Goal: Task Accomplishment & Management: Use online tool/utility

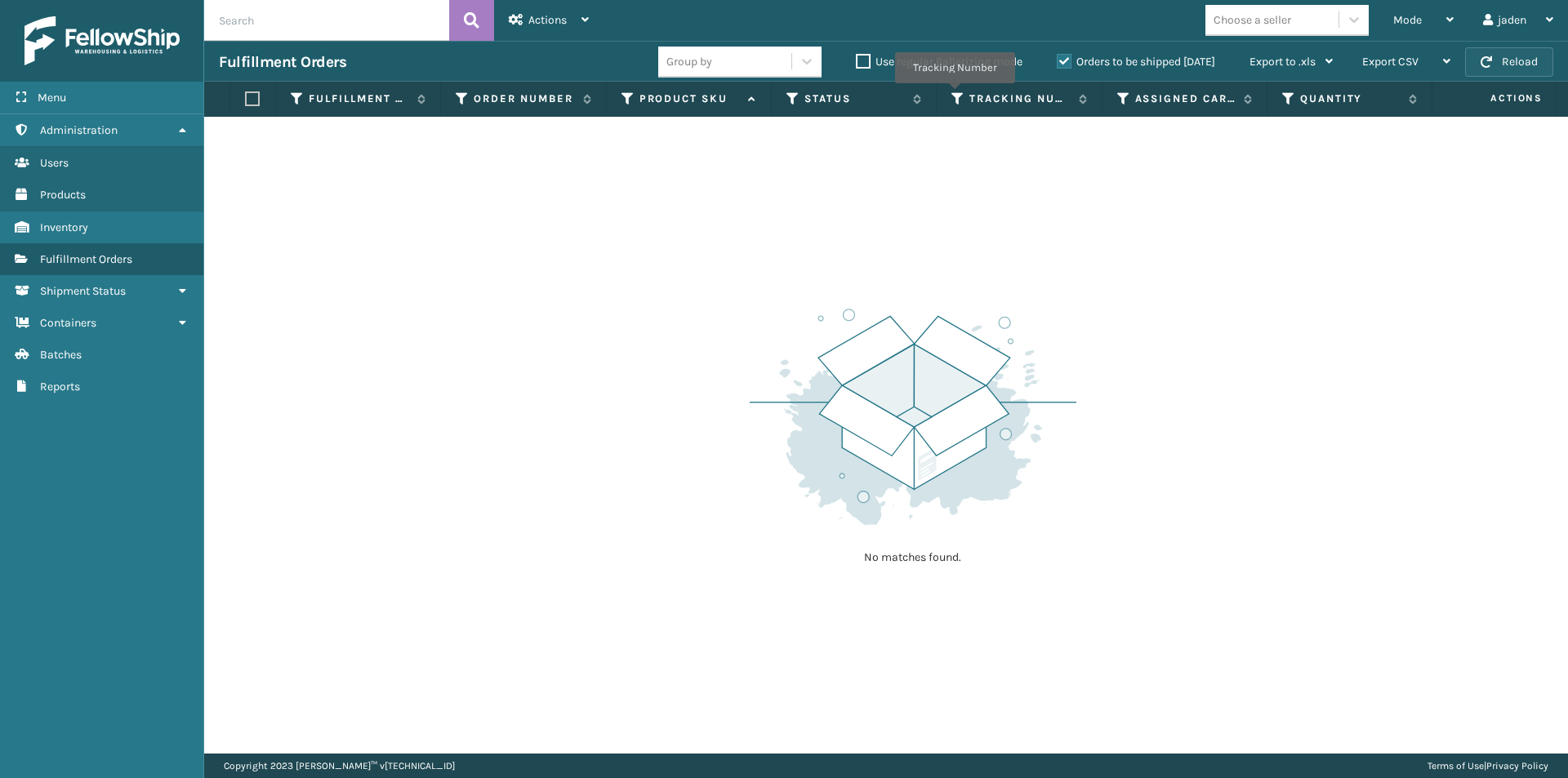
click at [1508, 61] on button "Reload" at bounding box center [1509, 61] width 88 height 29
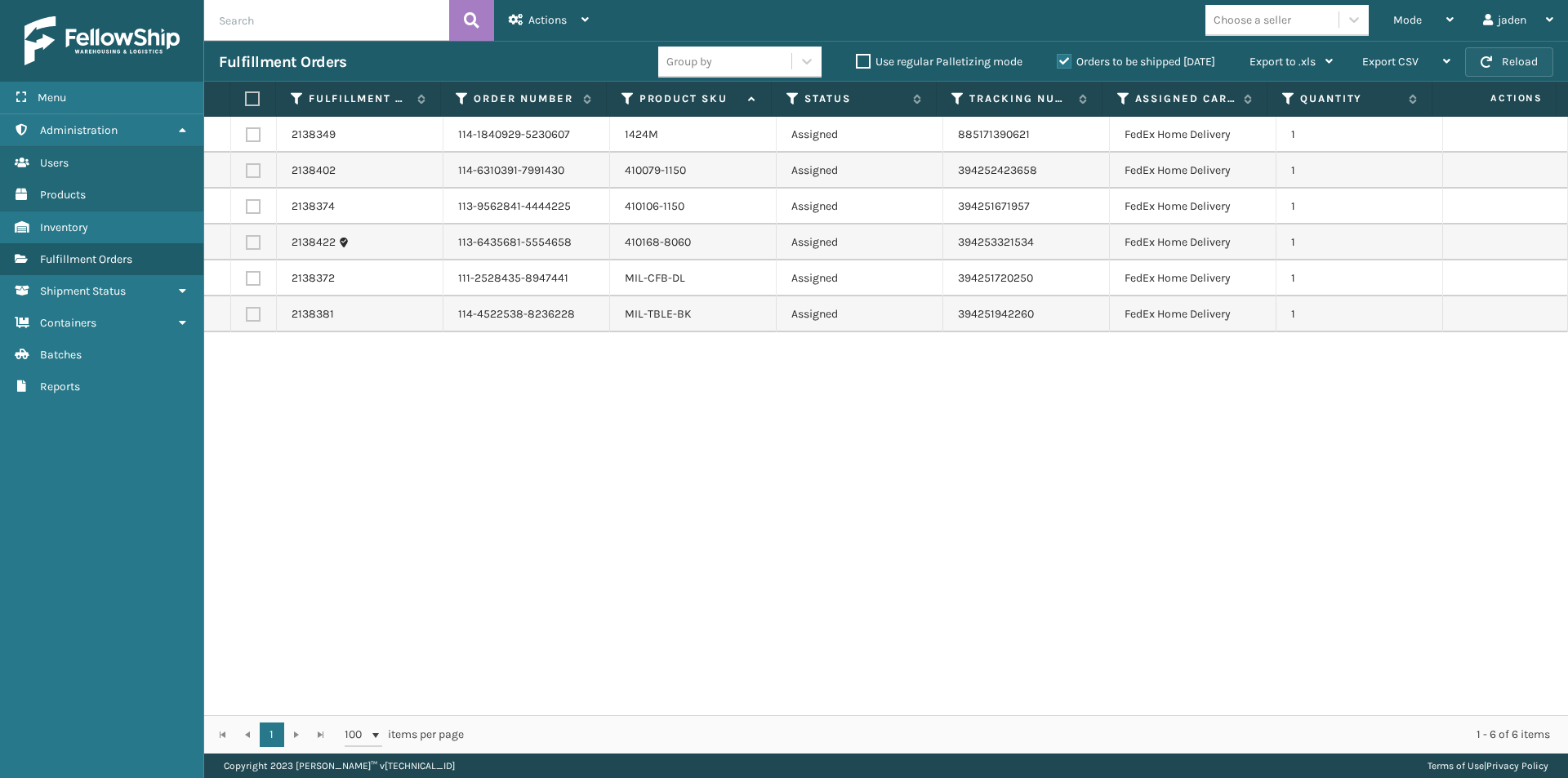
click at [1508, 63] on button "Reload" at bounding box center [1509, 61] width 88 height 29
click at [1058, 69] on div "Orders to be shipped [DATE]" at bounding box center [1138, 62] width 193 height 20
click at [1059, 68] on label "Orders to be shipped [DATE]" at bounding box center [1136, 62] width 159 height 14
click at [1058, 63] on input "Orders to be shipped [DATE]" at bounding box center [1057, 57] width 1 height 11
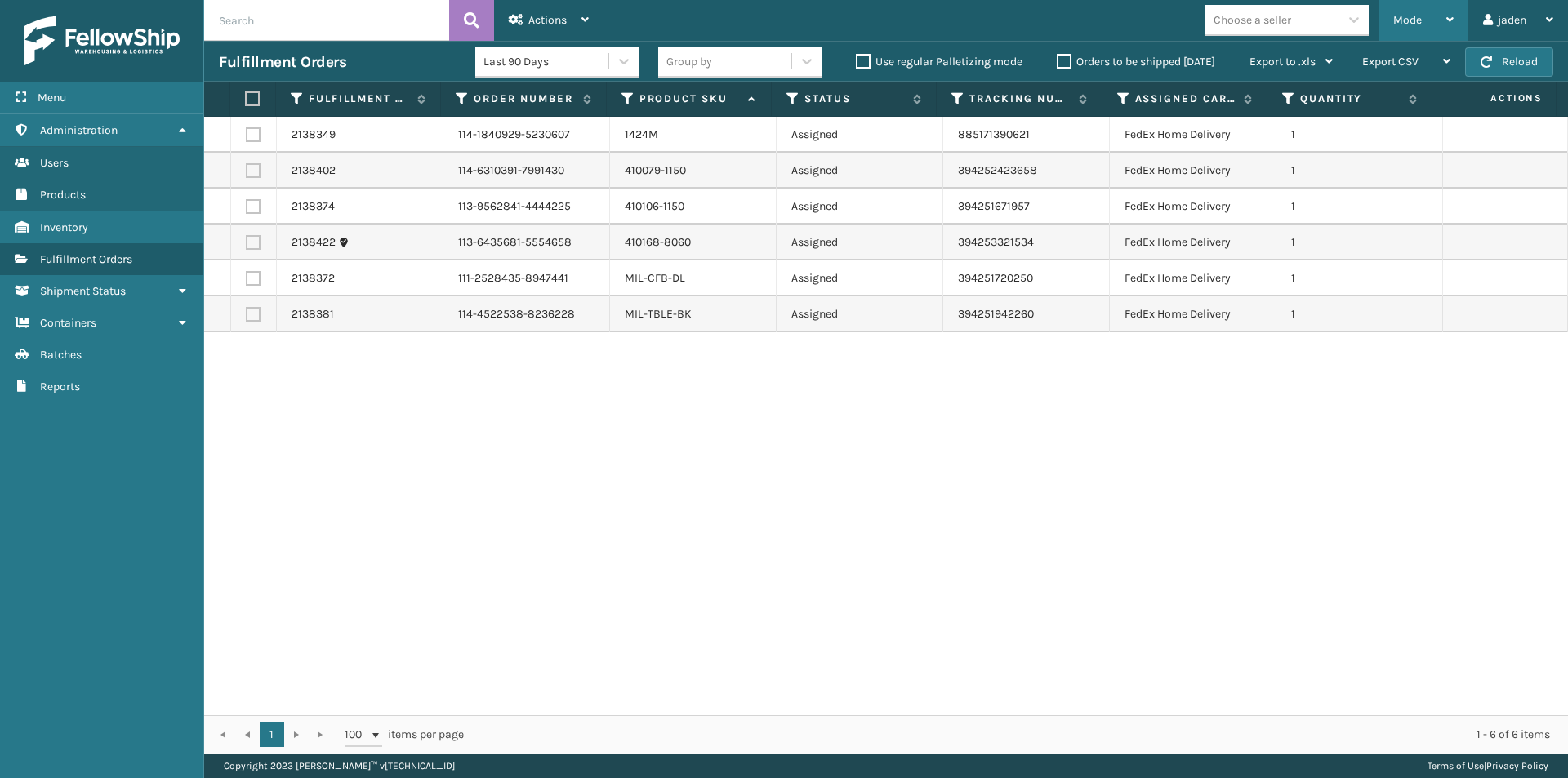
click at [1435, 9] on div "Mode" at bounding box center [1423, 20] width 60 height 41
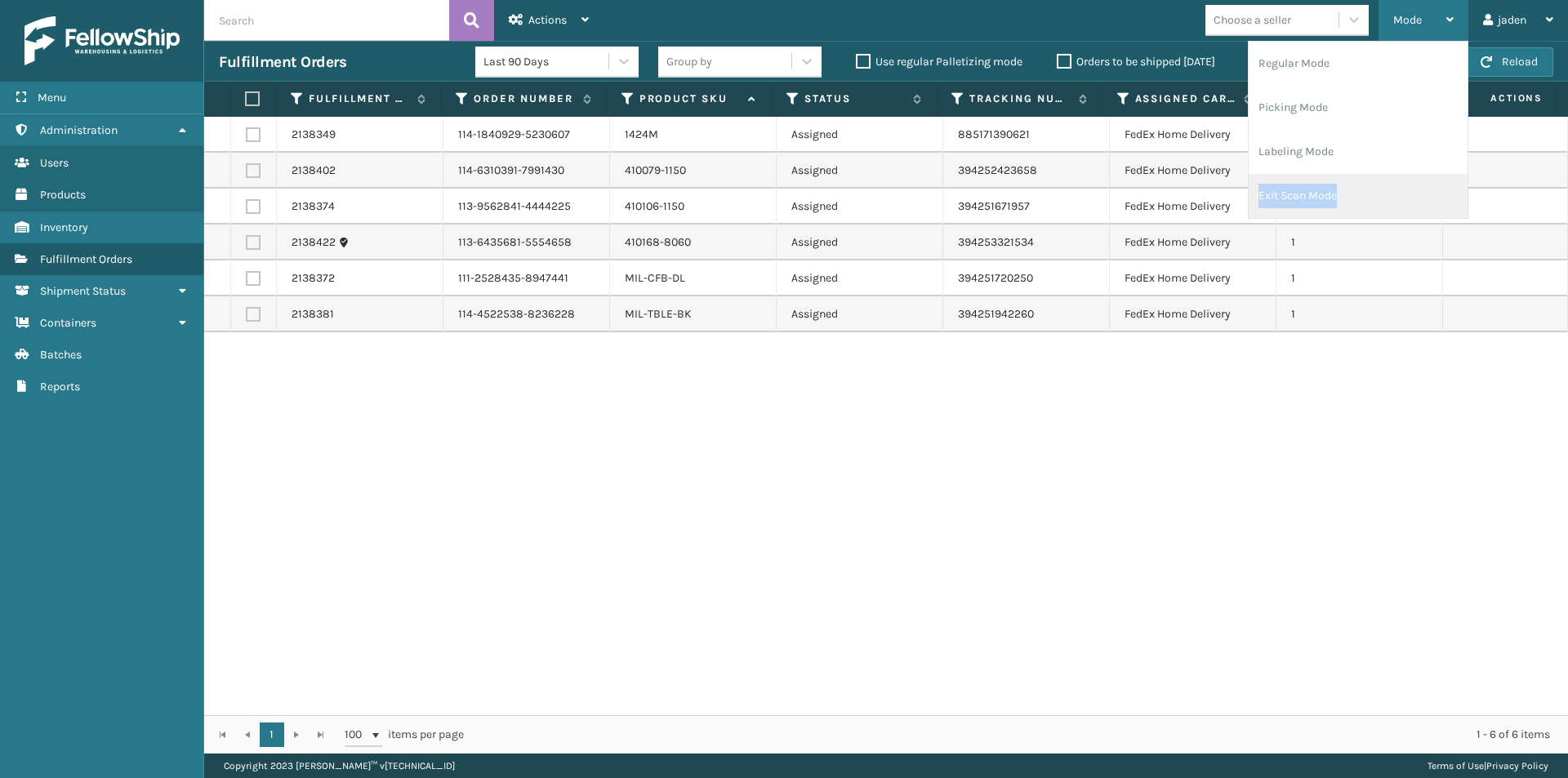
drag, startPoint x: 1344, startPoint y: 173, endPoint x: 1351, endPoint y: 199, distance: 26.9
click at [1351, 199] on ul "Regular Mode Picking Mode Labeling Mode Exit Scan Mode" at bounding box center [1357, 130] width 219 height 177
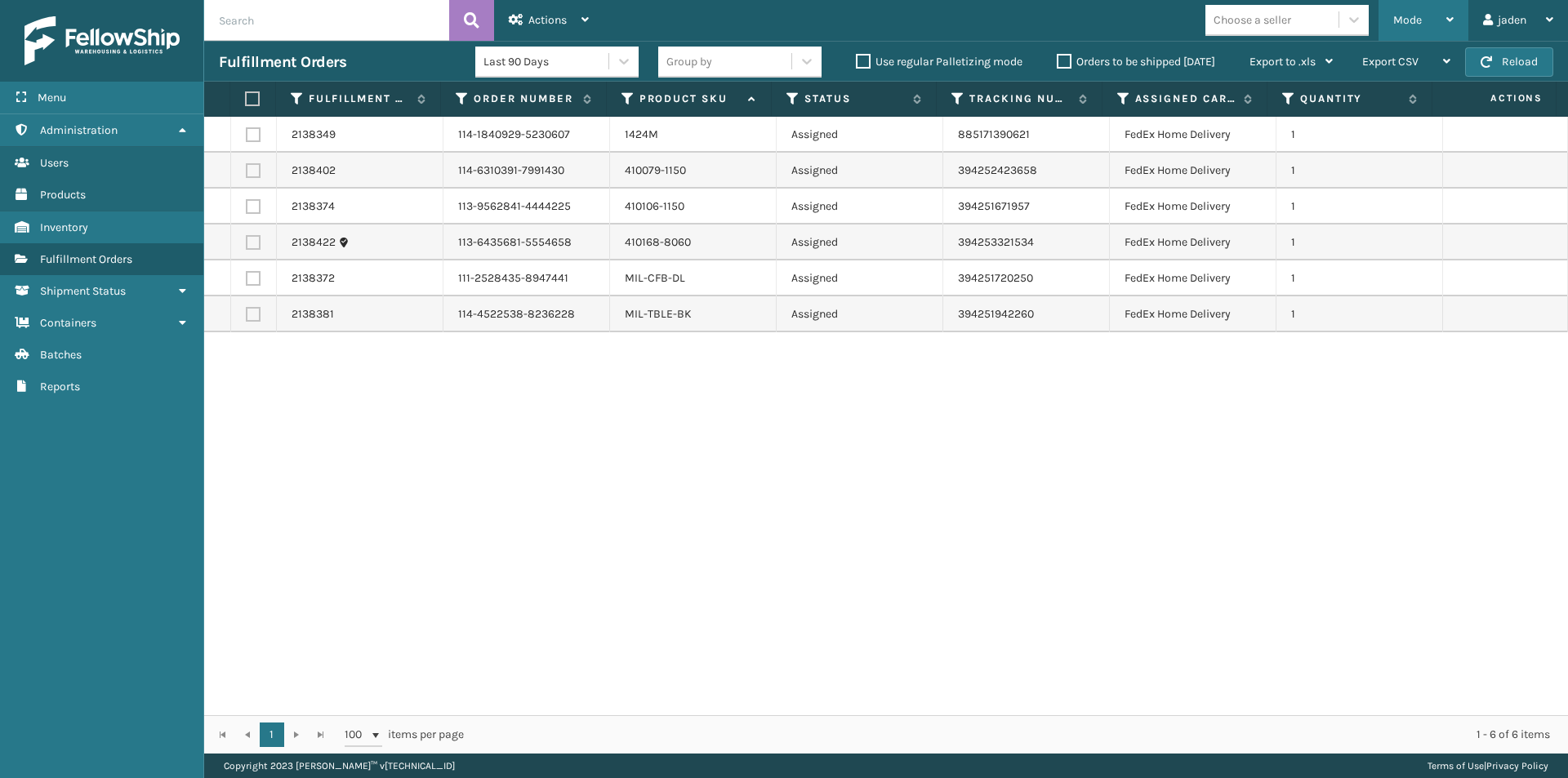
click at [1412, 1] on div "Mode" at bounding box center [1423, 20] width 60 height 41
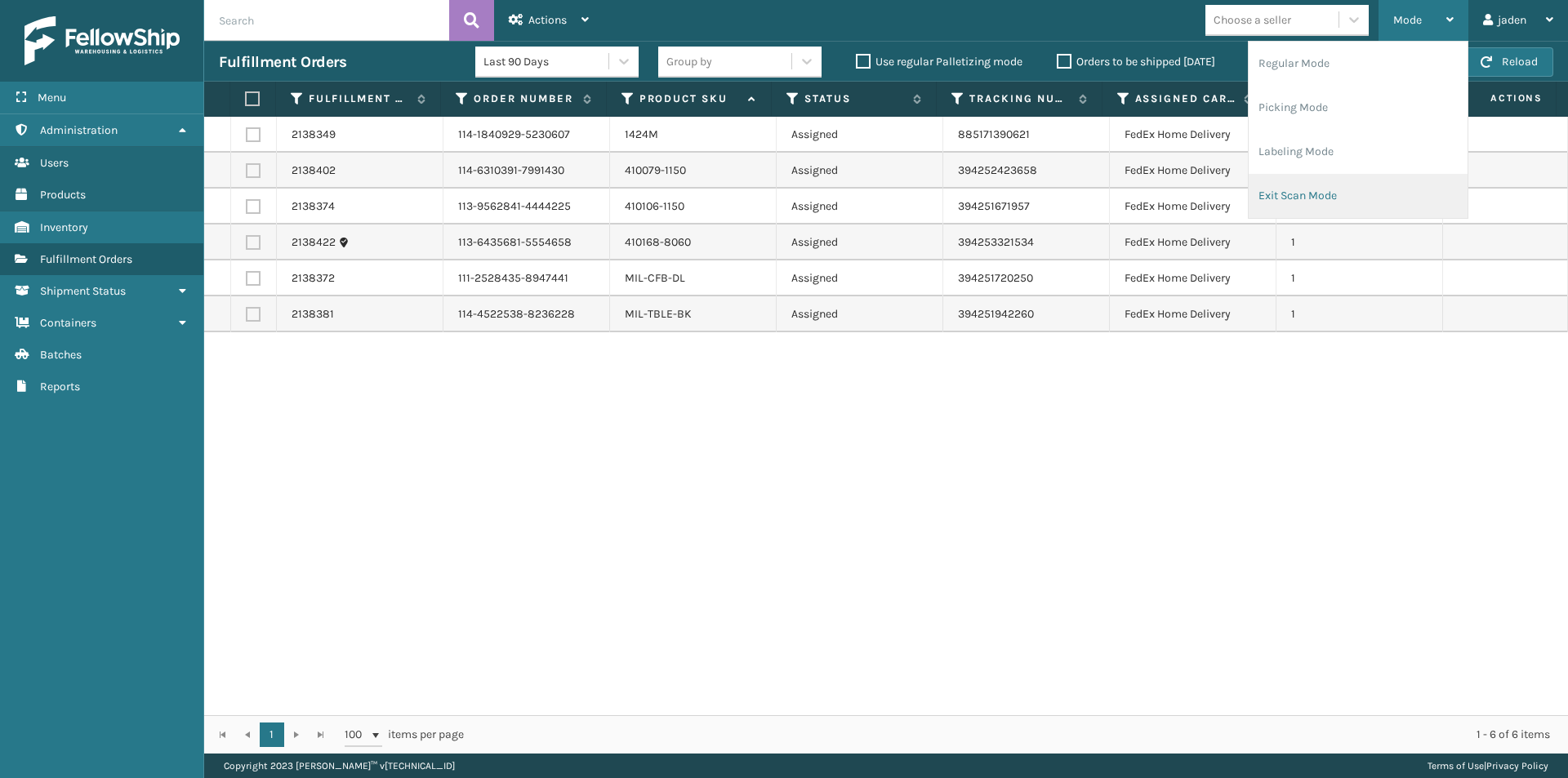
click at [1340, 190] on li "Exit Scan Mode" at bounding box center [1357, 196] width 219 height 44
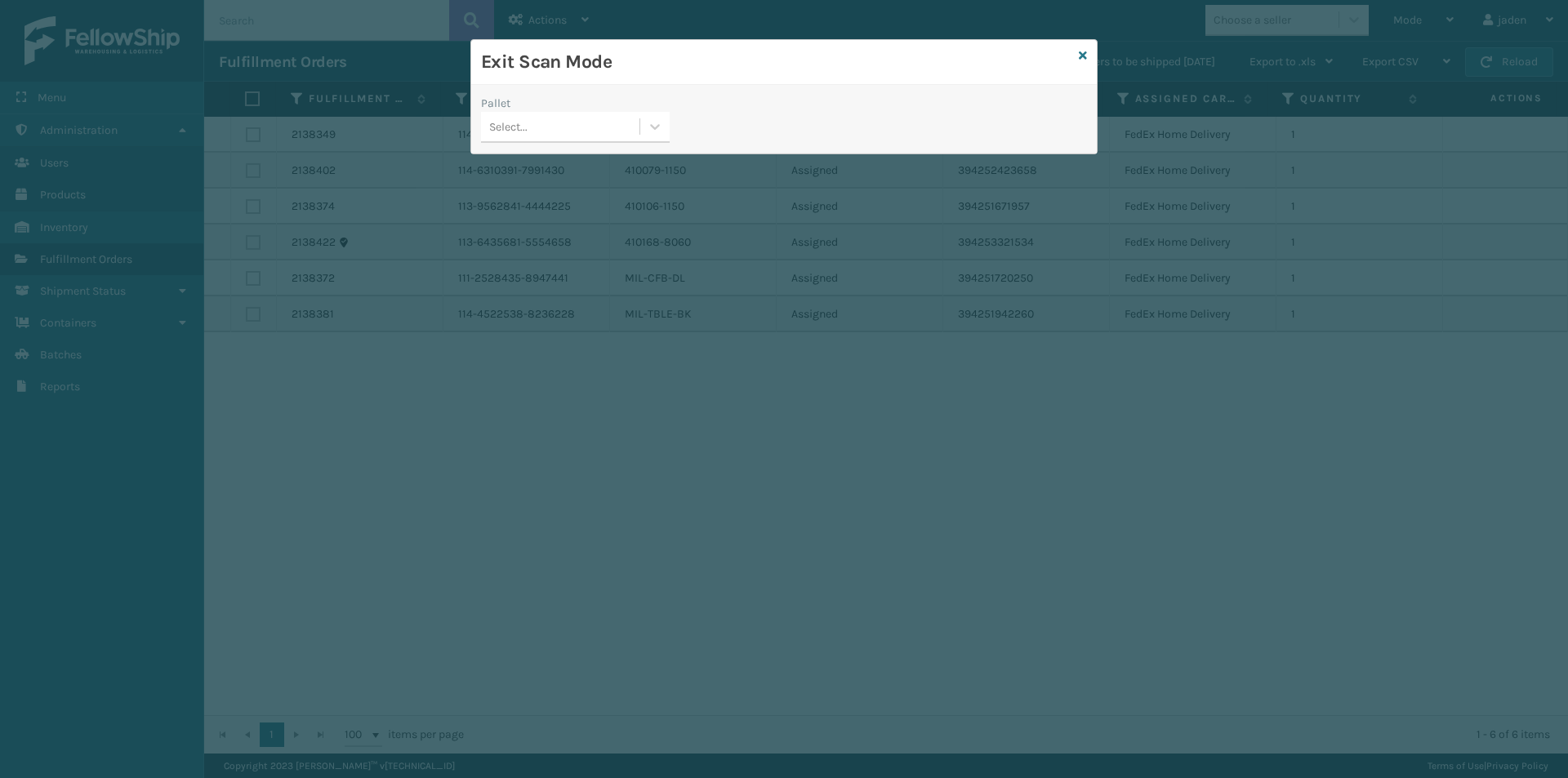
click at [669, 107] on div "Pallet" at bounding box center [574, 103] width 189 height 17
click at [661, 115] on div at bounding box center [654, 126] width 29 height 29
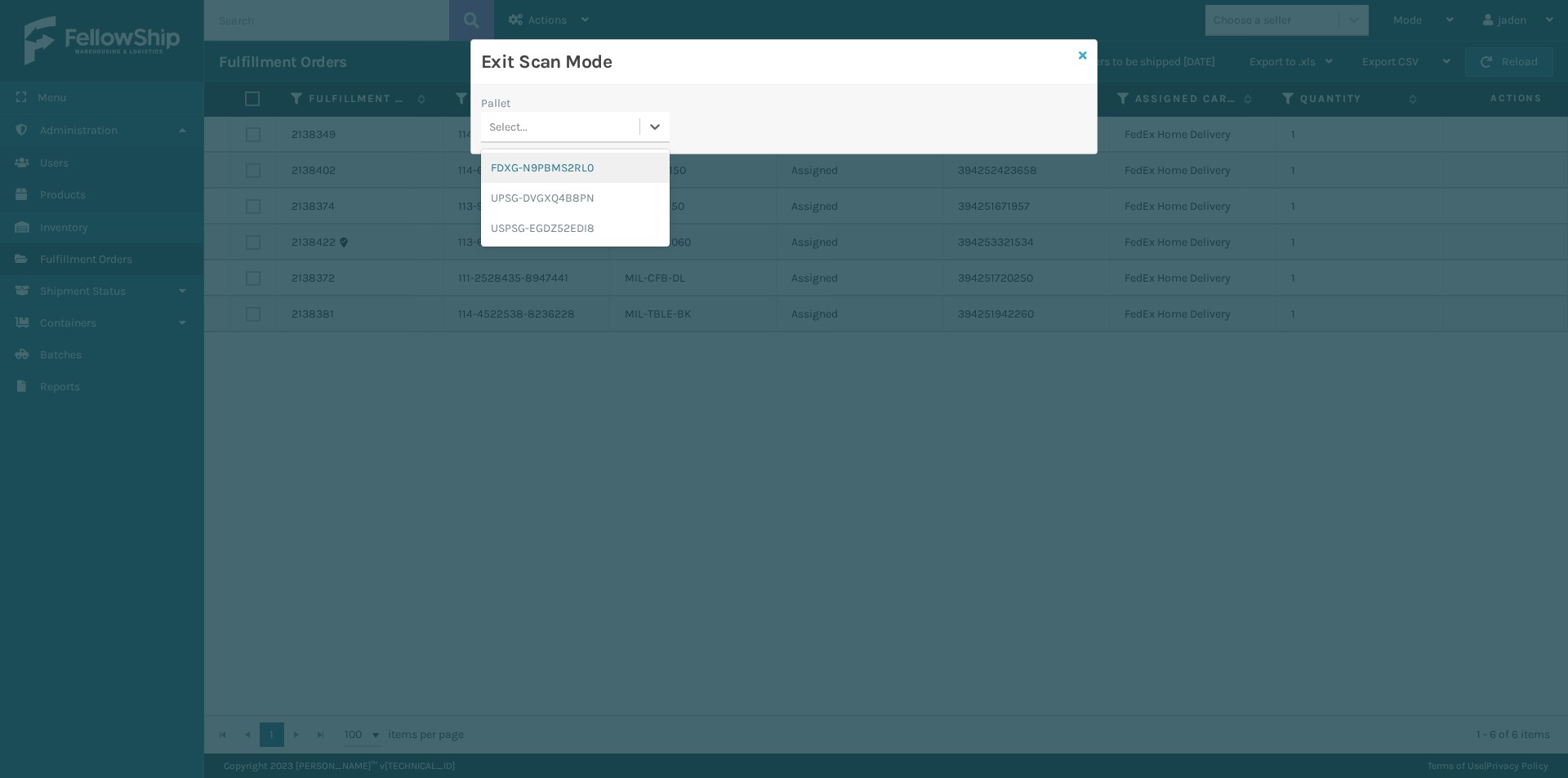
click at [1083, 56] on icon at bounding box center [1083, 55] width 8 height 11
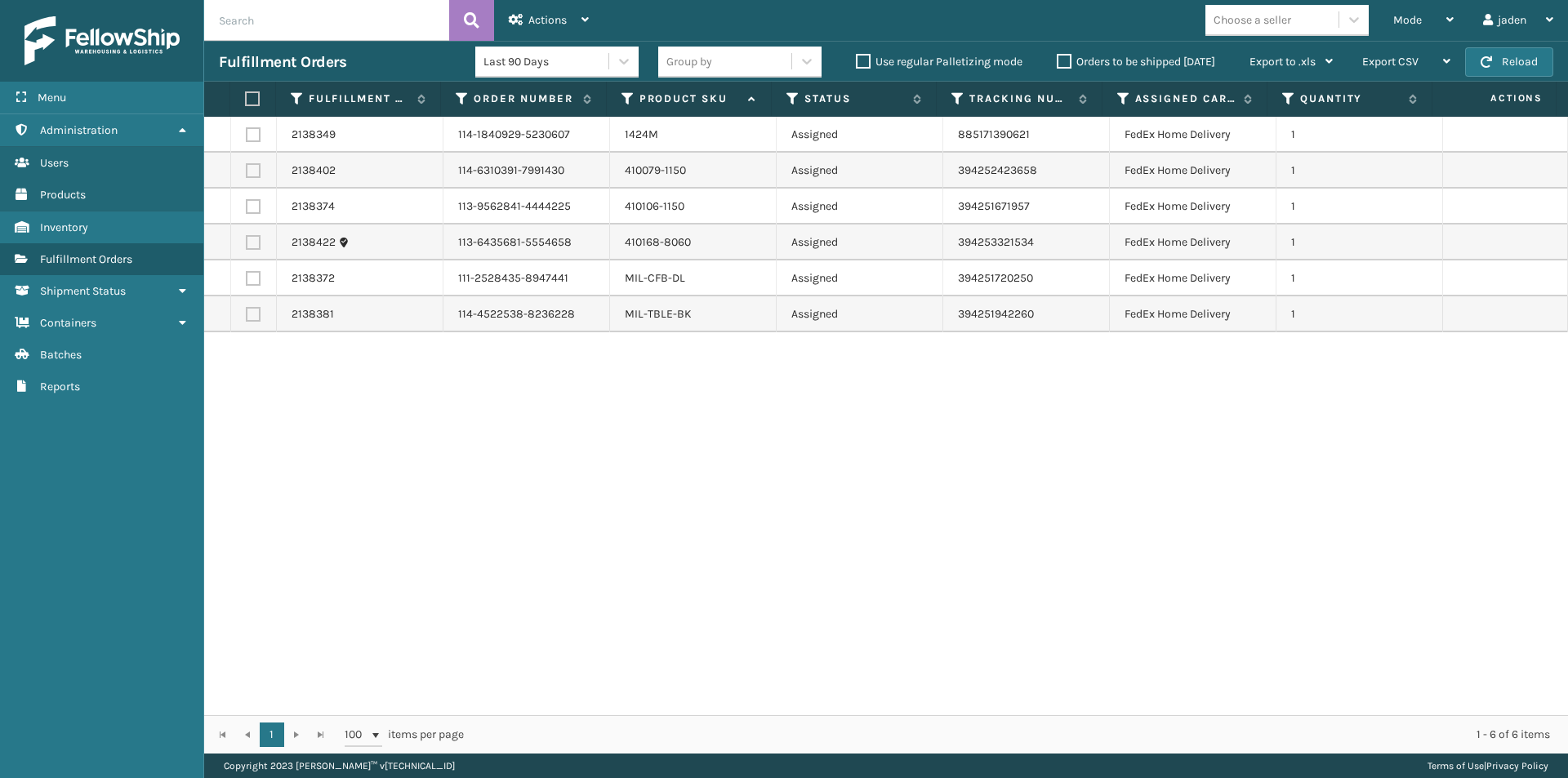
click at [249, 242] on label at bounding box center [253, 242] width 15 height 15
click at [247, 242] on input "checkbox" at bounding box center [246, 240] width 1 height 11
checkbox input "true"
click at [556, 16] on span "Actions" at bounding box center [547, 20] width 38 height 14
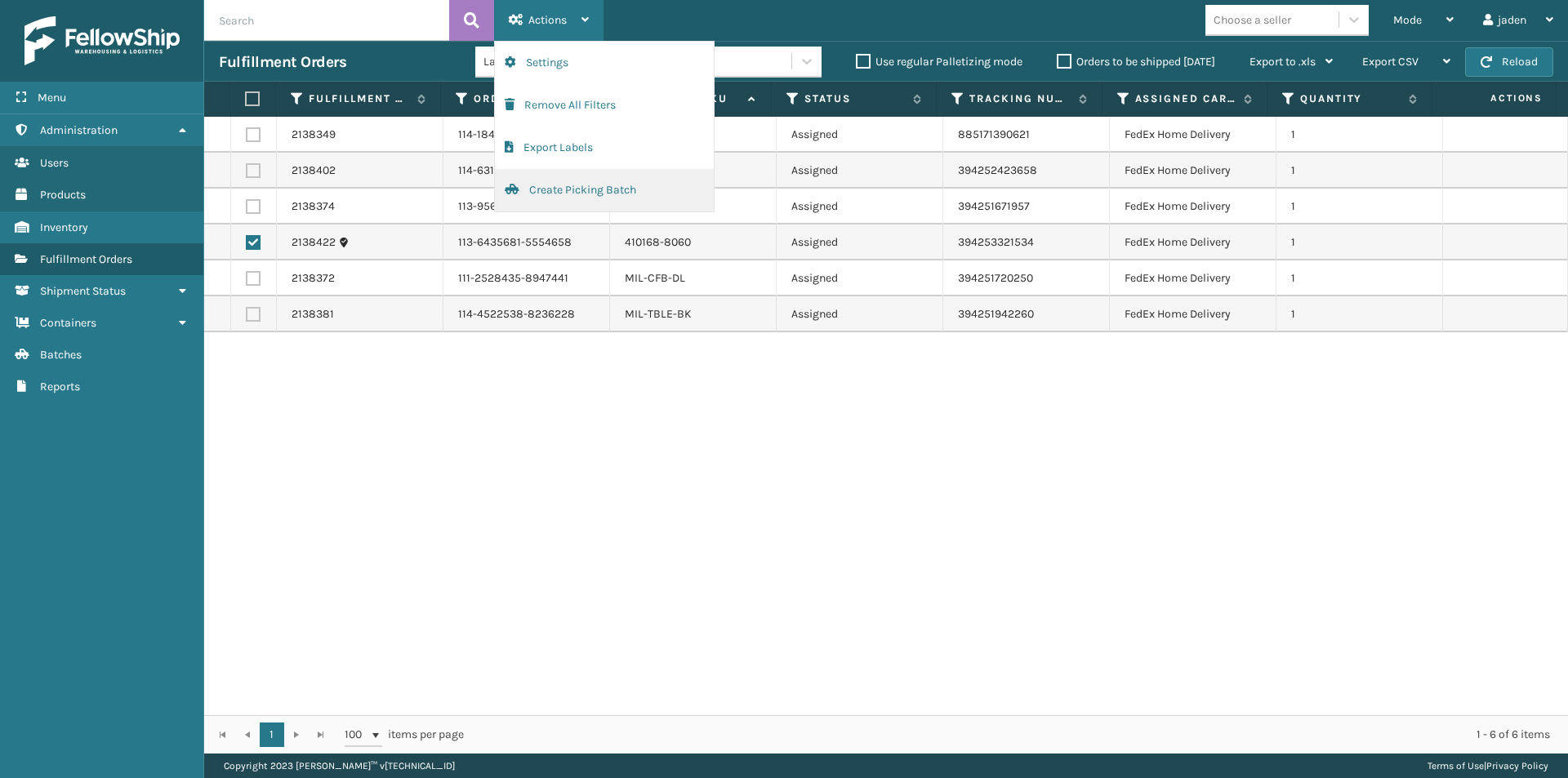
click at [550, 200] on button "Create Picking Batch" at bounding box center [603, 190] width 219 height 43
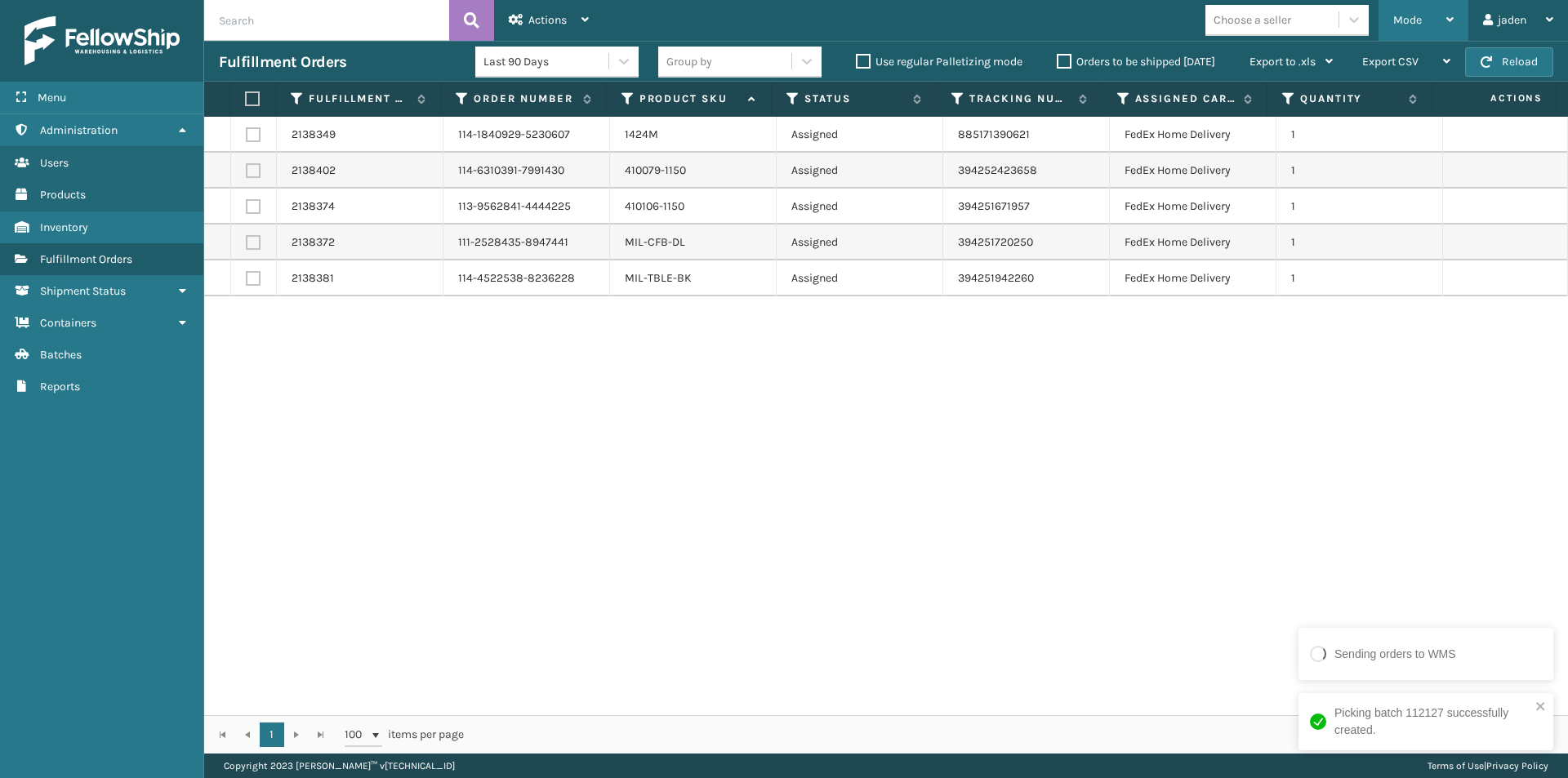
click at [1438, 16] on div "Mode" at bounding box center [1423, 20] width 60 height 41
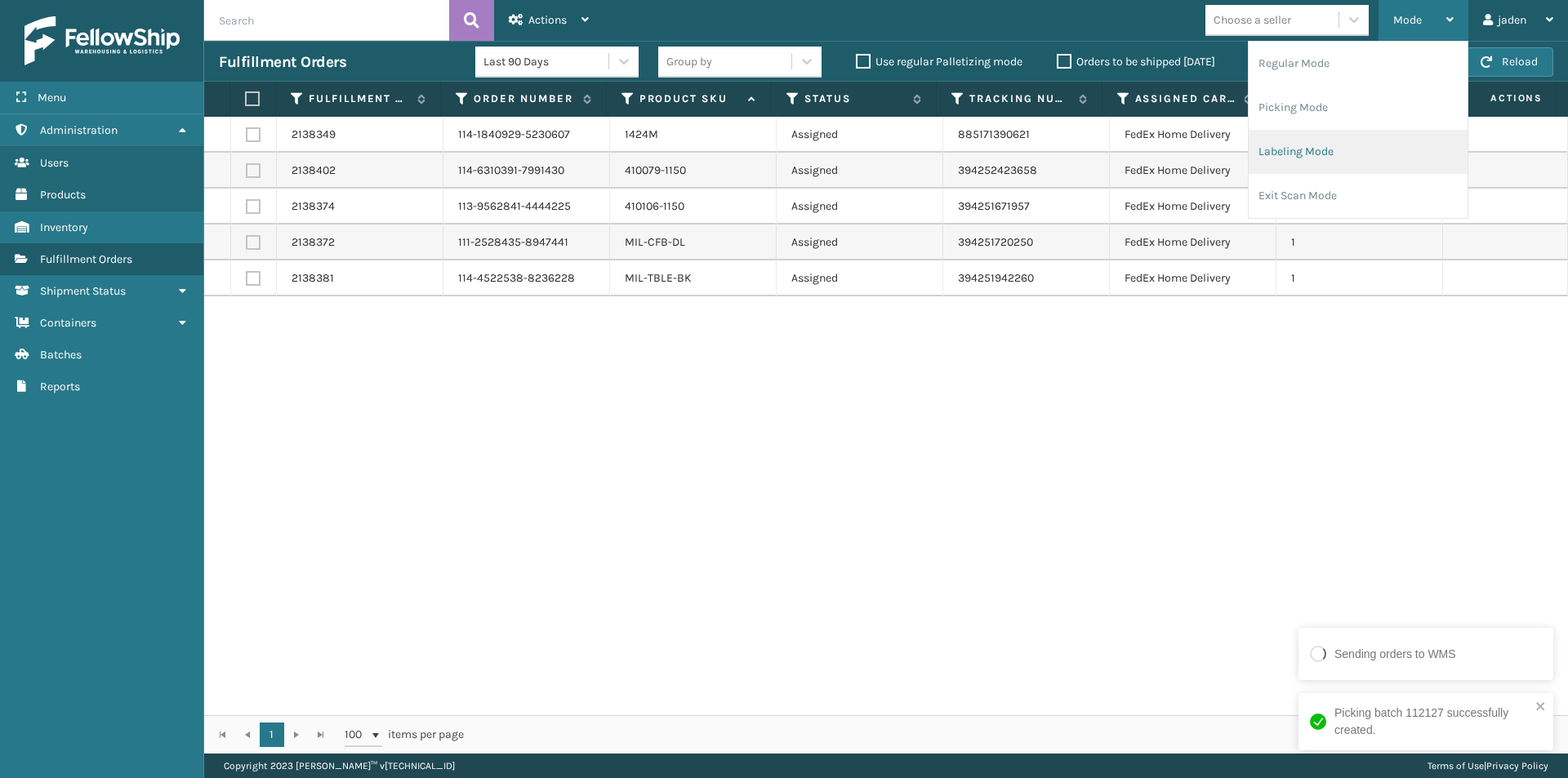
click at [1335, 142] on li "Labeling Mode" at bounding box center [1357, 152] width 219 height 44
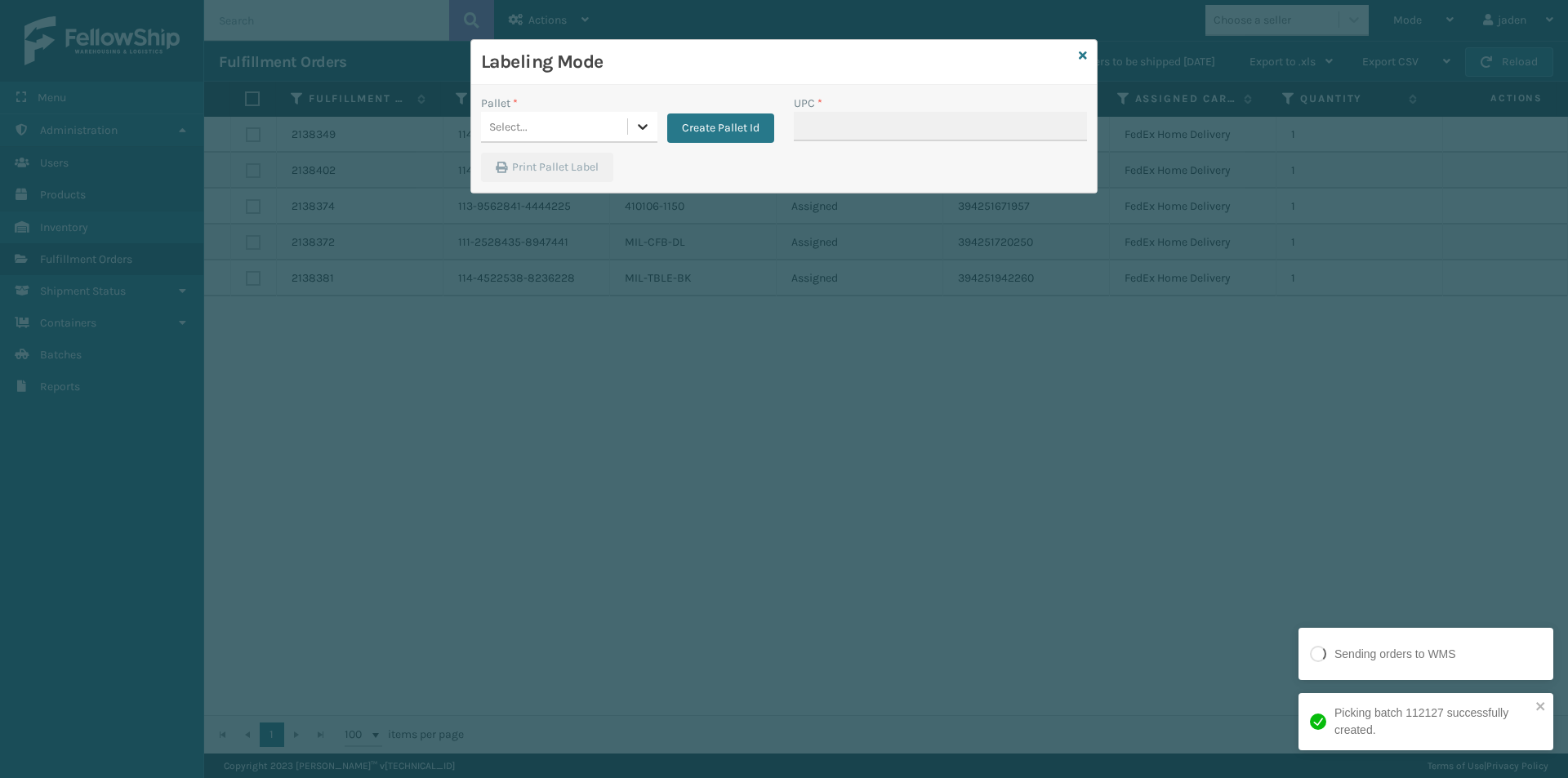
click at [638, 126] on icon at bounding box center [642, 127] width 10 height 6
click at [569, 158] on div "FDXG-N9PBMS2RL0" at bounding box center [568, 168] width 177 height 30
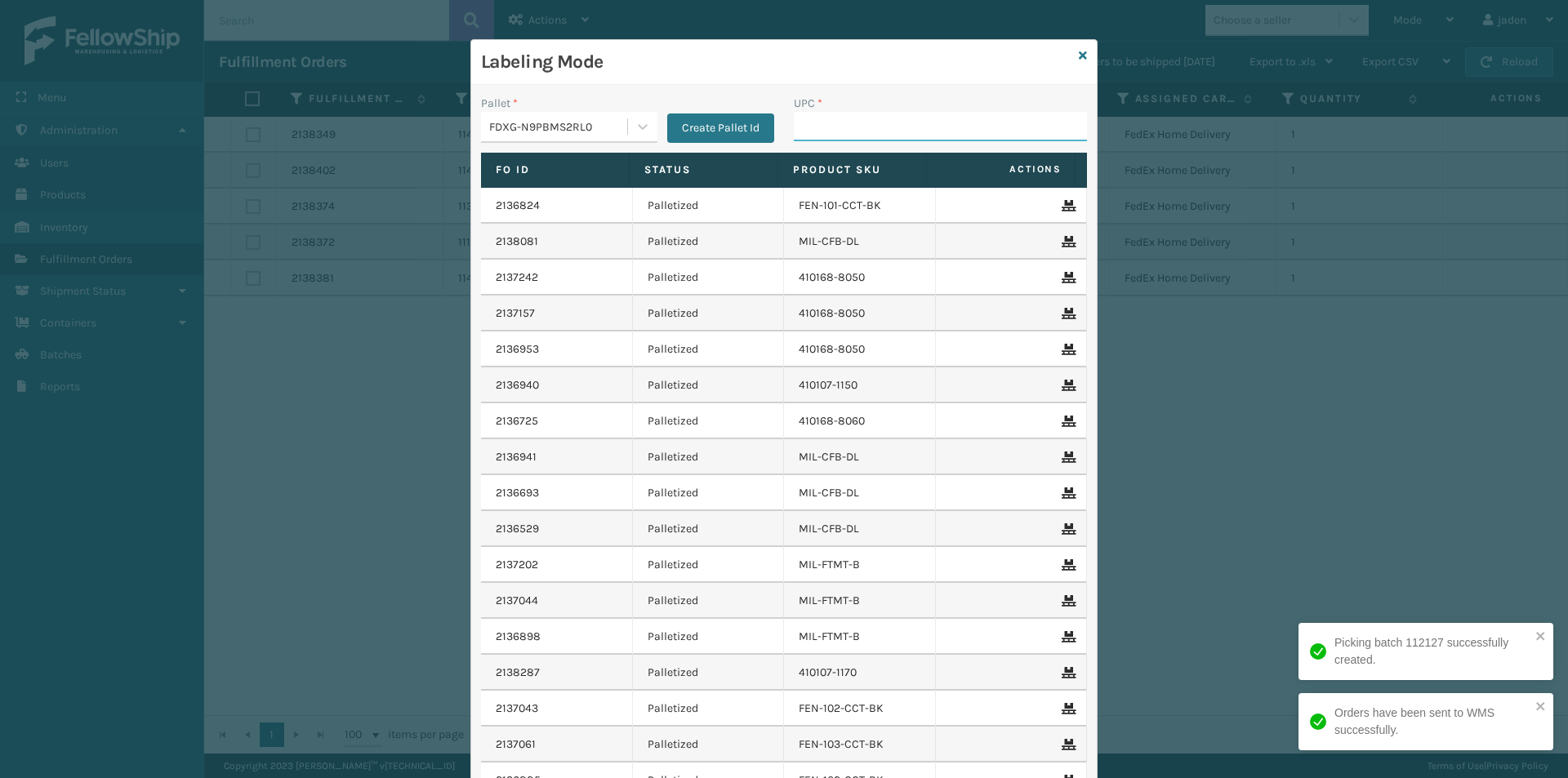
click at [865, 132] on input "UPC *" at bounding box center [940, 126] width 293 height 29
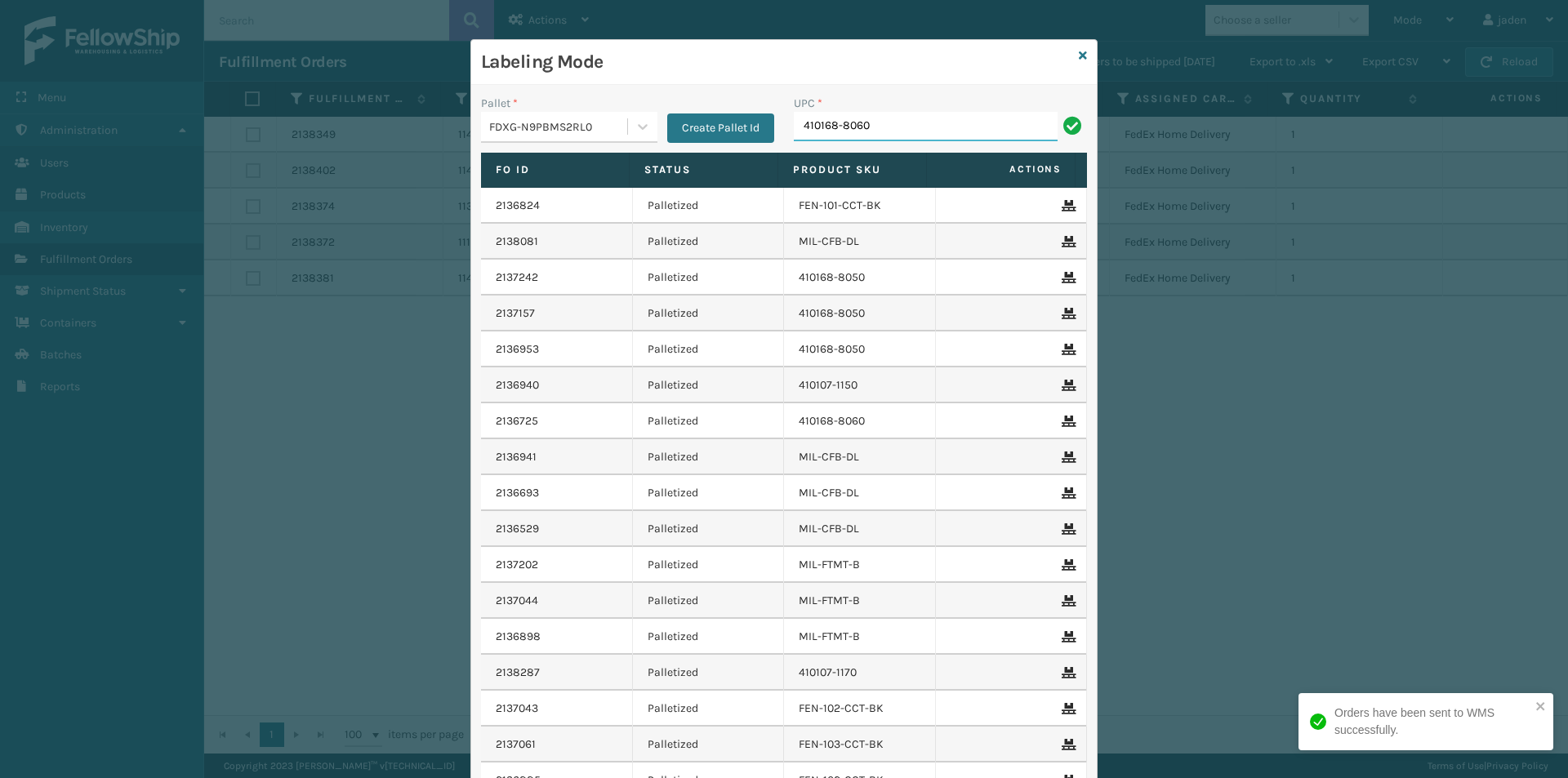
type input "410168-8060"
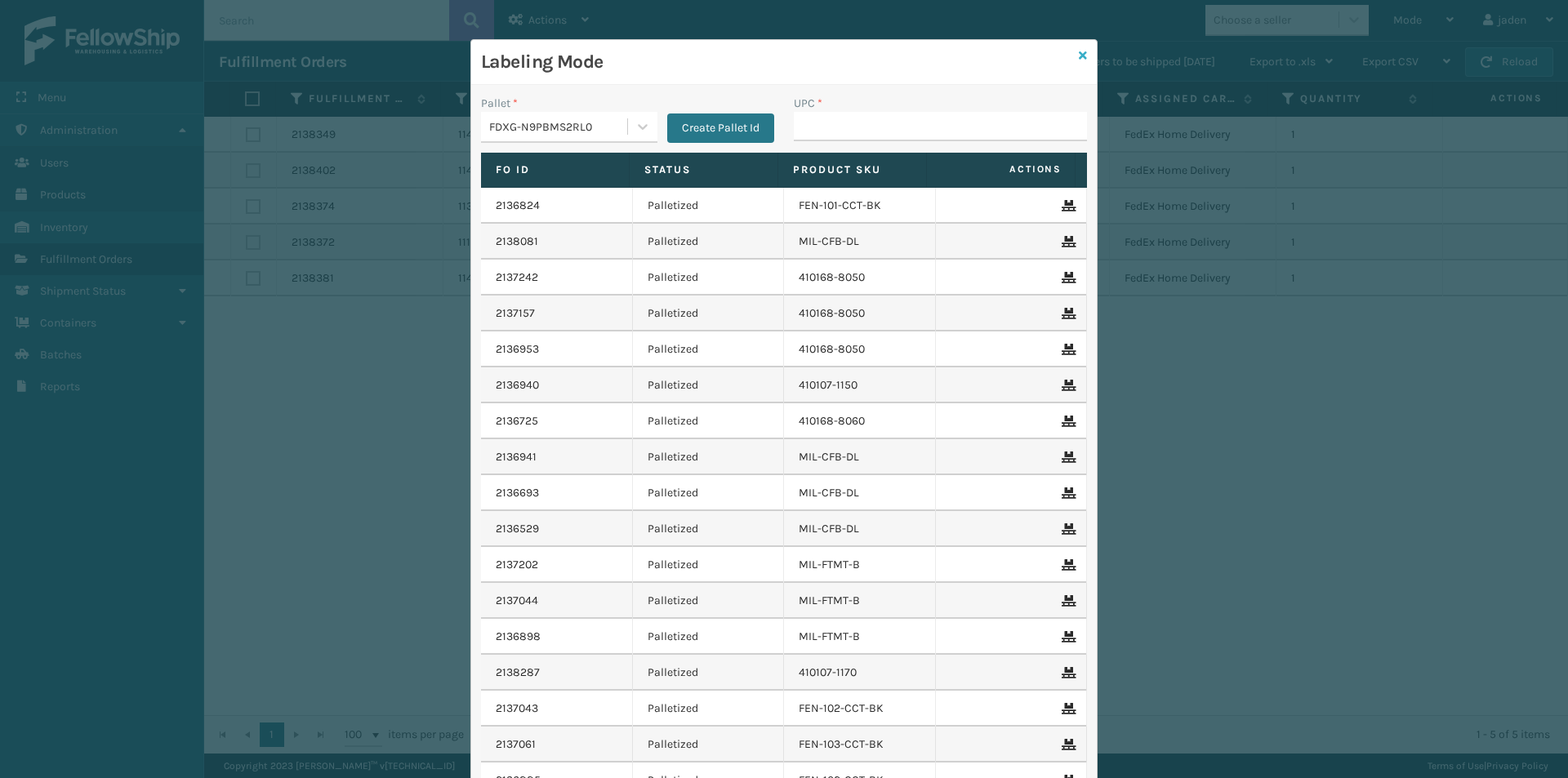
click at [1079, 57] on icon at bounding box center [1083, 55] width 8 height 11
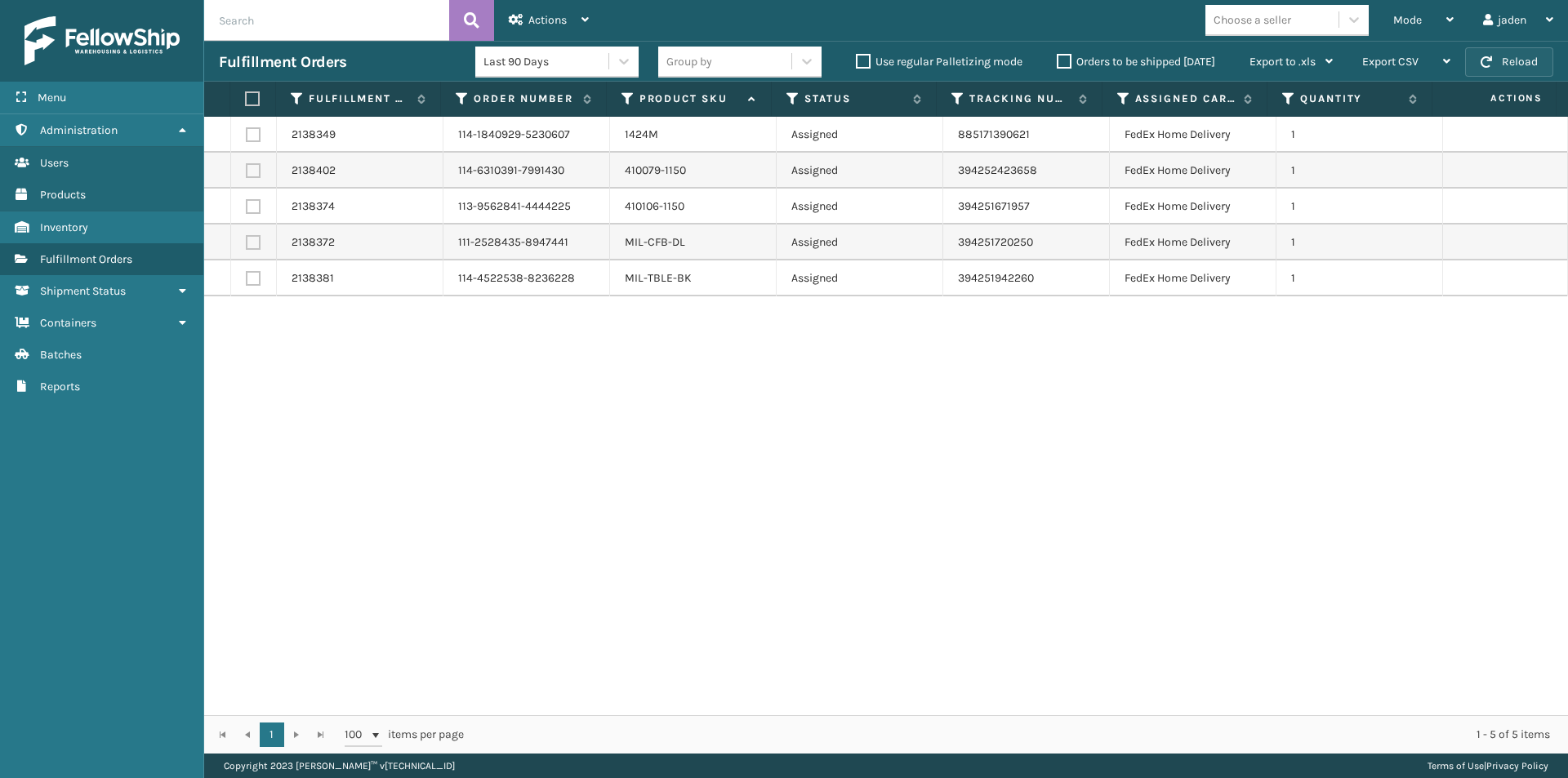
click at [1518, 64] on button "Reload" at bounding box center [1509, 61] width 88 height 29
click at [1425, 30] on div "Mode" at bounding box center [1423, 20] width 60 height 41
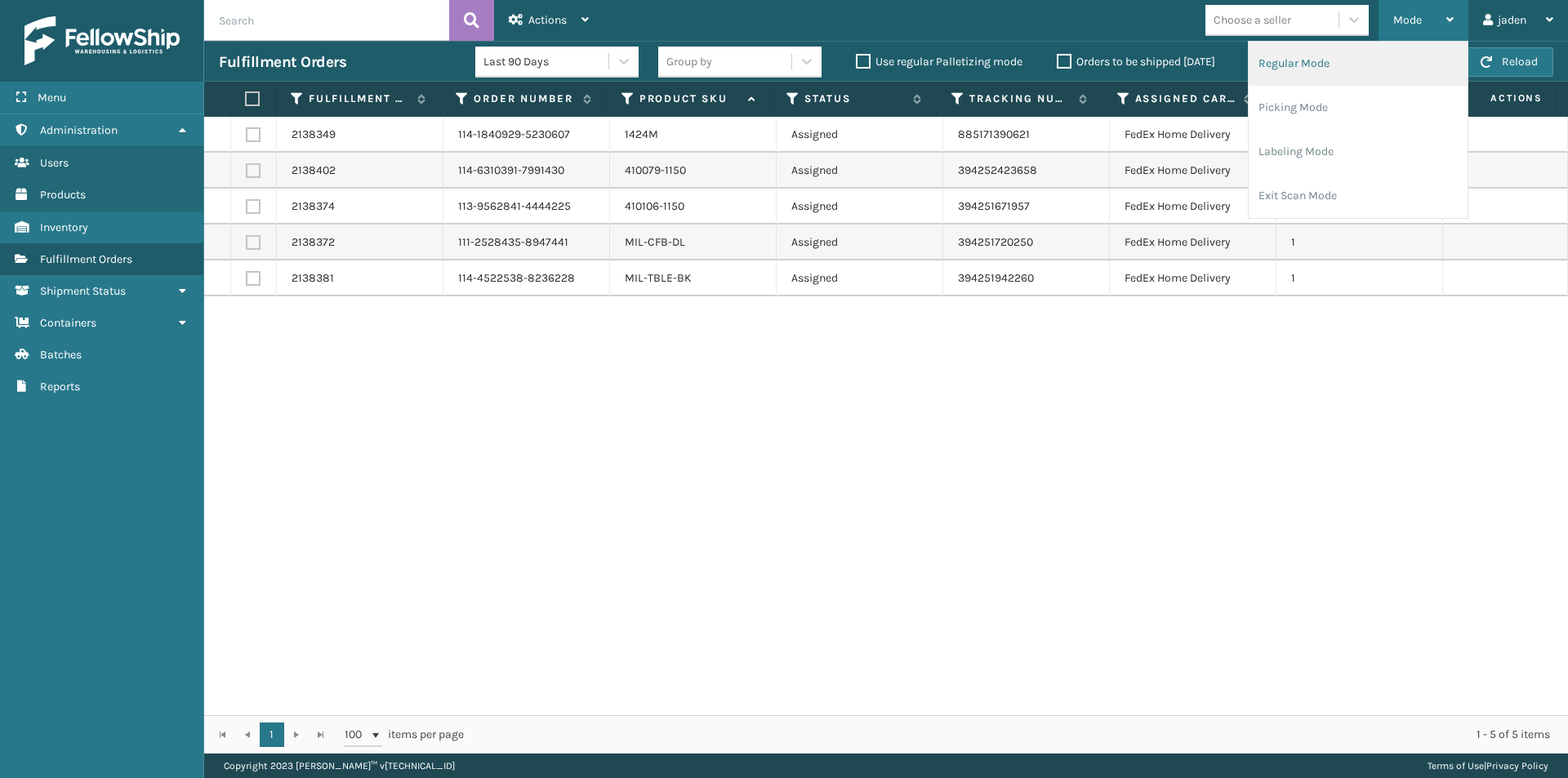
click at [1297, 78] on li "Regular Mode" at bounding box center [1357, 64] width 219 height 44
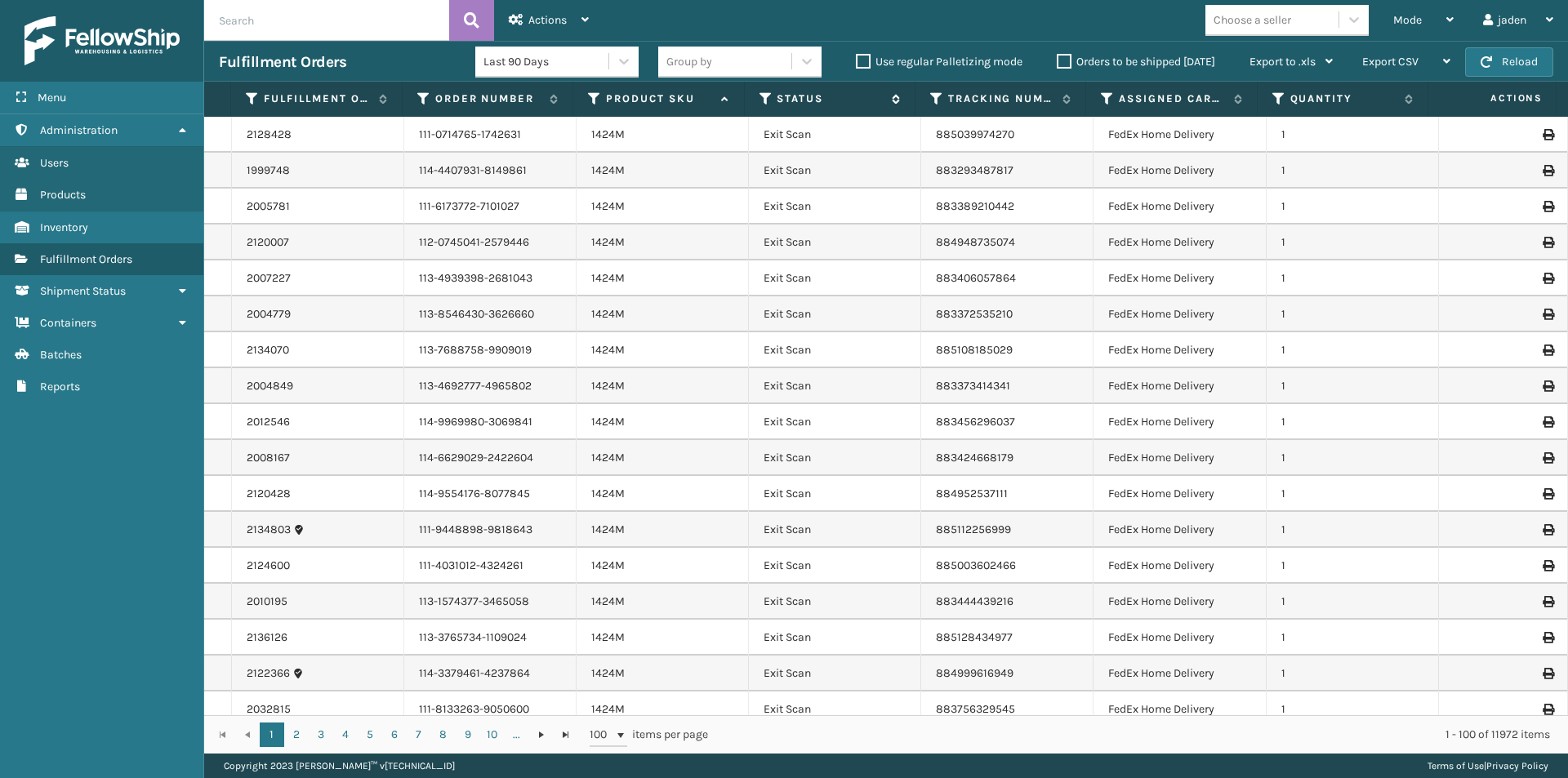
click at [762, 101] on icon at bounding box center [765, 99] width 13 height 15
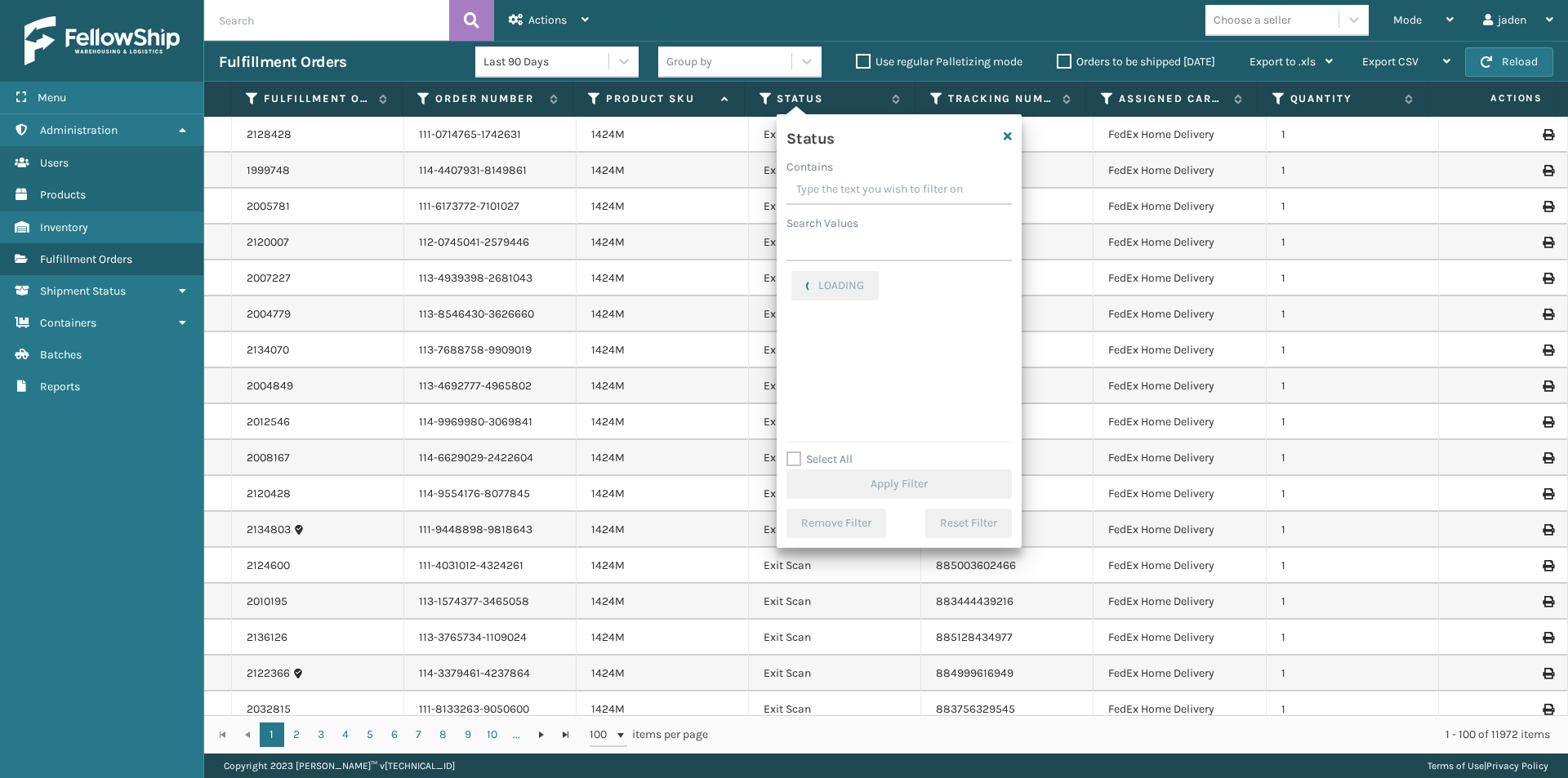
drag, startPoint x: 928, startPoint y: 182, endPoint x: 858, endPoint y: 183, distance: 70.0
click at [858, 183] on input "Contains" at bounding box center [899, 190] width 226 height 29
drag, startPoint x: 951, startPoint y: 191, endPoint x: 852, endPoint y: 189, distance: 99.0
click at [852, 189] on input "Contains" at bounding box center [899, 190] width 226 height 29
drag, startPoint x: 926, startPoint y: 193, endPoint x: 867, endPoint y: 191, distance: 59.0
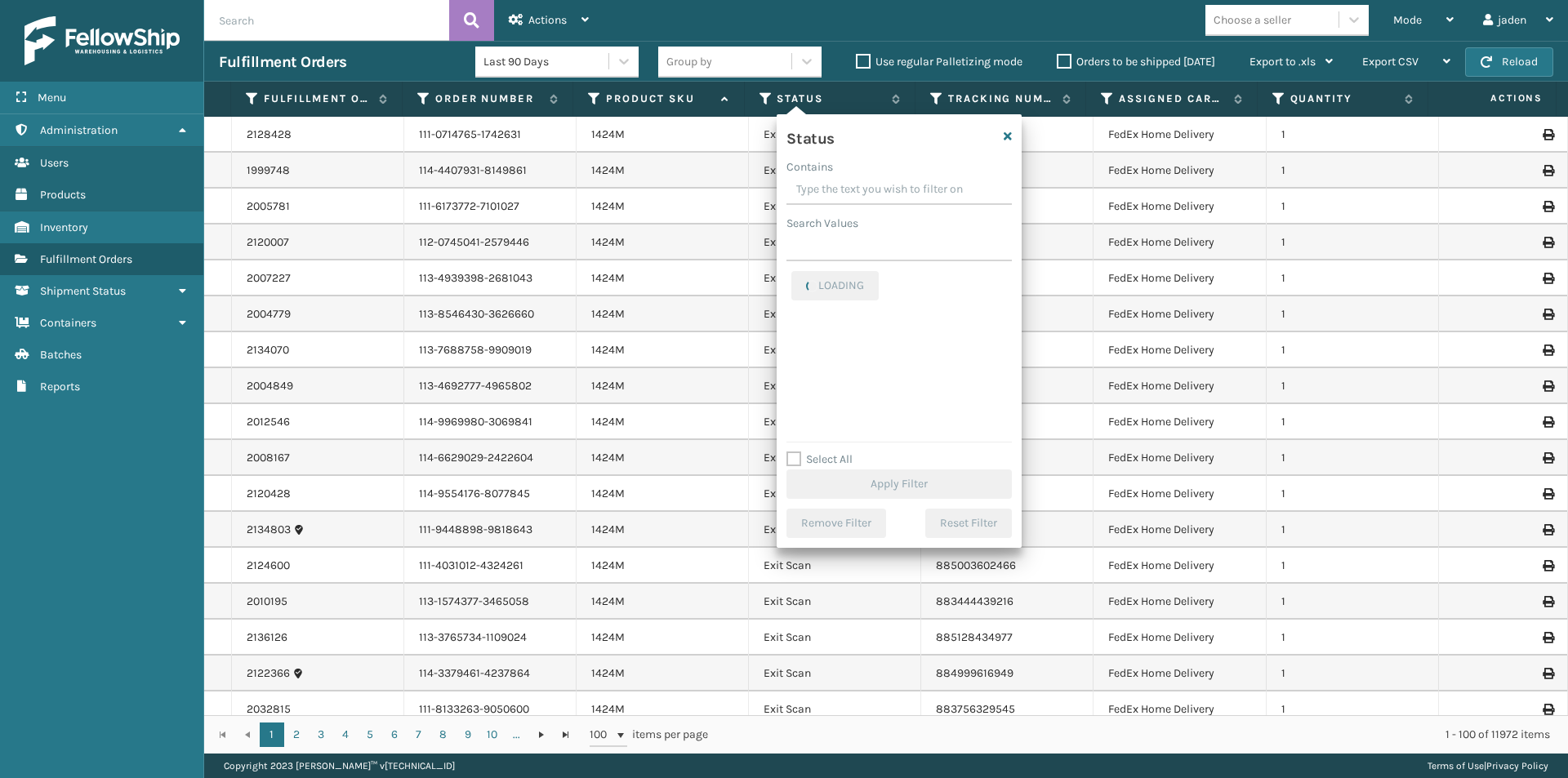
click at [867, 191] on input "Contains" at bounding box center [899, 190] width 226 height 29
drag, startPoint x: 943, startPoint y: 189, endPoint x: 862, endPoint y: 190, distance: 81.0
click at [862, 190] on input "Contains" at bounding box center [899, 190] width 226 height 29
drag, startPoint x: 955, startPoint y: 189, endPoint x: 854, endPoint y: 195, distance: 101.2
click at [854, 195] on input "Contains" at bounding box center [899, 190] width 226 height 29
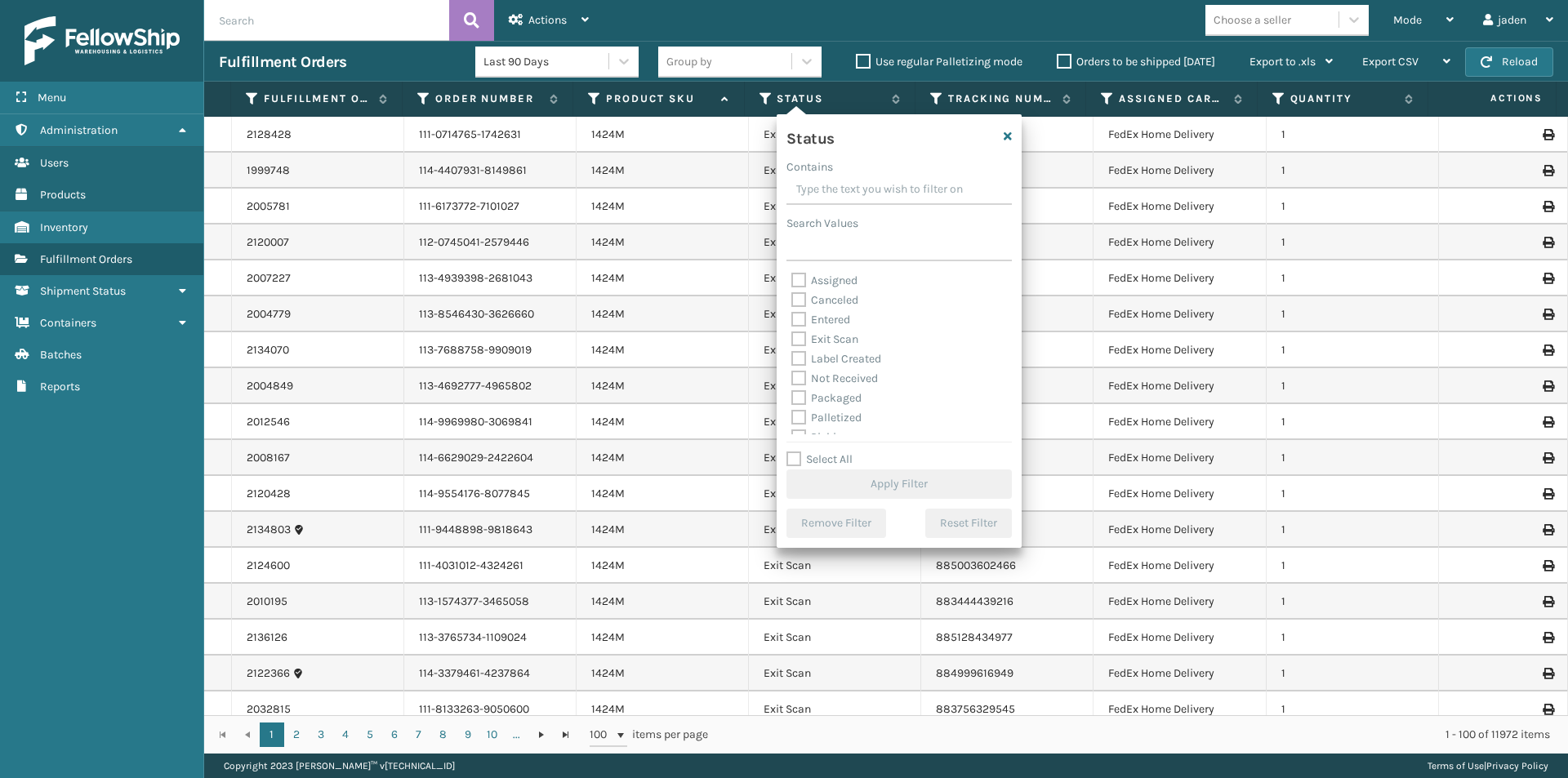
drag, startPoint x: 933, startPoint y: 184, endPoint x: 870, endPoint y: 181, distance: 63.1
click at [850, 184] on input "Contains" at bounding box center [899, 190] width 226 height 29
drag, startPoint x: 952, startPoint y: 172, endPoint x: 883, endPoint y: 175, distance: 69.1
click at [883, 175] on div "Contains" at bounding box center [899, 167] width 226 height 17
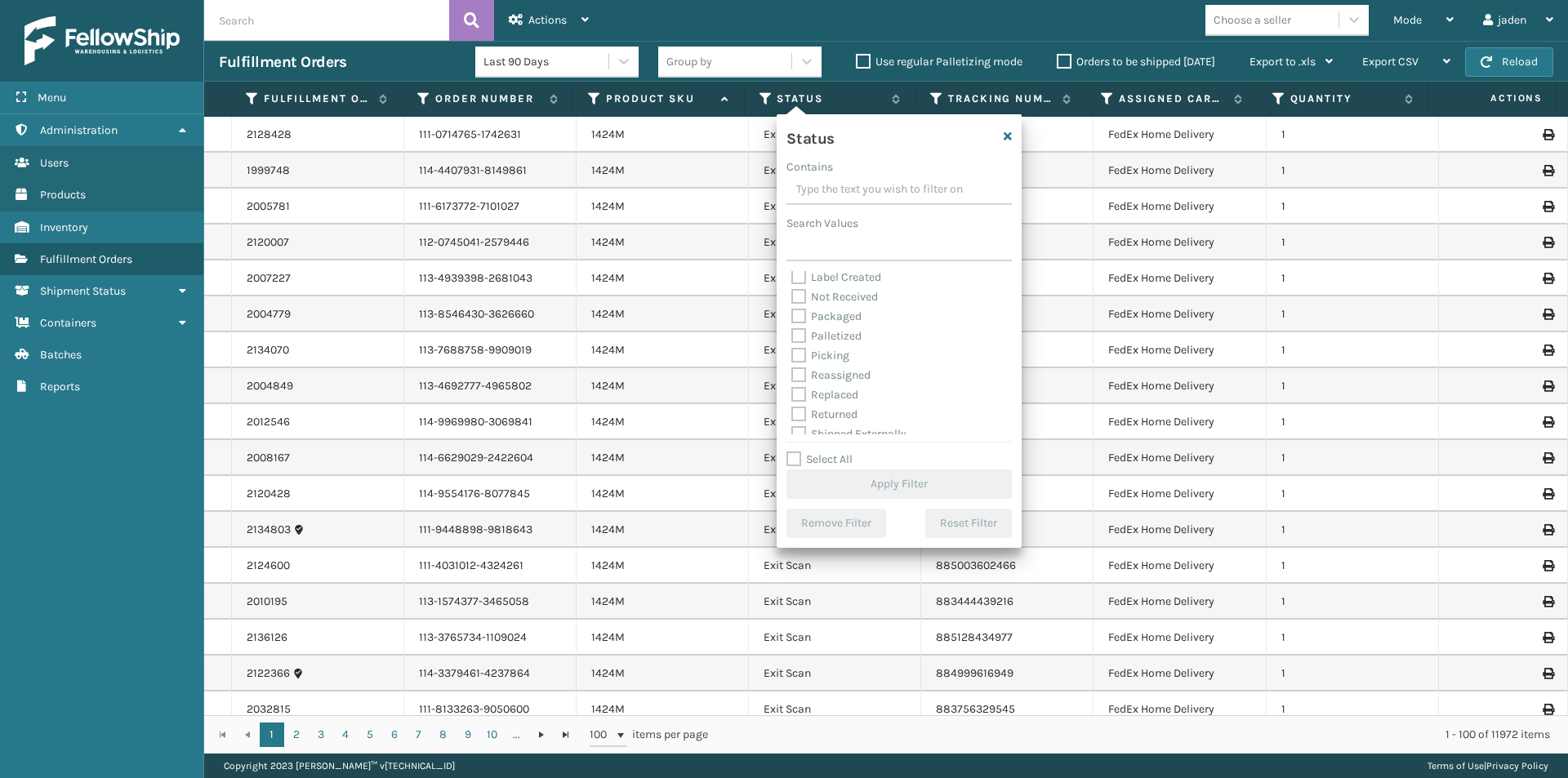
click at [794, 353] on label "Picking" at bounding box center [820, 356] width 58 height 14
click at [792, 353] on input "Picking" at bounding box center [791, 352] width 1 height 11
checkbox input "true"
click at [860, 473] on button "Apply Filter" at bounding box center [899, 483] width 226 height 29
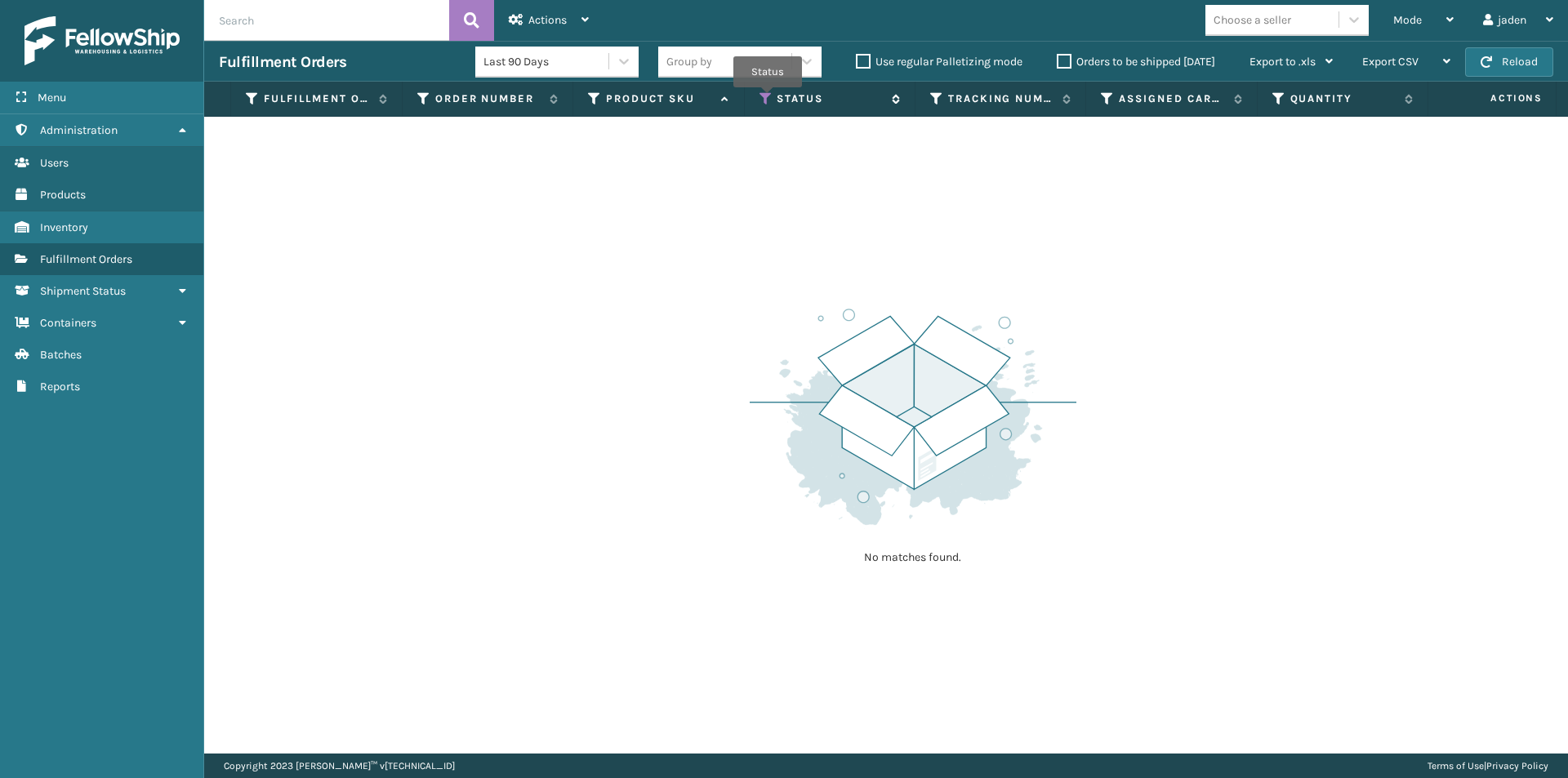
click at [767, 99] on icon at bounding box center [765, 99] width 13 height 15
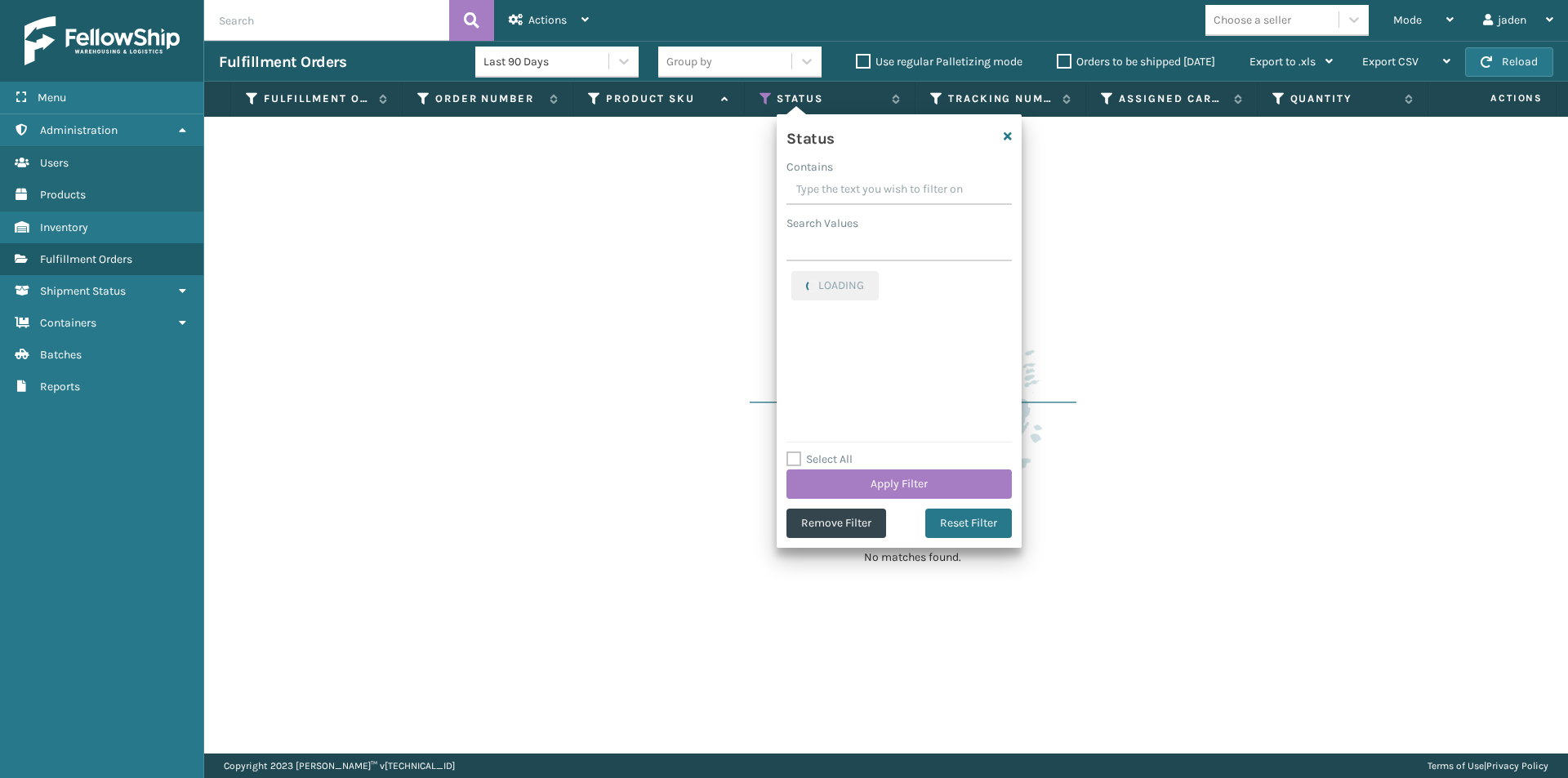
drag, startPoint x: 933, startPoint y: 186, endPoint x: 883, endPoint y: 170, distance: 52.5
click at [883, 170] on div "Contains" at bounding box center [899, 167] width 226 height 17
click at [798, 279] on label "Picking" at bounding box center [820, 281] width 58 height 14
click at [792, 279] on input "Picking" at bounding box center [791, 276] width 1 height 11
checkbox input "false"
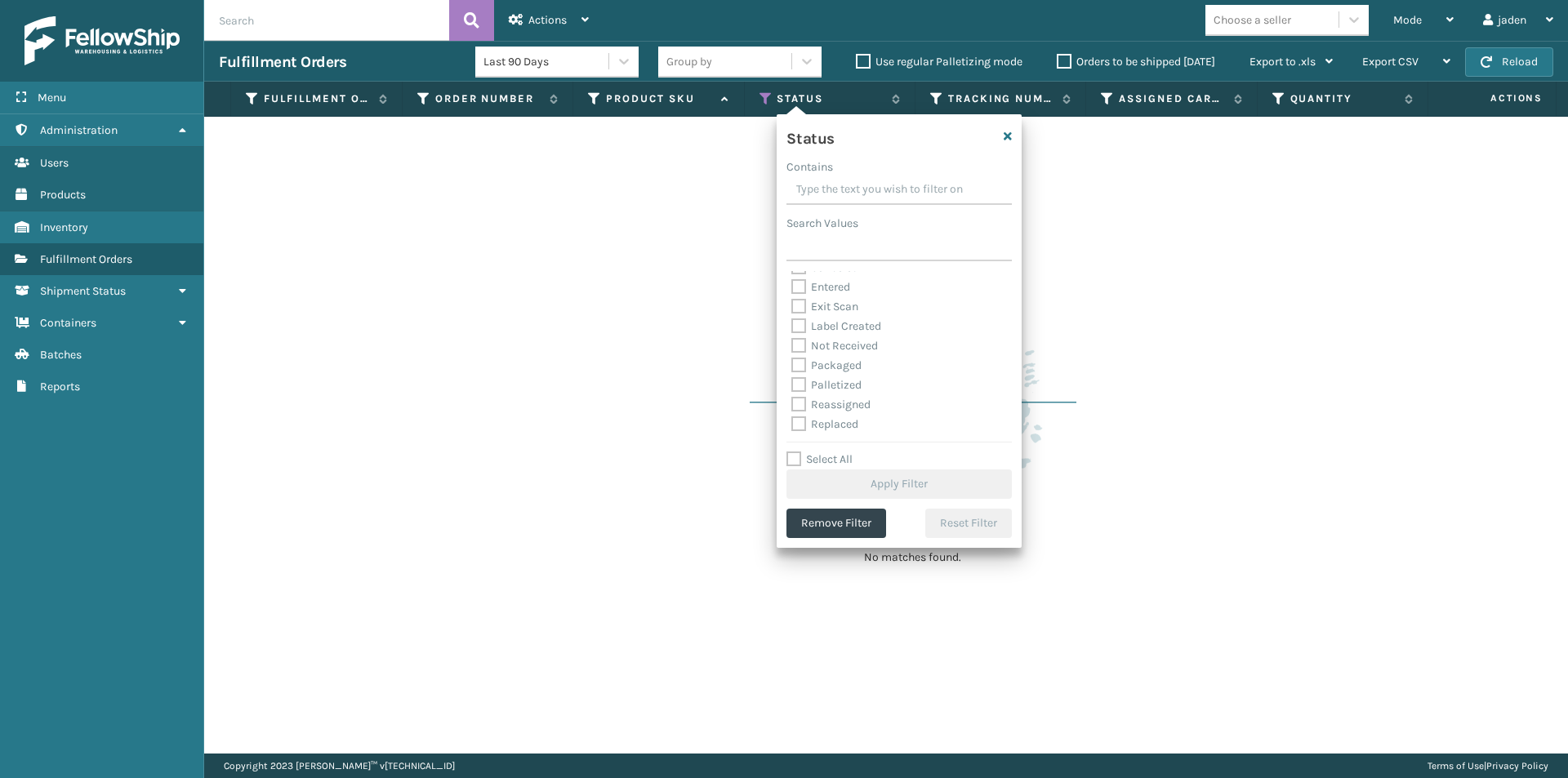
scroll to position [92, 0]
click at [815, 346] on label "Palletized" at bounding box center [826, 346] width 70 height 14
click at [792, 346] on input "Palletized" at bounding box center [791, 342] width 1 height 11
checkbox input "true"
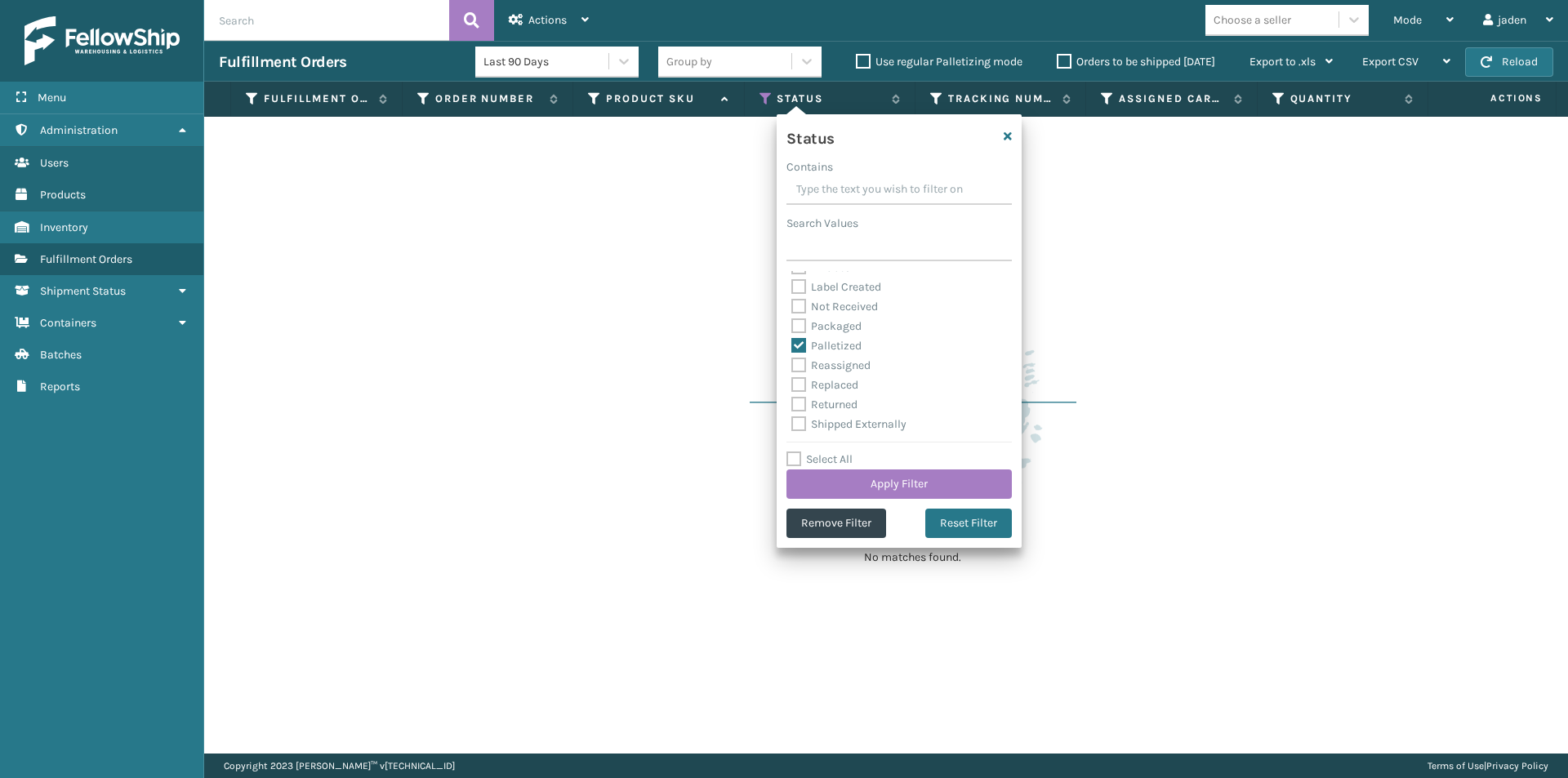
click at [878, 507] on div "Status Contains Search Values Picking Assigned Canceled Entered Exit Scan Label…" at bounding box center [898, 331] width 245 height 433
click at [886, 492] on button "Apply Filter" at bounding box center [899, 483] width 226 height 29
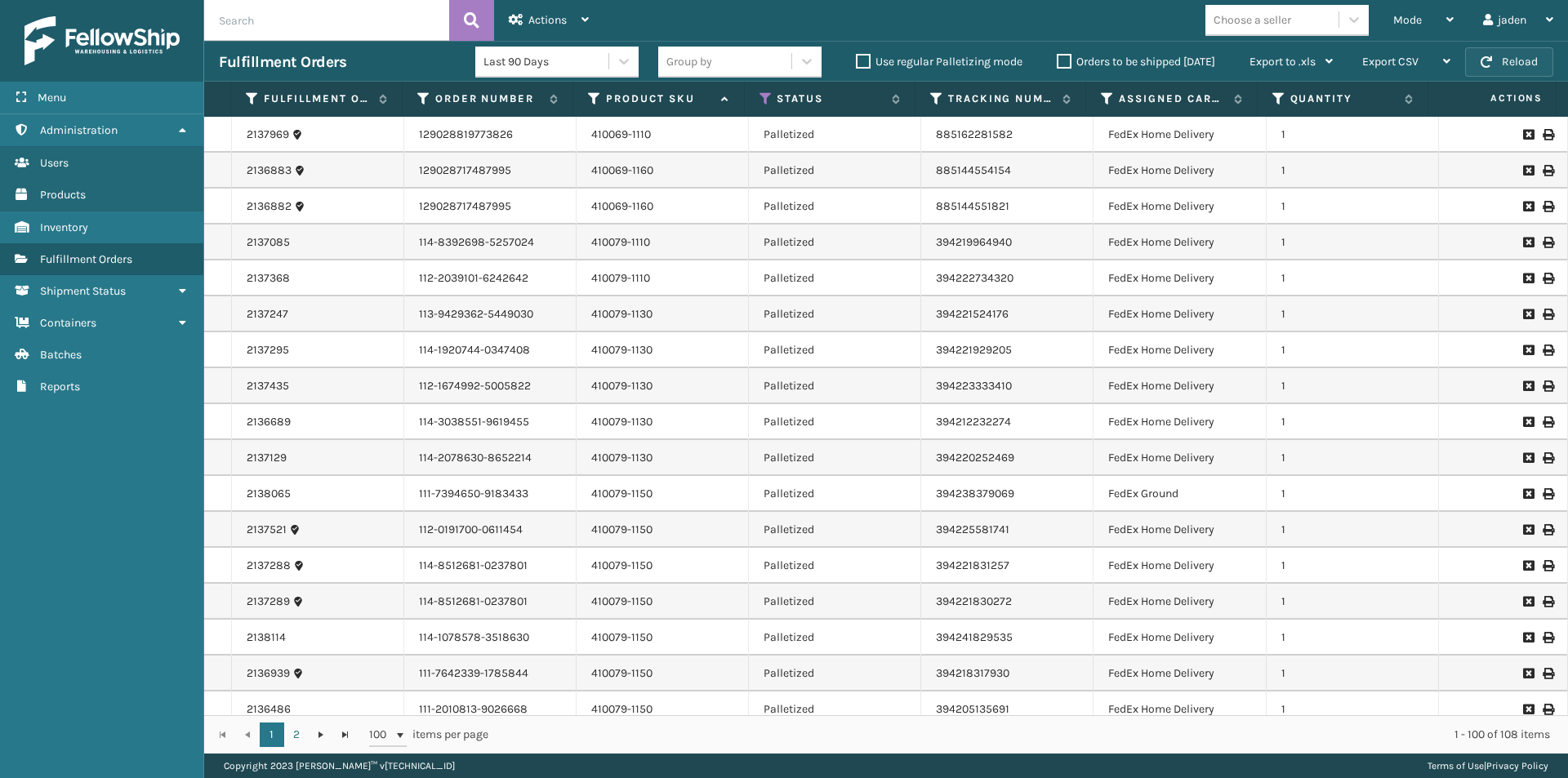
click at [1507, 60] on button "Reload" at bounding box center [1509, 61] width 88 height 29
click at [1510, 59] on button "Reload" at bounding box center [1509, 61] width 88 height 29
click at [1415, 27] on div "Mode" at bounding box center [1423, 20] width 60 height 41
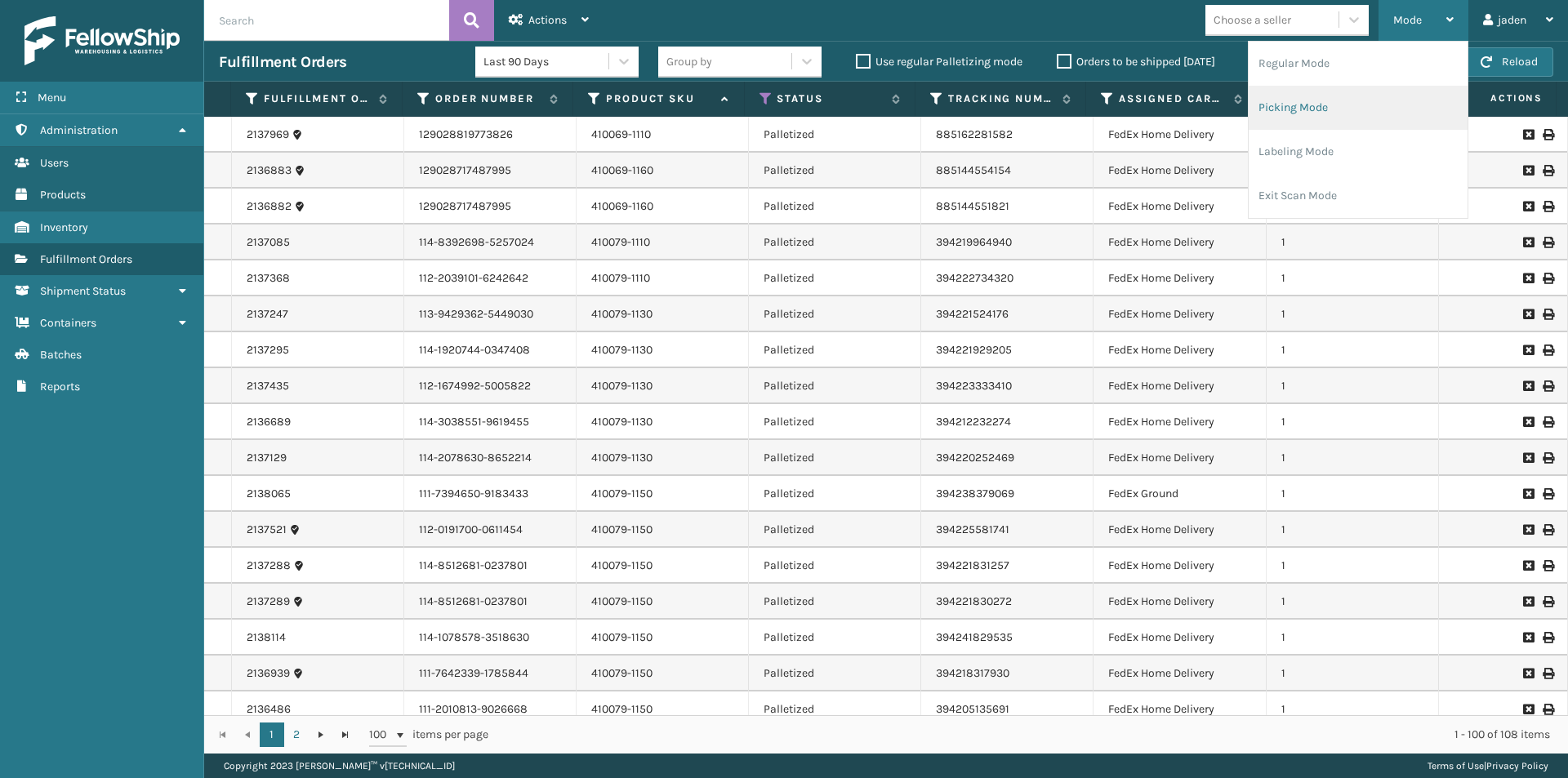
click at [1326, 115] on li "Picking Mode" at bounding box center [1357, 108] width 219 height 44
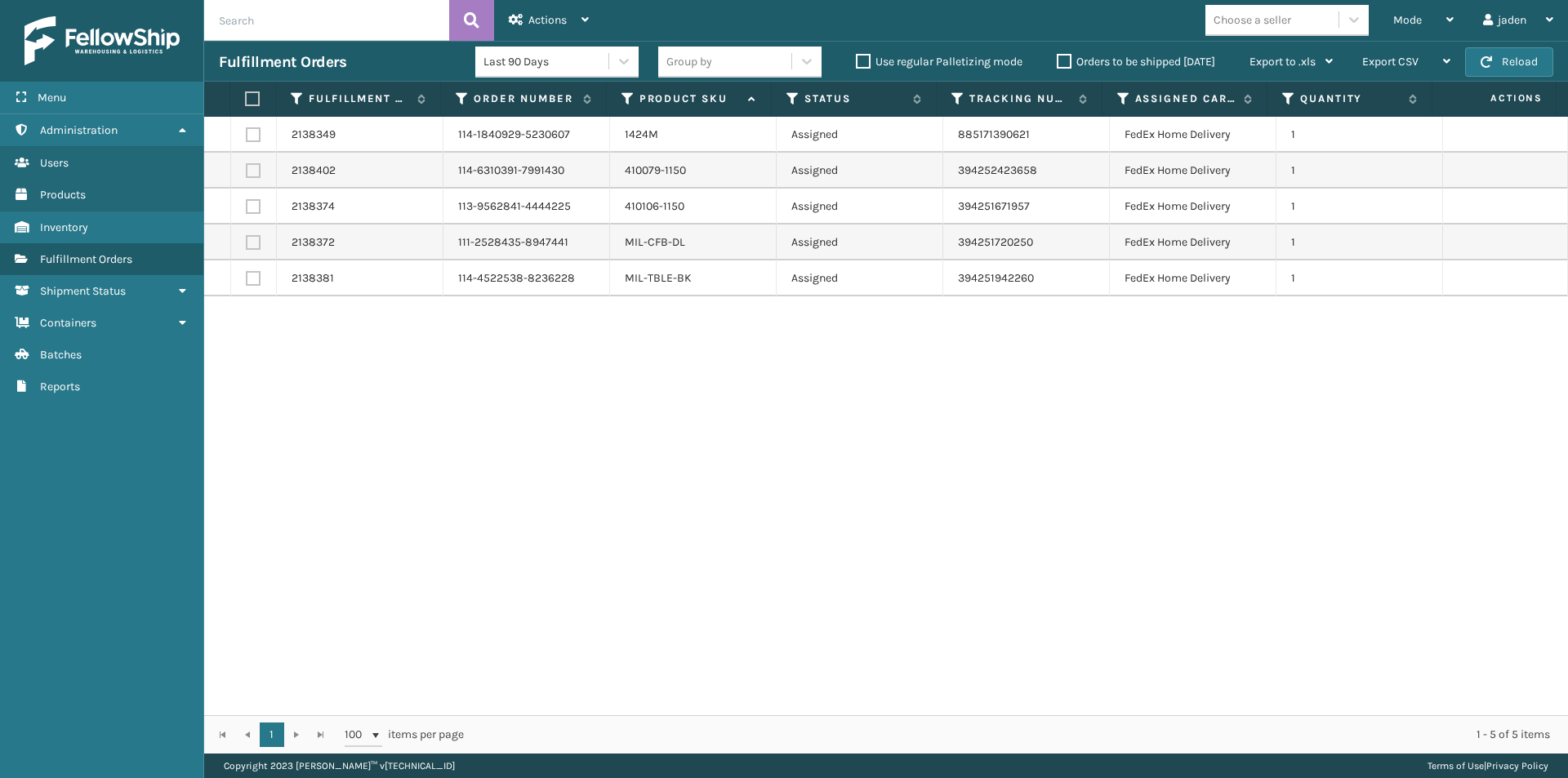
click at [1063, 59] on label "Orders to be shipped [DATE]" at bounding box center [1136, 62] width 159 height 14
click at [1058, 59] on input "Orders to be shipped [DATE]" at bounding box center [1057, 57] width 1 height 11
click at [1436, 10] on div "Mode" at bounding box center [1423, 20] width 60 height 41
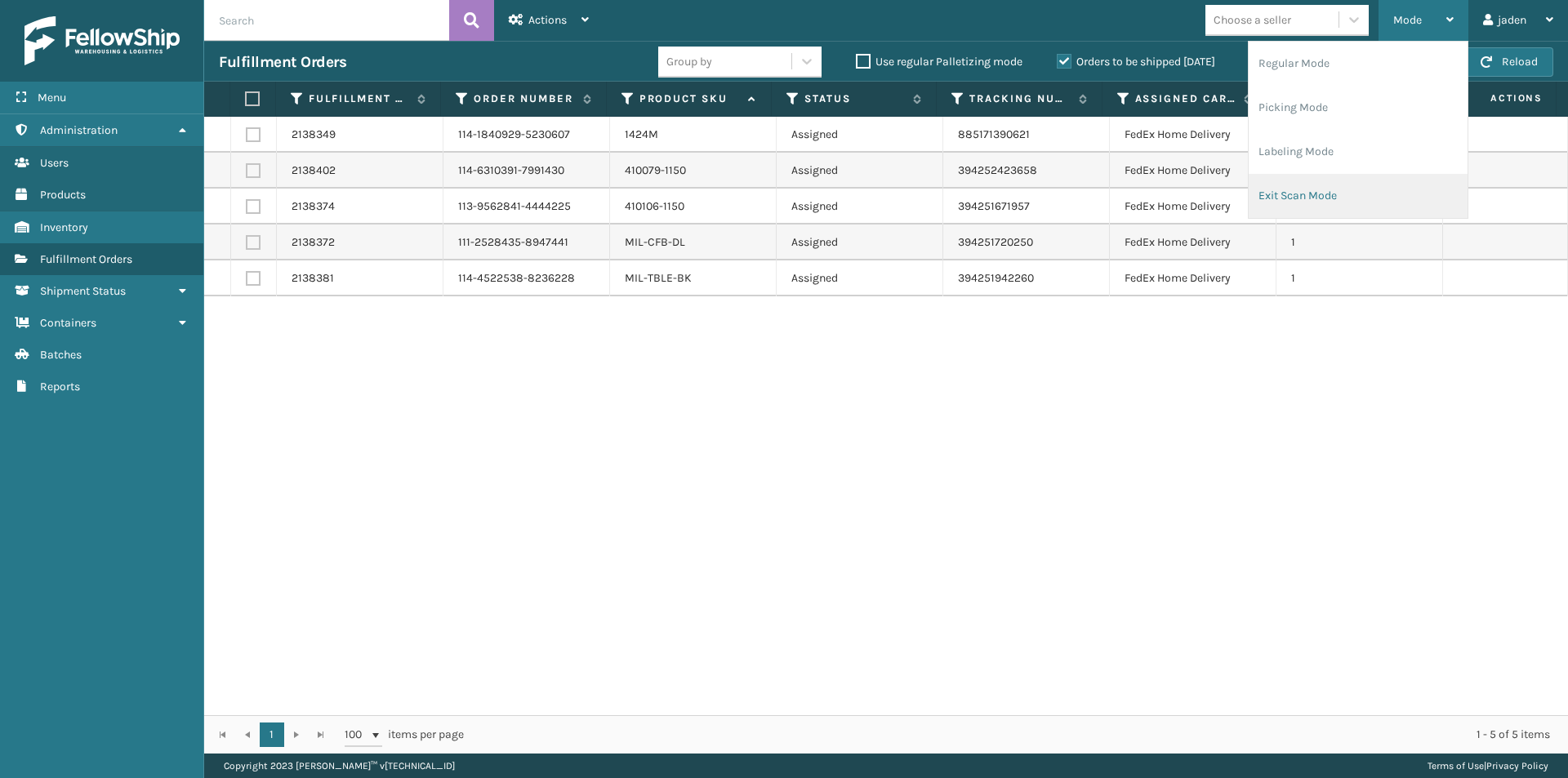
click at [1362, 199] on li "Exit Scan Mode" at bounding box center [1357, 196] width 219 height 44
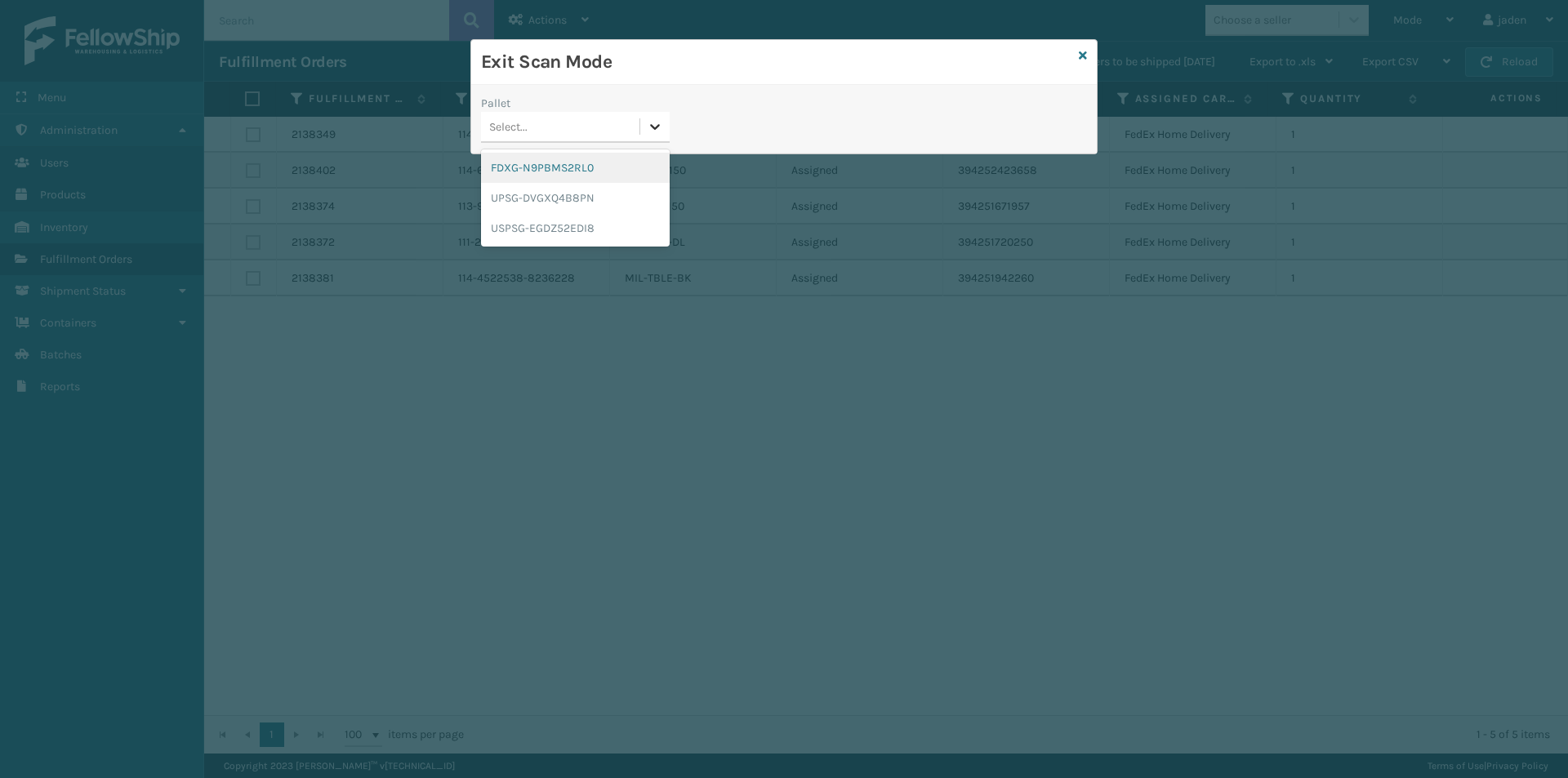
click at [646, 133] on icon at bounding box center [654, 127] width 16 height 16
click at [577, 154] on div "FDXG-N9PBMS2RL0" at bounding box center [574, 168] width 189 height 30
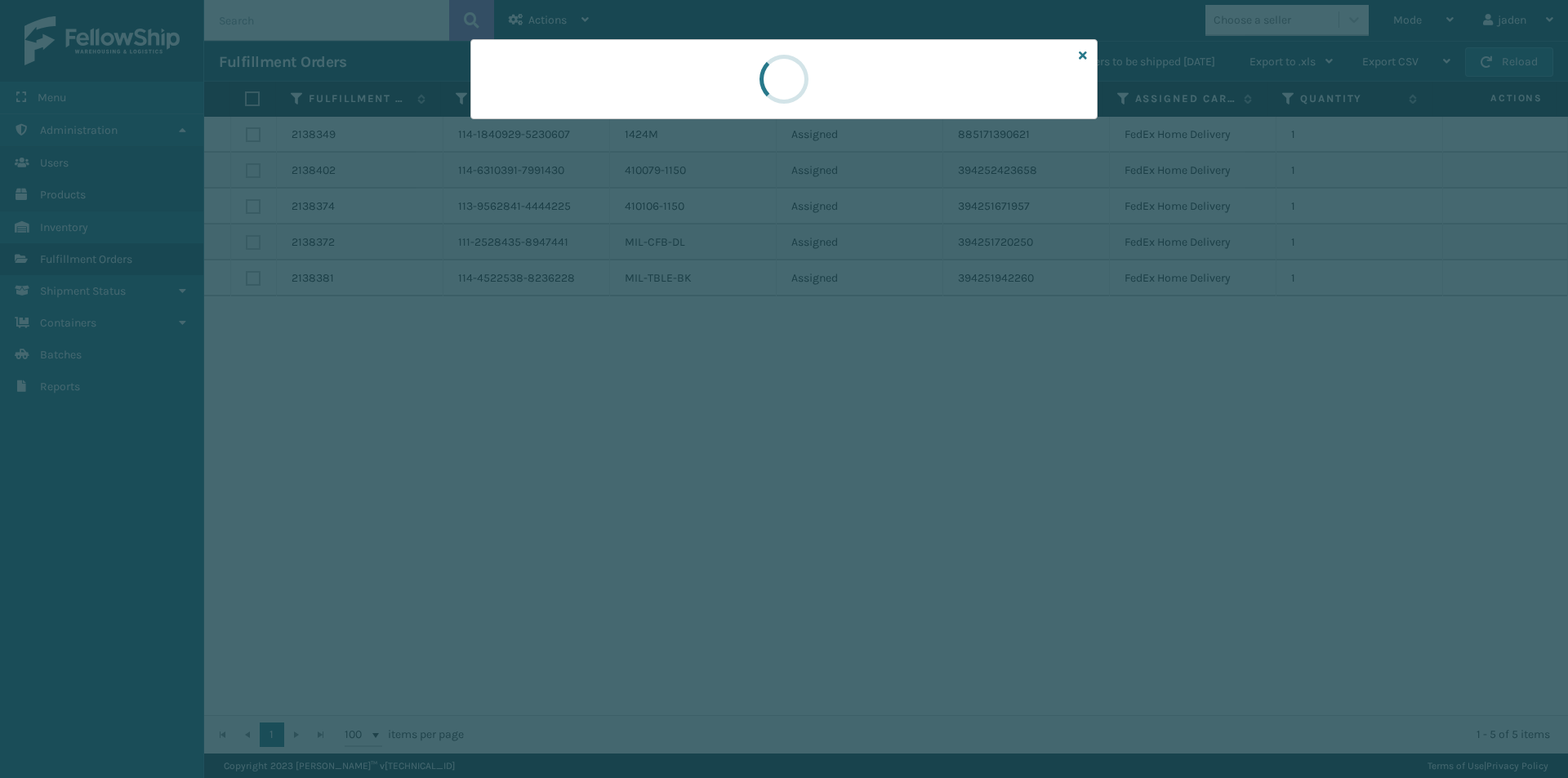
drag, startPoint x: 800, startPoint y: 86, endPoint x: 890, endPoint y: 69, distance: 91.6
click at [667, 75] on div at bounding box center [784, 79] width 627 height 80
drag, startPoint x: 949, startPoint y: 69, endPoint x: 831, endPoint y: 67, distance: 118.0
click at [771, 67] on div at bounding box center [783, 78] width 53 height 53
drag, startPoint x: 843, startPoint y: 68, endPoint x: 887, endPoint y: 69, distance: 44.0
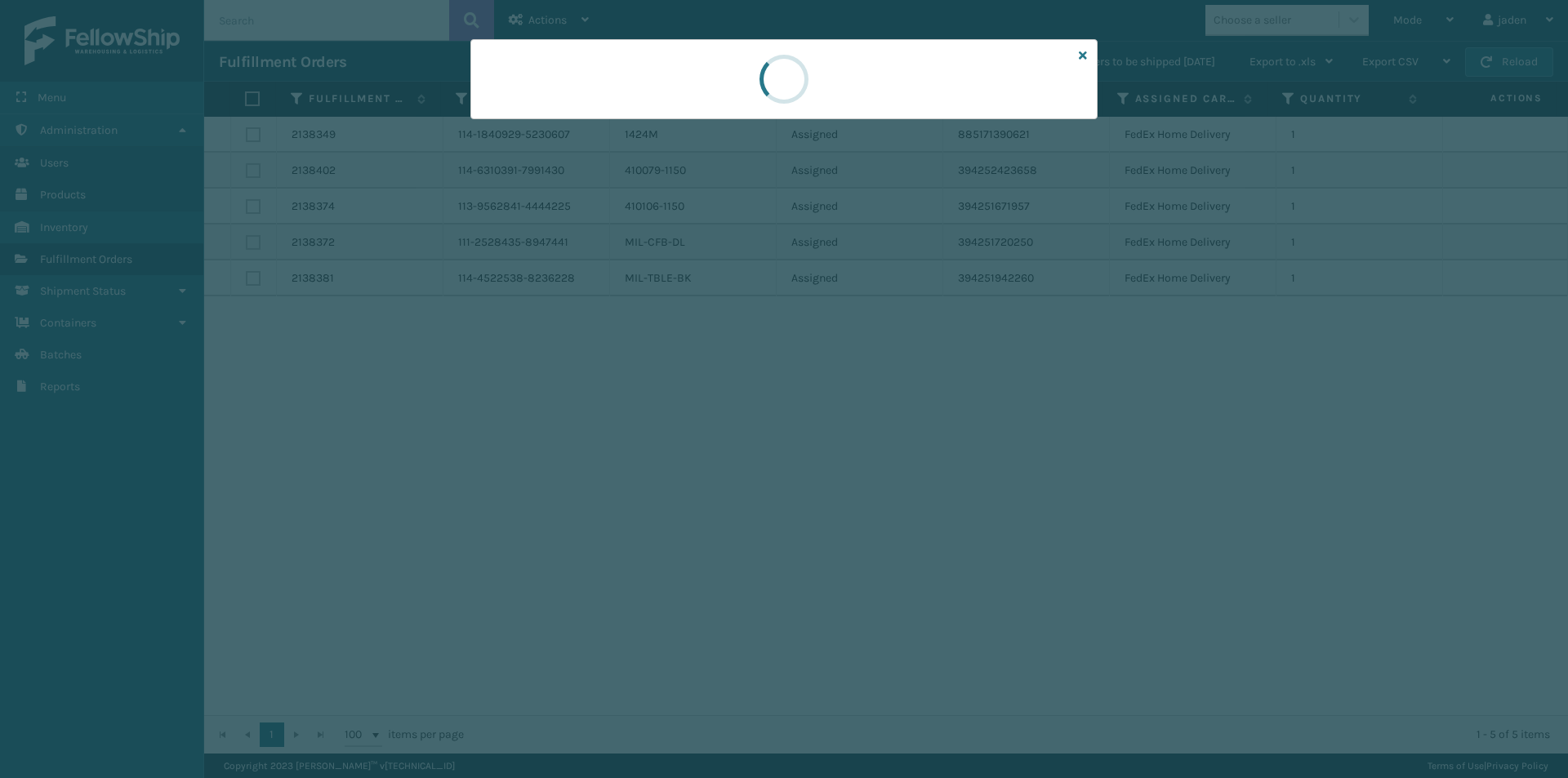
click at [673, 65] on div at bounding box center [784, 79] width 627 height 80
drag, startPoint x: 907, startPoint y: 69, endPoint x: 760, endPoint y: 71, distance: 147.0
click at [698, 62] on div at bounding box center [784, 79] width 627 height 80
drag, startPoint x: 783, startPoint y: 75, endPoint x: 707, endPoint y: 82, distance: 76.3
click at [569, 73] on div at bounding box center [784, 79] width 627 height 80
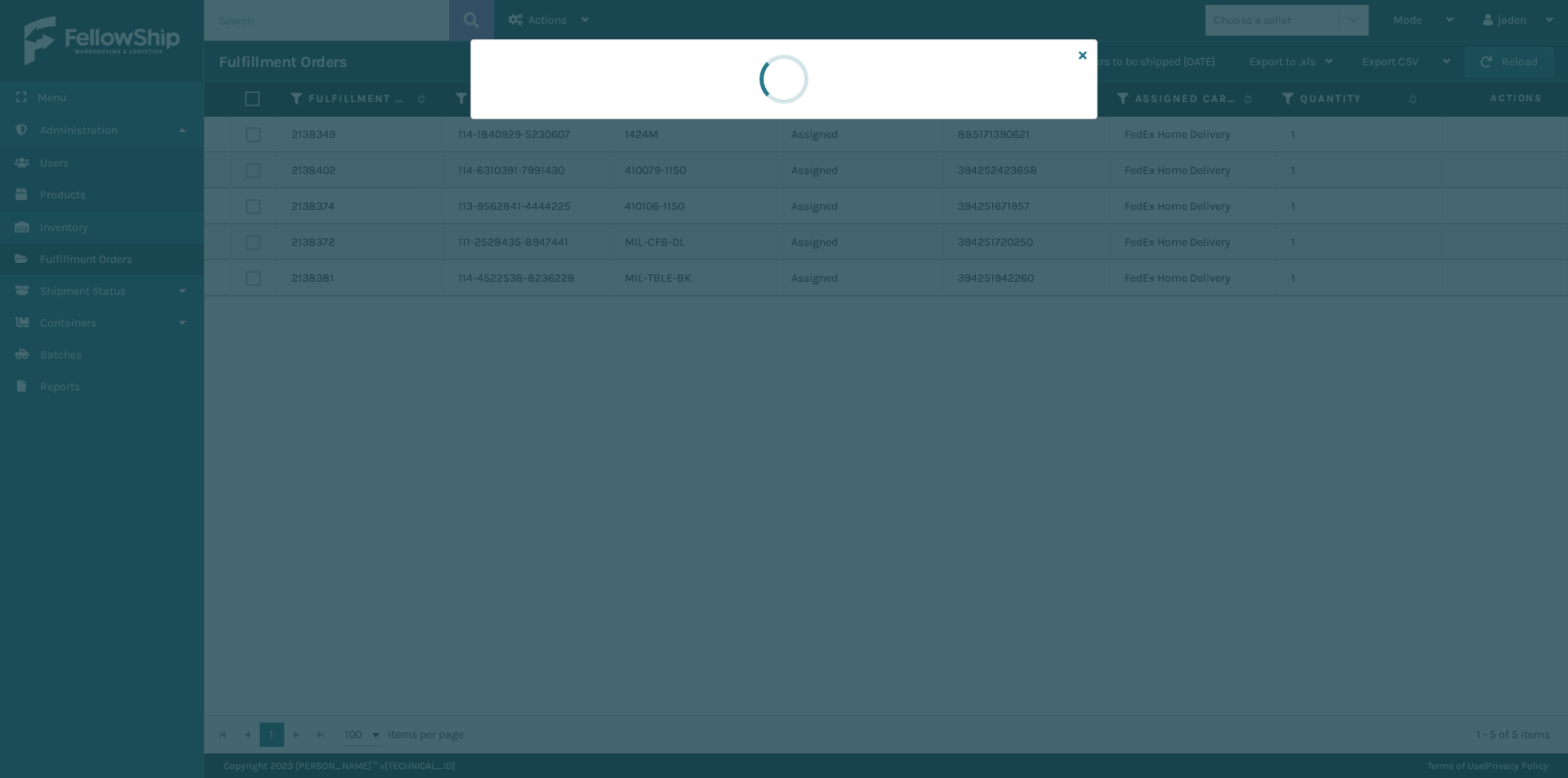
drag, startPoint x: 765, startPoint y: 91, endPoint x: 719, endPoint y: 84, distance: 46.5
click at [663, 84] on div at bounding box center [784, 79] width 627 height 80
drag, startPoint x: 812, startPoint y: 84, endPoint x: 721, endPoint y: 71, distance: 91.9
click at [662, 71] on div at bounding box center [784, 79] width 627 height 80
drag, startPoint x: 906, startPoint y: 74, endPoint x: 679, endPoint y: 60, distance: 227.4
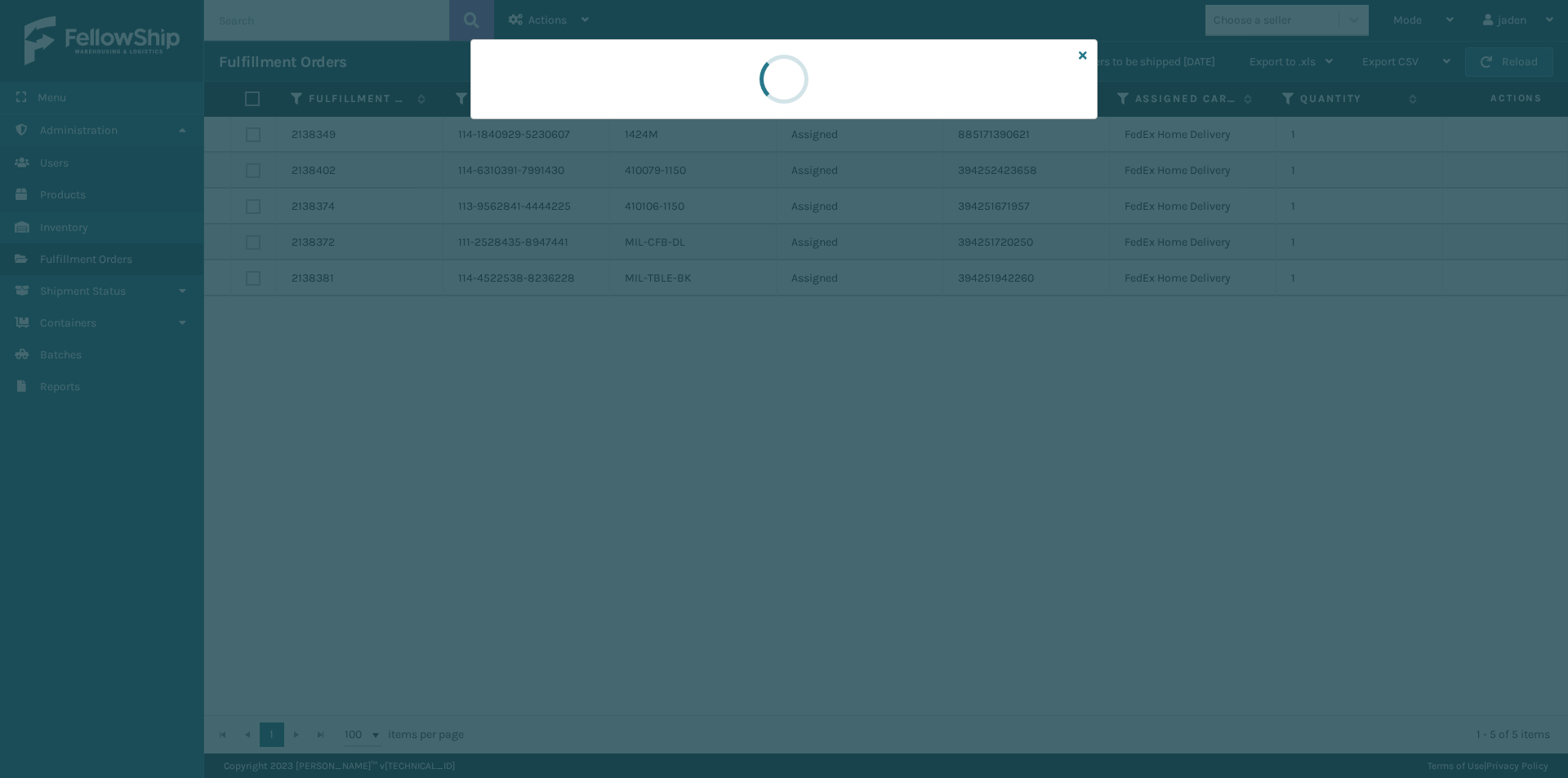
click at [664, 57] on div at bounding box center [784, 79] width 627 height 80
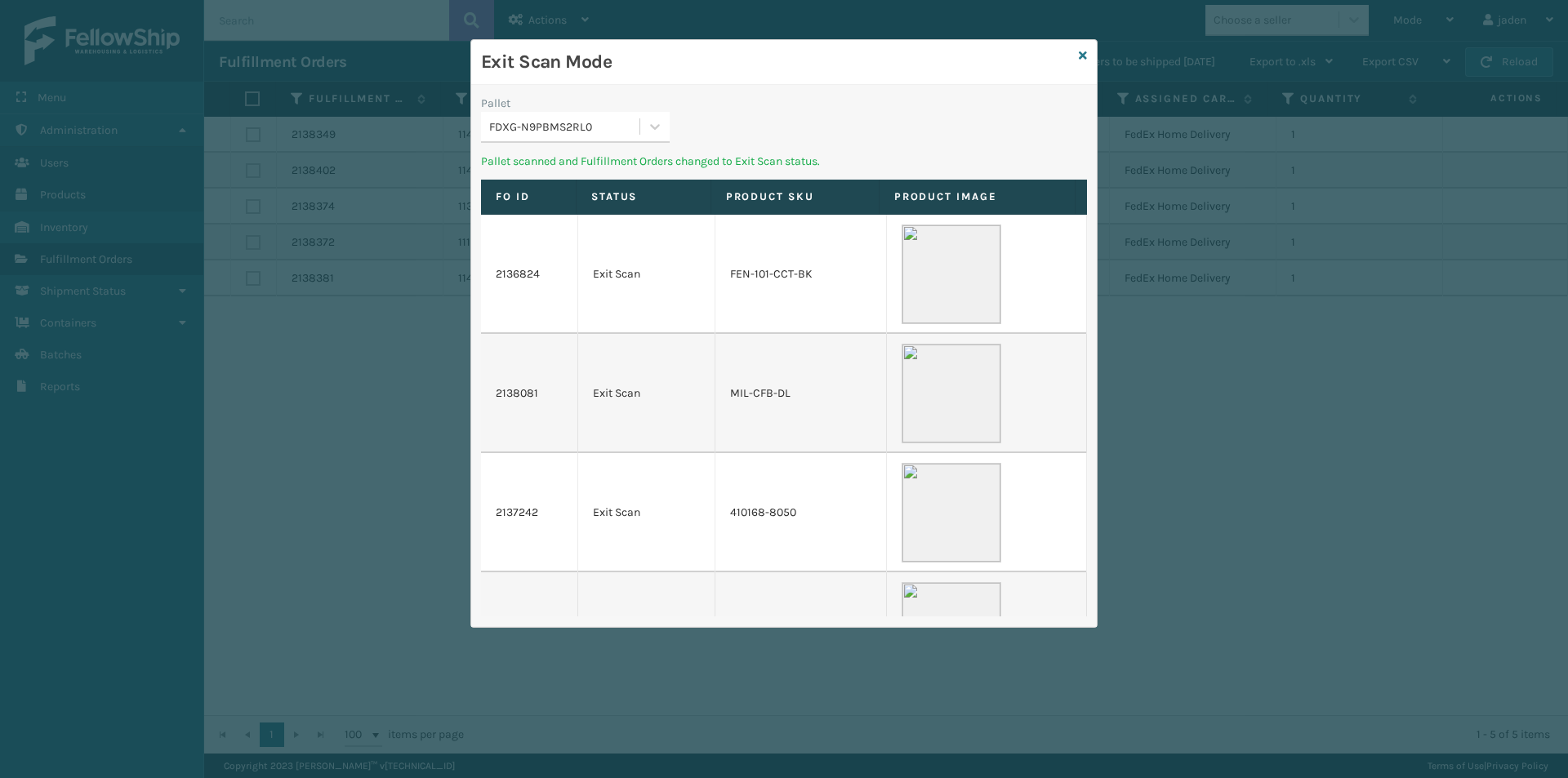
drag, startPoint x: 758, startPoint y: 83, endPoint x: 670, endPoint y: 97, distance: 89.1
click at [668, 70] on h3 "Exit Scan Mode" at bounding box center [776, 62] width 591 height 25
click at [661, 128] on icon at bounding box center [654, 127] width 16 height 16
click at [605, 161] on div "UPSG-DVGXQ4B8PN" at bounding box center [574, 168] width 189 height 30
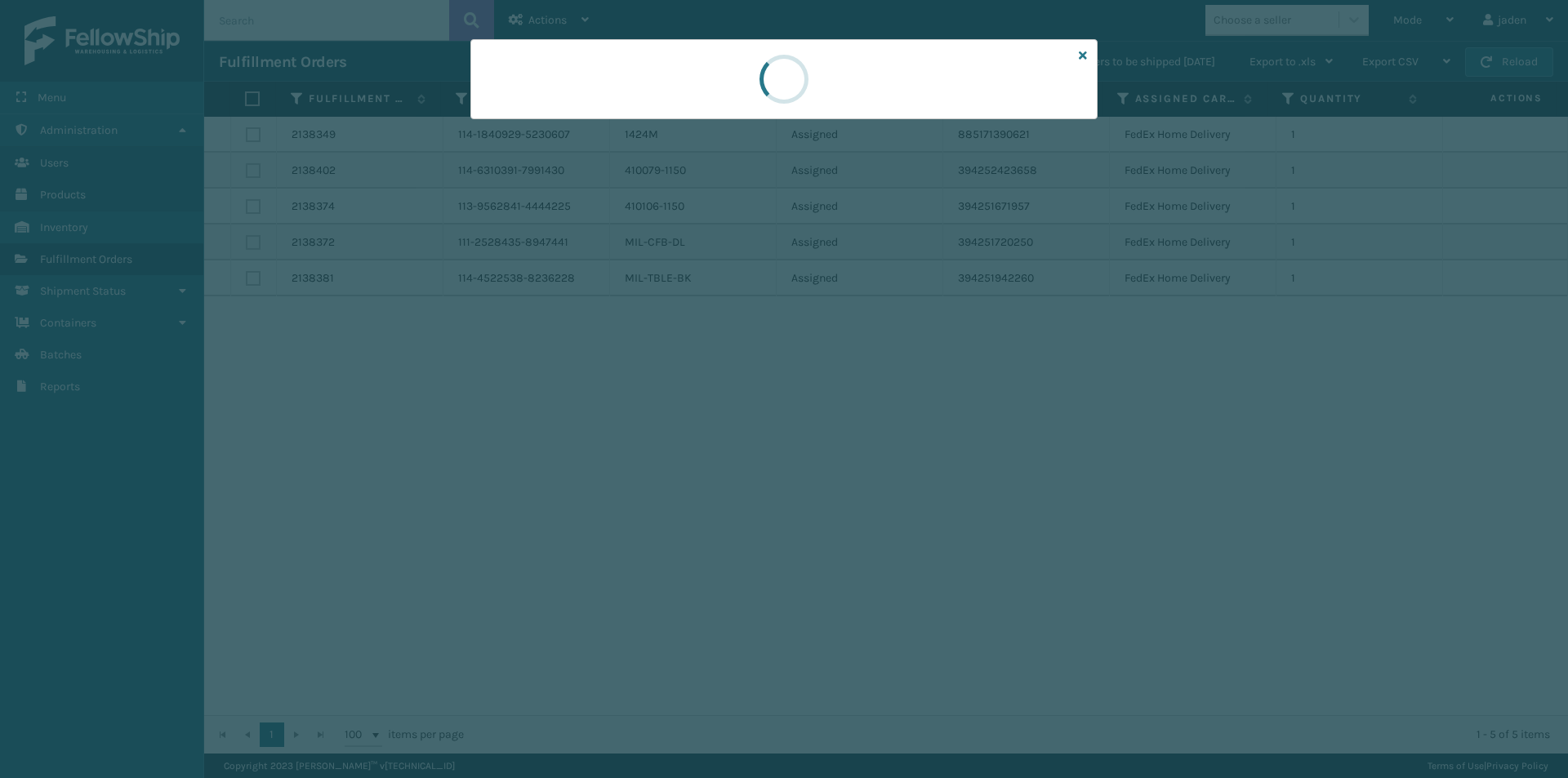
drag, startPoint x: 827, startPoint y: 96, endPoint x: 655, endPoint y: 65, distance: 174.8
click at [655, 65] on div at bounding box center [784, 79] width 627 height 80
drag, startPoint x: 901, startPoint y: 101, endPoint x: 789, endPoint y: 83, distance: 113.4
click at [762, 78] on div at bounding box center [784, 79] width 627 height 80
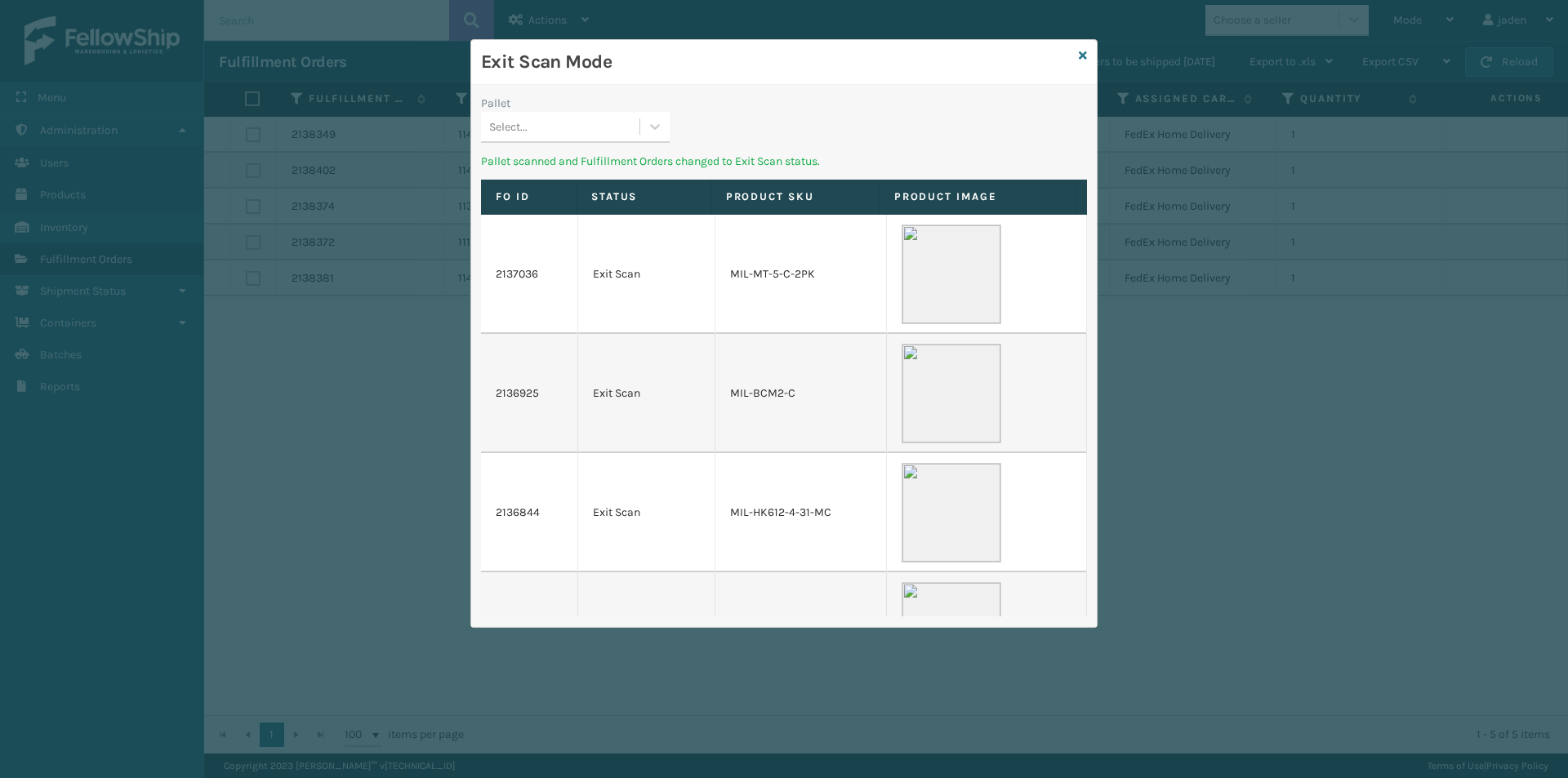
drag, startPoint x: 914, startPoint y: 88, endPoint x: 825, endPoint y: 94, distance: 89.2
click at [740, 81] on div "Exit Scan Mode" at bounding box center [784, 62] width 625 height 45
drag, startPoint x: 825, startPoint y: 94, endPoint x: 771, endPoint y: 99, distance: 54.2
click at [757, 92] on div "Exit Scan Mode Pallet Select... Pallet scanned and Fulfillment Orders changed t…" at bounding box center [784, 334] width 625 height 587
click at [667, 124] on div at bounding box center [654, 126] width 29 height 29
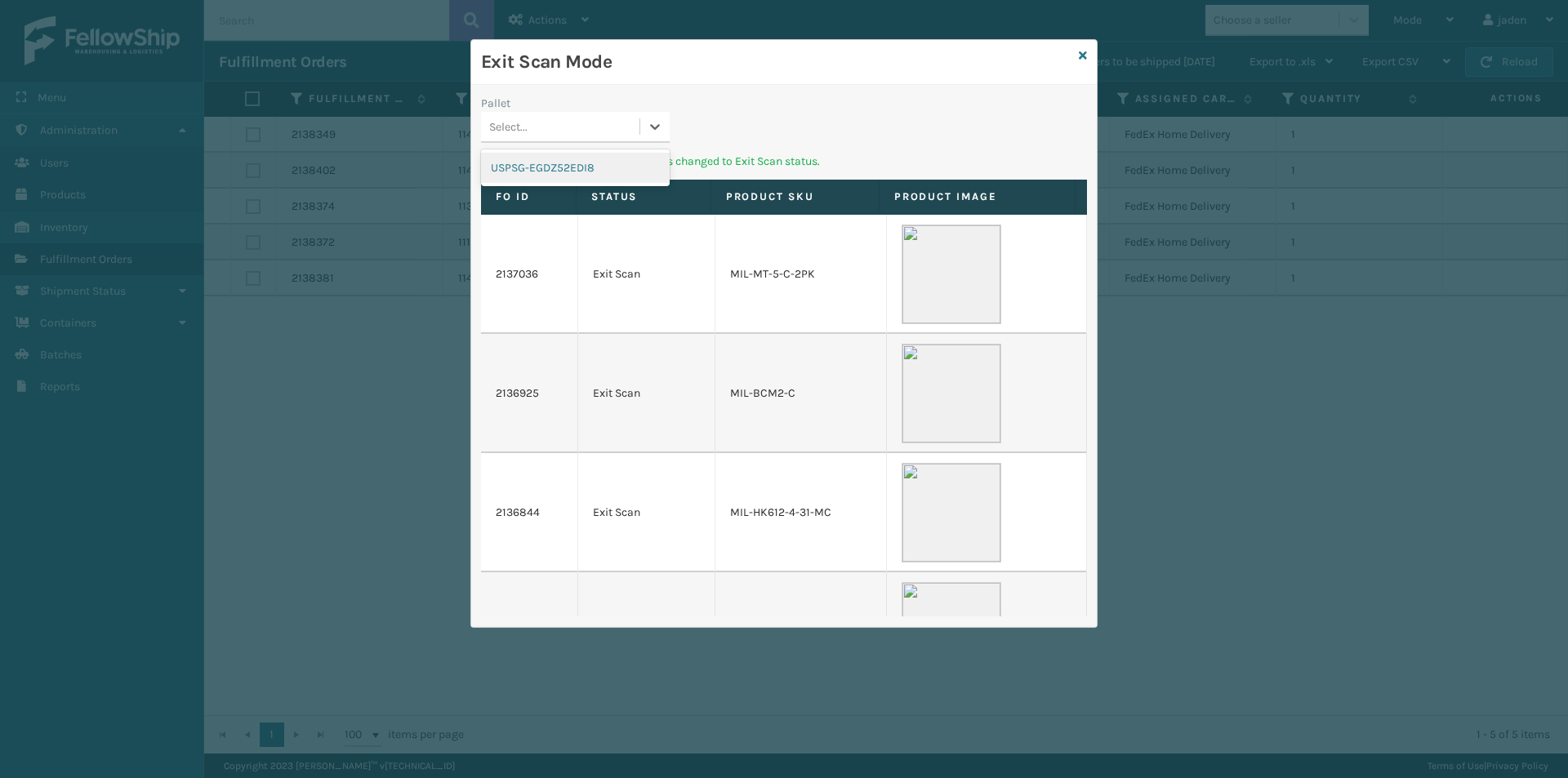
click at [628, 154] on div "USPSG-EGDZ52EDI8" at bounding box center [574, 168] width 189 height 30
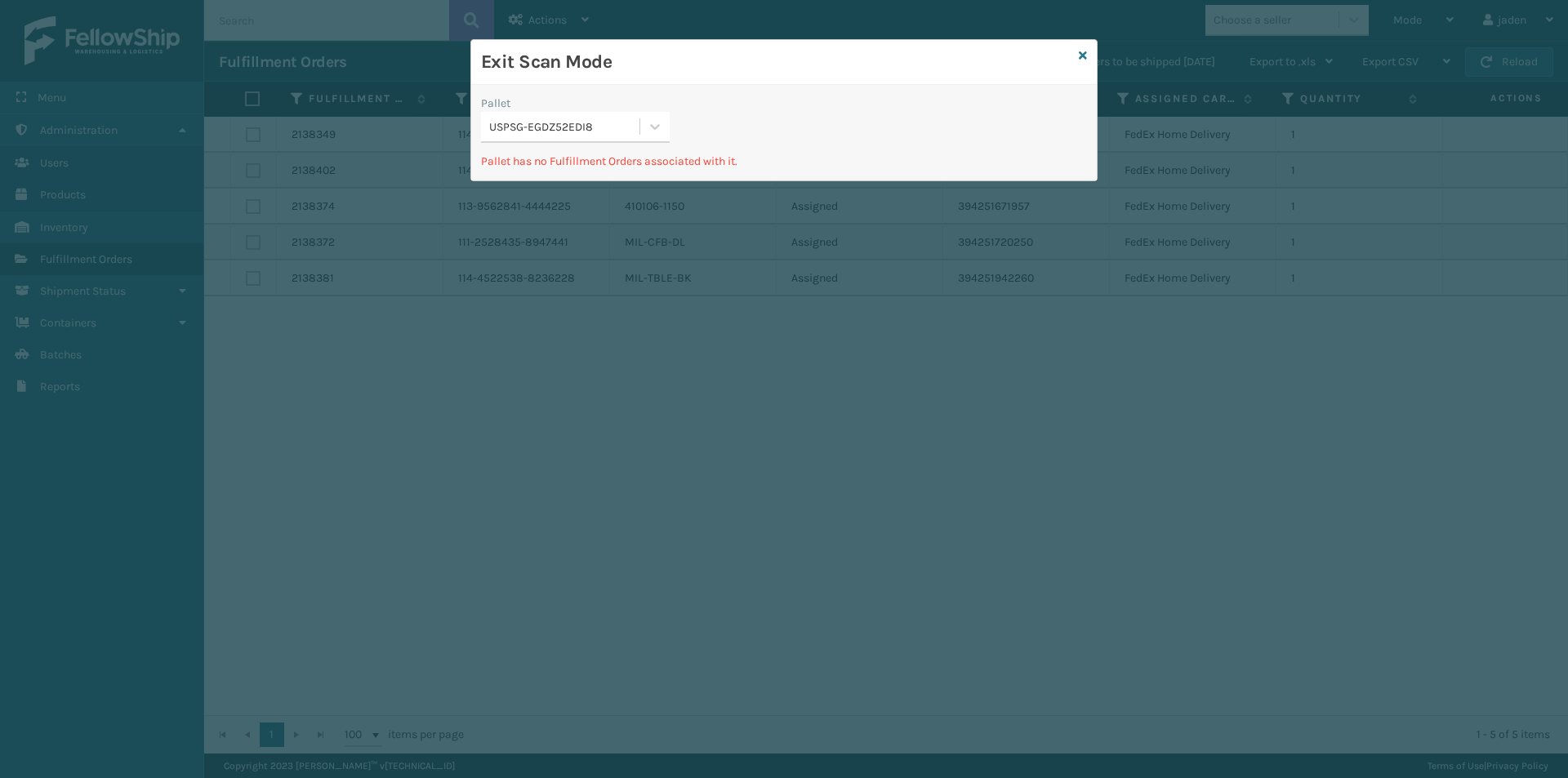
drag, startPoint x: 868, startPoint y: 96, endPoint x: 718, endPoint y: 65, distance: 153.2
click at [718, 65] on h3 "Exit Scan Mode" at bounding box center [776, 62] width 591 height 25
click at [653, 121] on icon at bounding box center [654, 127] width 16 height 16
click at [624, 154] on div "USPSG-EGDZ52EDI8" at bounding box center [574, 168] width 189 height 30
click at [1080, 60] on icon at bounding box center [1083, 55] width 8 height 11
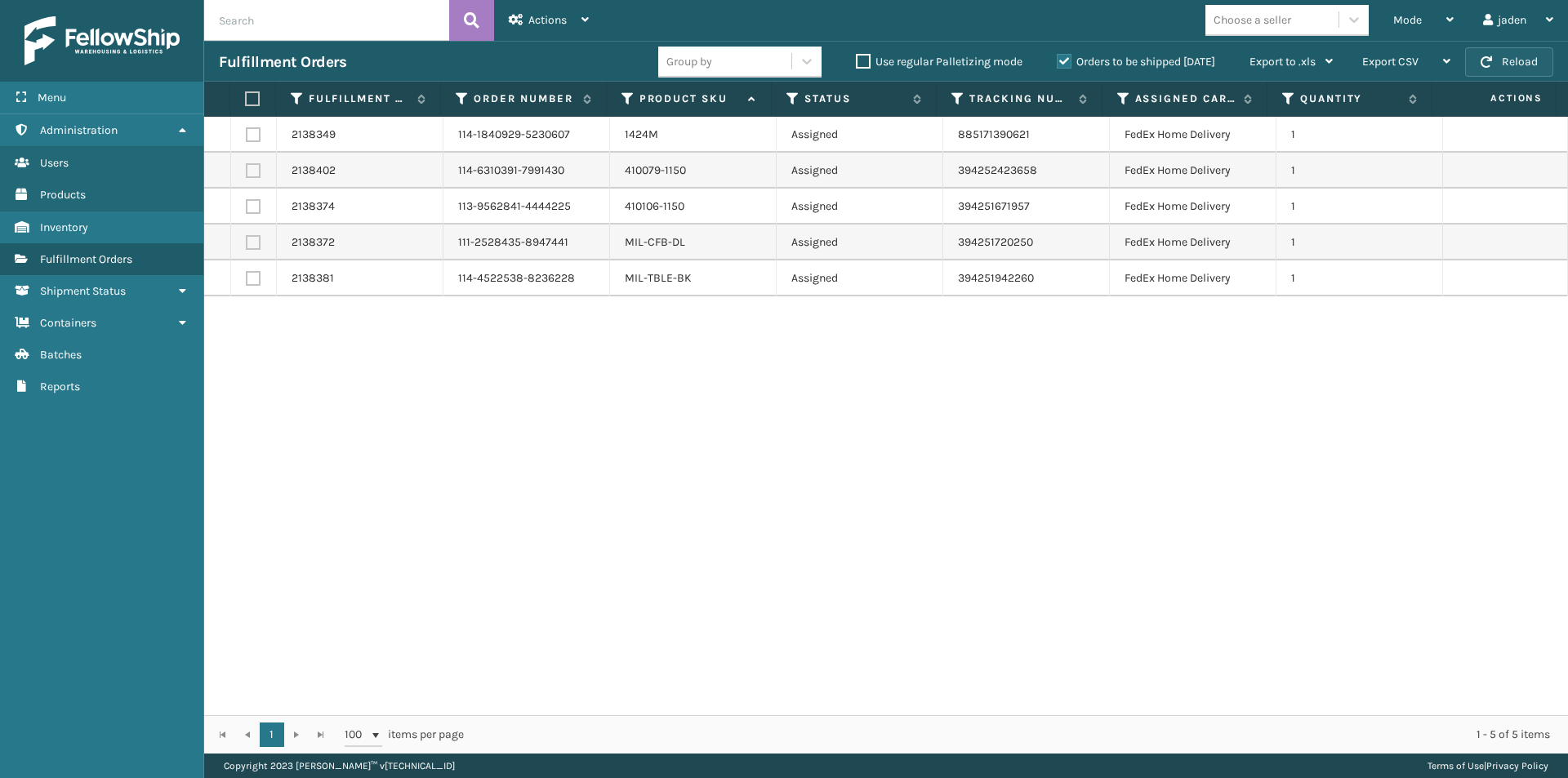
click at [1487, 69] on button "Reload" at bounding box center [1509, 61] width 88 height 29
drag, startPoint x: 1048, startPoint y: 372, endPoint x: 1036, endPoint y: 368, distance: 12.6
drag, startPoint x: 1036, startPoint y: 368, endPoint x: 468, endPoint y: 446, distance: 573.3
click at [468, 446] on div "2138349 114-1840929-5230607 1424M Assigned 885171390621 FedEx Home Delivery 1 2…" at bounding box center [885, 415] width 1363 height 598
click at [1512, 56] on button "Reload" at bounding box center [1509, 61] width 88 height 29
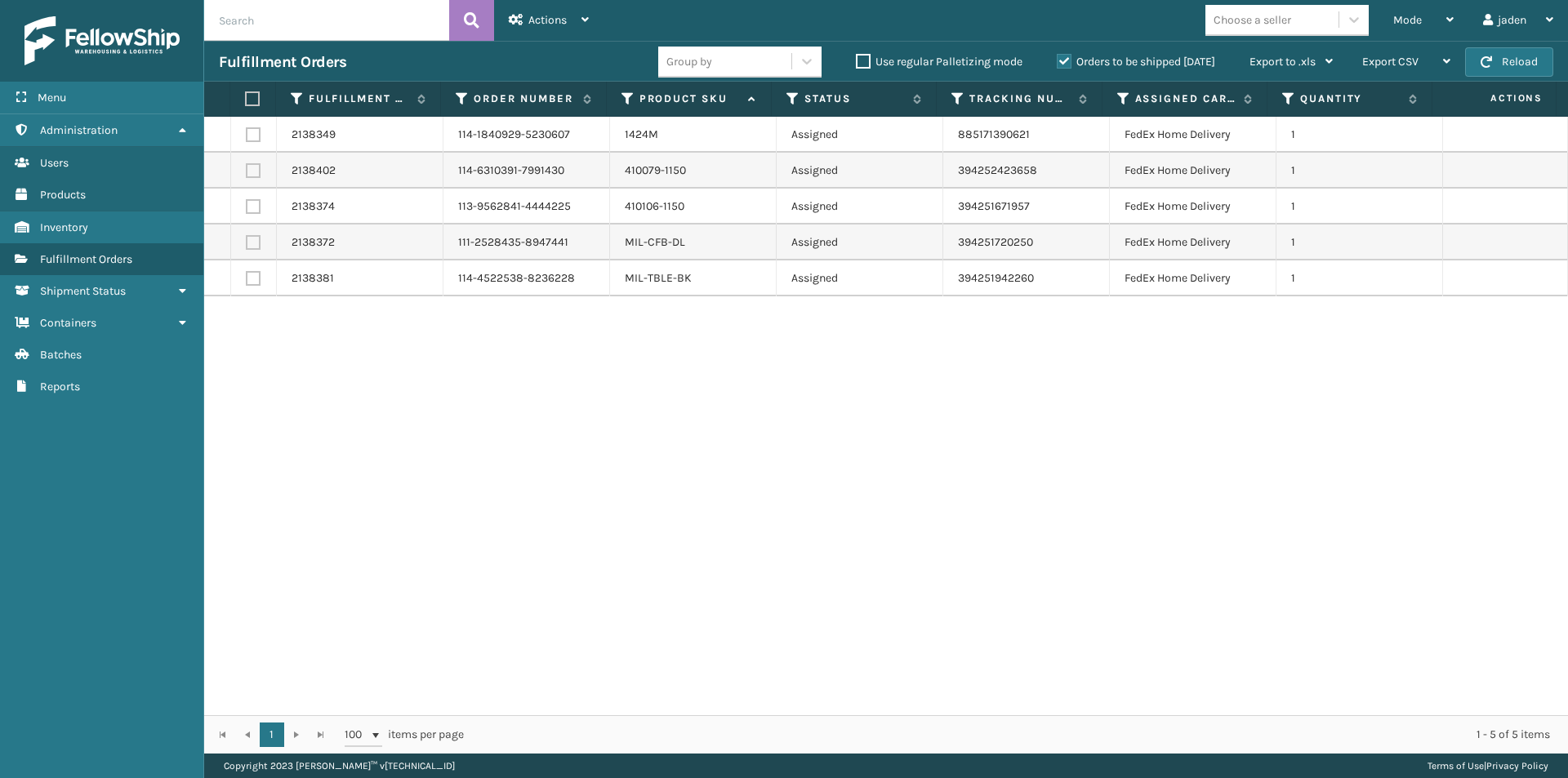
drag, startPoint x: 899, startPoint y: 394, endPoint x: 887, endPoint y: 394, distance: 12.0
drag, startPoint x: 887, startPoint y: 394, endPoint x: 633, endPoint y: 418, distance: 255.1
click at [633, 418] on div "2138349 114-1840929-5230607 1424M Assigned 885171390621 FedEx Home Delivery 1 2…" at bounding box center [885, 415] width 1363 height 598
click at [1420, 17] on div "Mode" at bounding box center [1423, 20] width 60 height 41
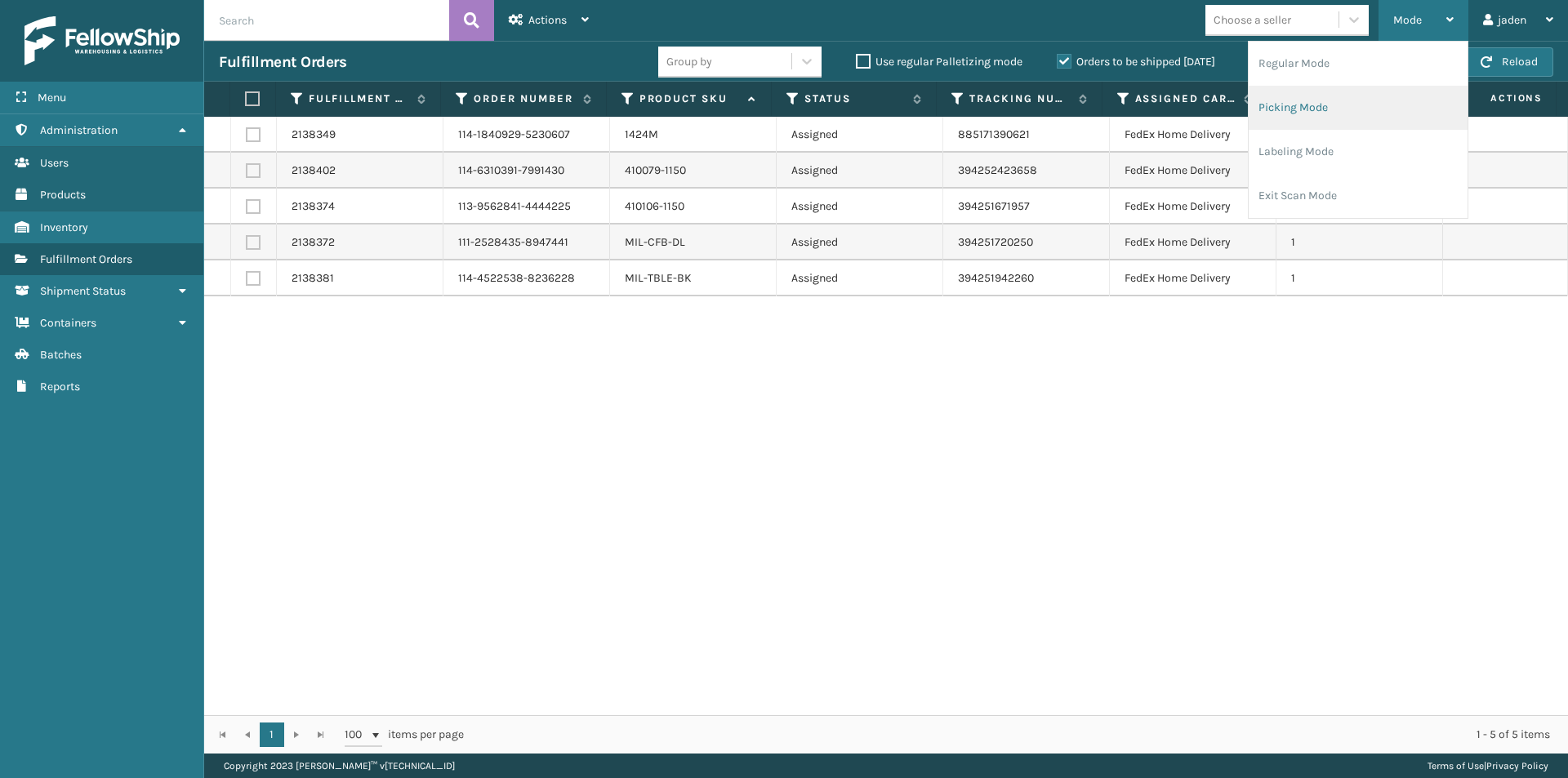
click at [1334, 129] on li "Picking Mode" at bounding box center [1357, 108] width 219 height 44
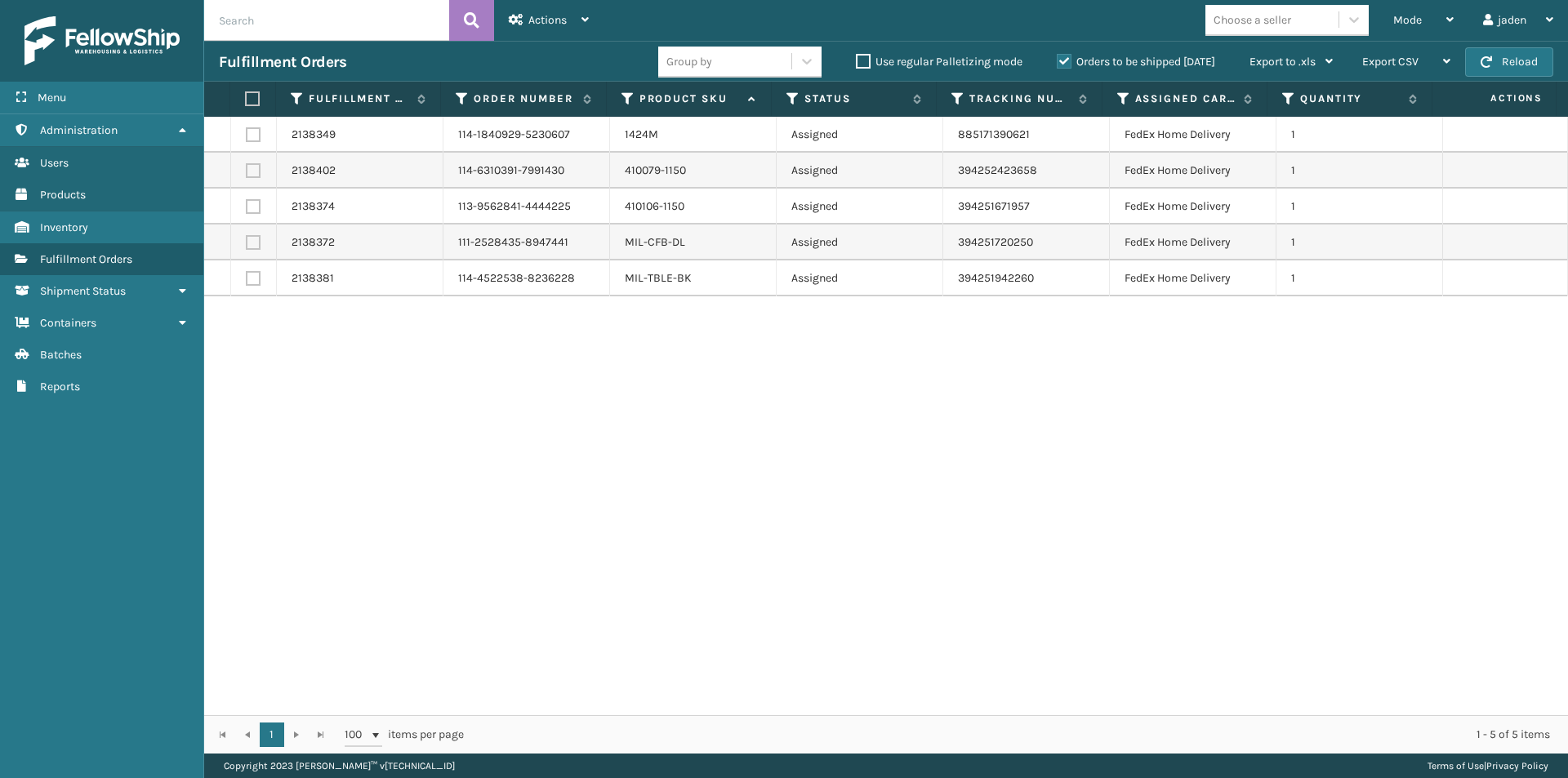
drag, startPoint x: 912, startPoint y: 454, endPoint x: 732, endPoint y: 415, distance: 184.2
click at [732, 415] on div "2138349 114-1840929-5230607 1424M Assigned 885171390621 FedEx Home Delivery 1 2…" at bounding box center [885, 415] width 1363 height 598
click at [1503, 68] on button "Reload" at bounding box center [1509, 61] width 88 height 29
drag, startPoint x: 929, startPoint y: 444, endPoint x: 705, endPoint y: 445, distance: 224.0
click at [705, 445] on div "2138349 114-1840929-5230607 1424M Assigned 885171390621 FedEx Home Delivery 1 2…" at bounding box center [885, 415] width 1363 height 598
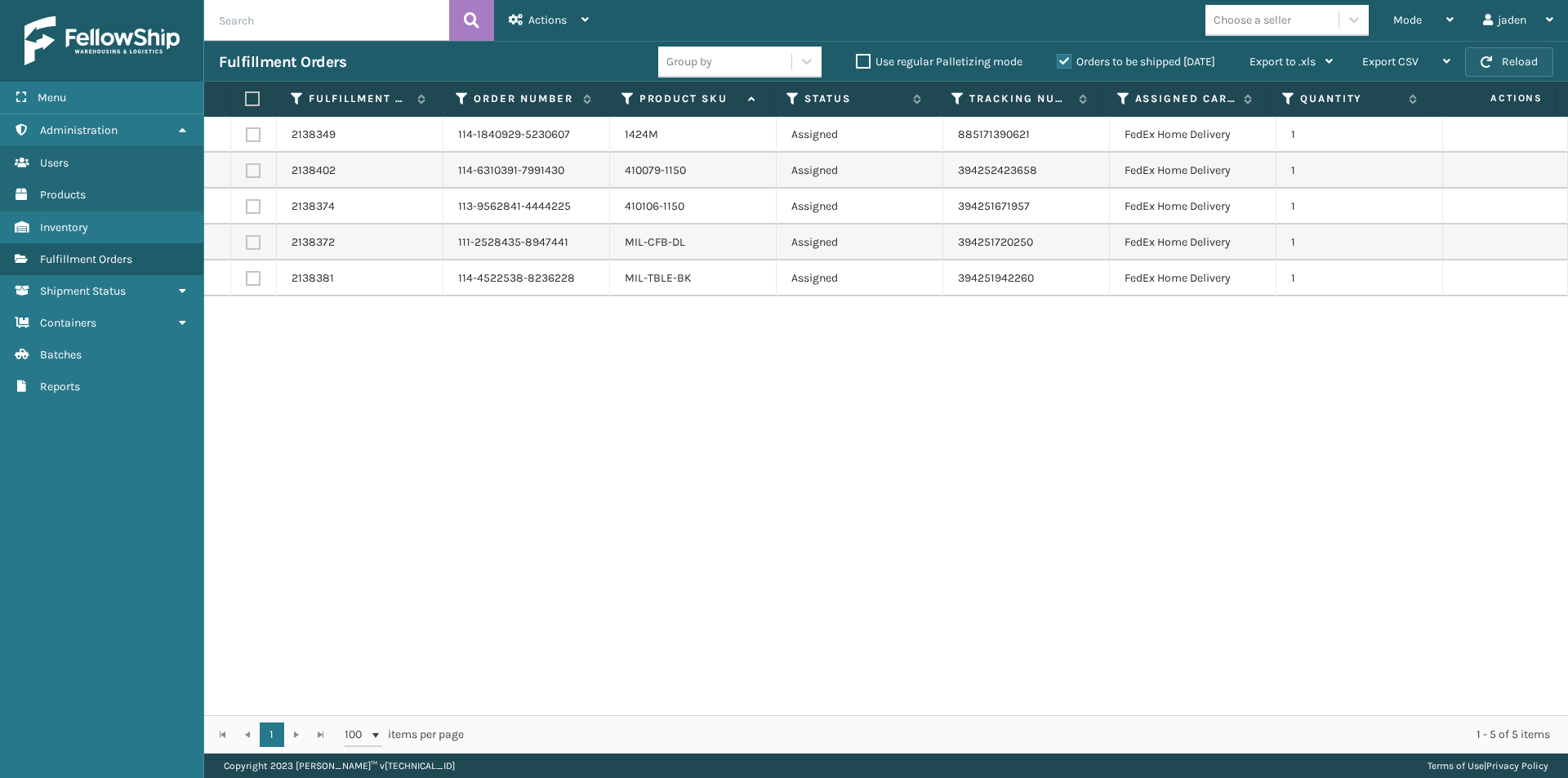
click at [1499, 69] on button "Reload" at bounding box center [1509, 61] width 88 height 29
click at [1491, 47] on button "Reload" at bounding box center [1509, 61] width 88 height 29
click at [1507, 64] on button "Reload" at bounding box center [1509, 61] width 88 height 29
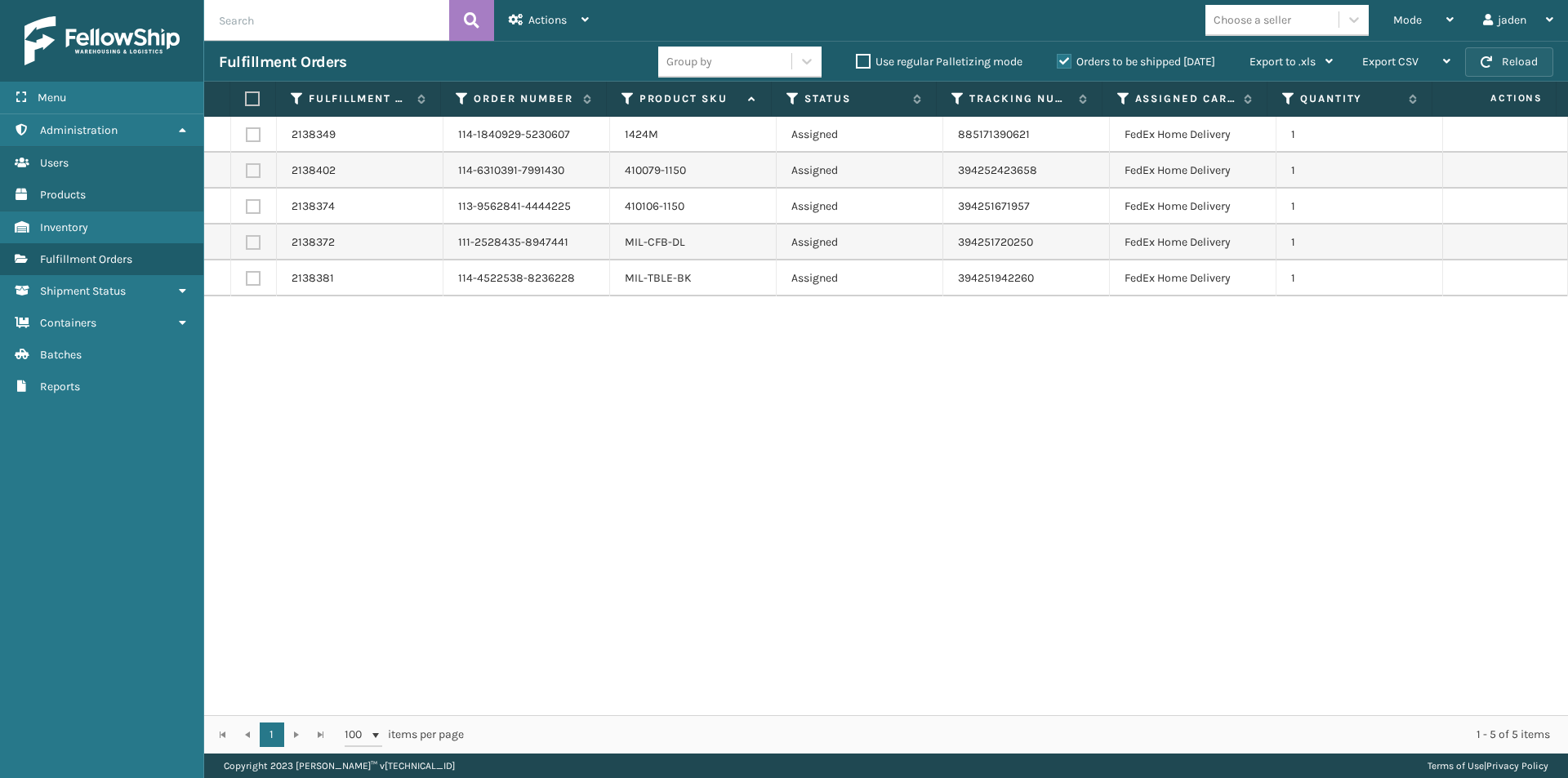
click at [1526, 60] on button "Reload" at bounding box center [1509, 61] width 88 height 29
click at [1522, 74] on button "Reload" at bounding box center [1509, 61] width 88 height 29
drag, startPoint x: 825, startPoint y: 387, endPoint x: 682, endPoint y: 366, distance: 144.5
click at [679, 365] on div "2138349 114-1840929-5230607 1424M Assigned 885171390621 FedEx Home Delivery 1 2…" at bounding box center [885, 415] width 1363 height 598
drag, startPoint x: 861, startPoint y: 340, endPoint x: 691, endPoint y: 339, distance: 170.0
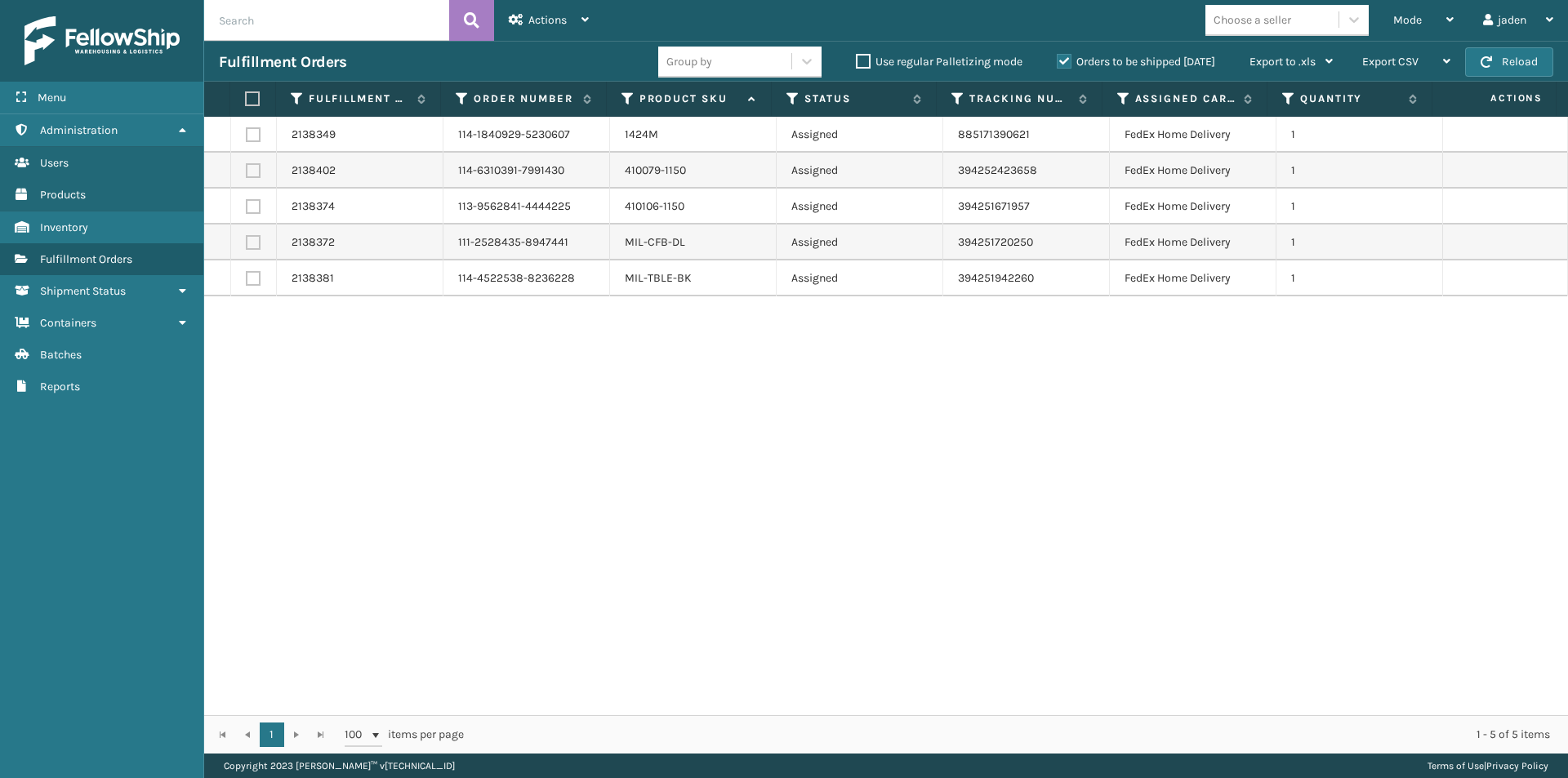
click at [691, 339] on div "2138349 114-1840929-5230607 1424M Assigned 885171390621 FedEx Home Delivery 1 2…" at bounding box center [885, 415] width 1363 height 598
drag, startPoint x: 834, startPoint y: 347, endPoint x: 685, endPoint y: 351, distance: 149.1
click at [685, 351] on div "2138349 114-1840929-5230607 1424M Assigned 885171390621 FedEx Home Delivery 1 2…" at bounding box center [885, 415] width 1363 height 598
drag, startPoint x: 965, startPoint y: 352, endPoint x: 648, endPoint y: 360, distance: 317.1
click at [648, 360] on div "2138349 114-1840929-5230607 1424M Assigned 885171390621 FedEx Home Delivery 1 2…" at bounding box center [885, 415] width 1363 height 598
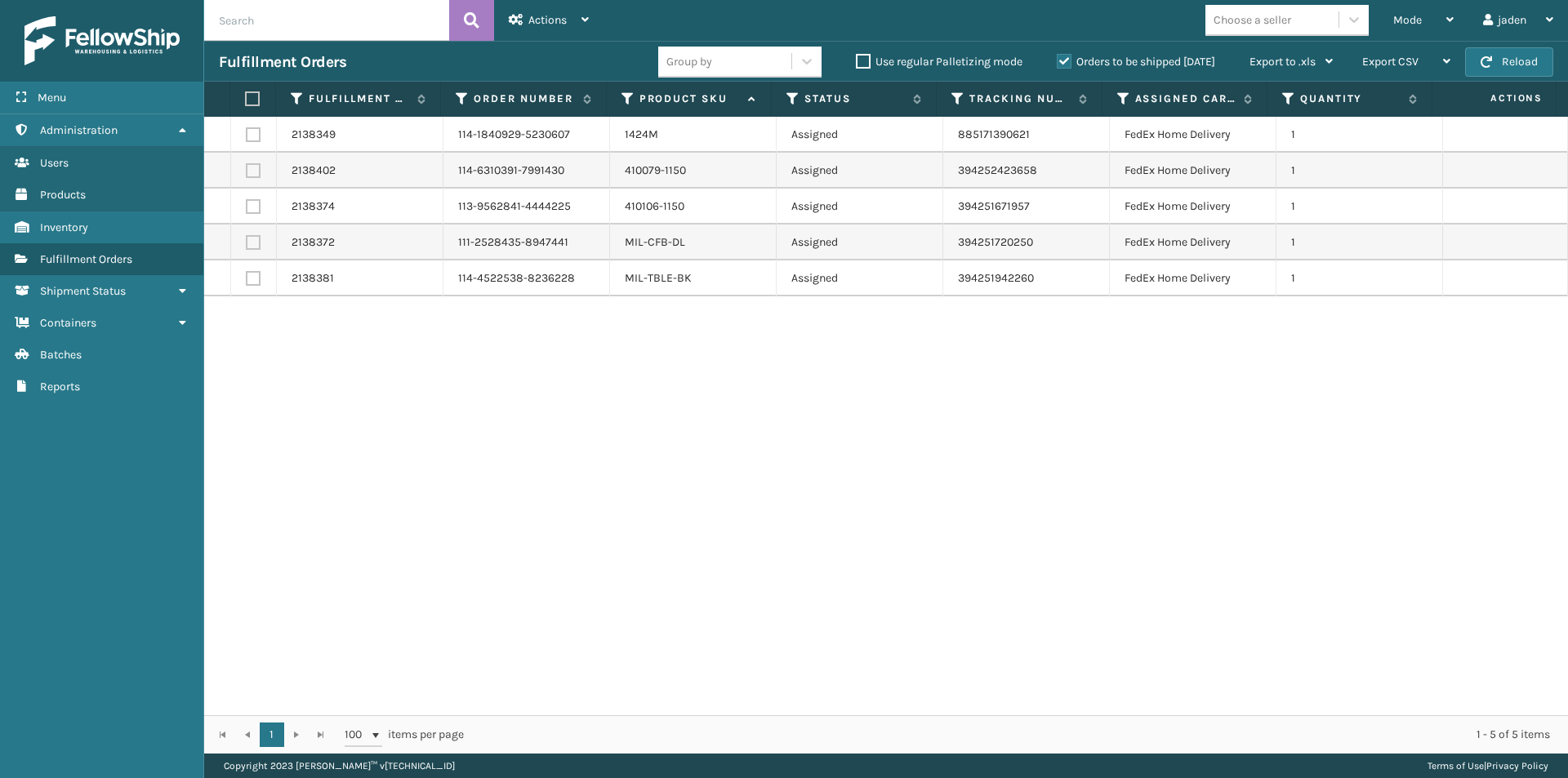
drag, startPoint x: 986, startPoint y: 360, endPoint x: 1058, endPoint y: 385, distance: 76.2
click at [633, 413] on div "2138349 114-1840929-5230607 1424M Assigned 885171390621 FedEx Home Delivery 1 2…" at bounding box center [885, 415] width 1363 height 598
drag, startPoint x: 1099, startPoint y: 384, endPoint x: 656, endPoint y: 378, distance: 443.0
click at [656, 378] on div "2138349 114-1840929-5230607 1424M Assigned 885171390621 FedEx Home Delivery 1 2…" at bounding box center [885, 415] width 1363 height 598
click at [1485, 79] on div "Fulfillment Orders Group by Use regular Palletizing mode Orders to be shipped […" at bounding box center [885, 61] width 1363 height 41
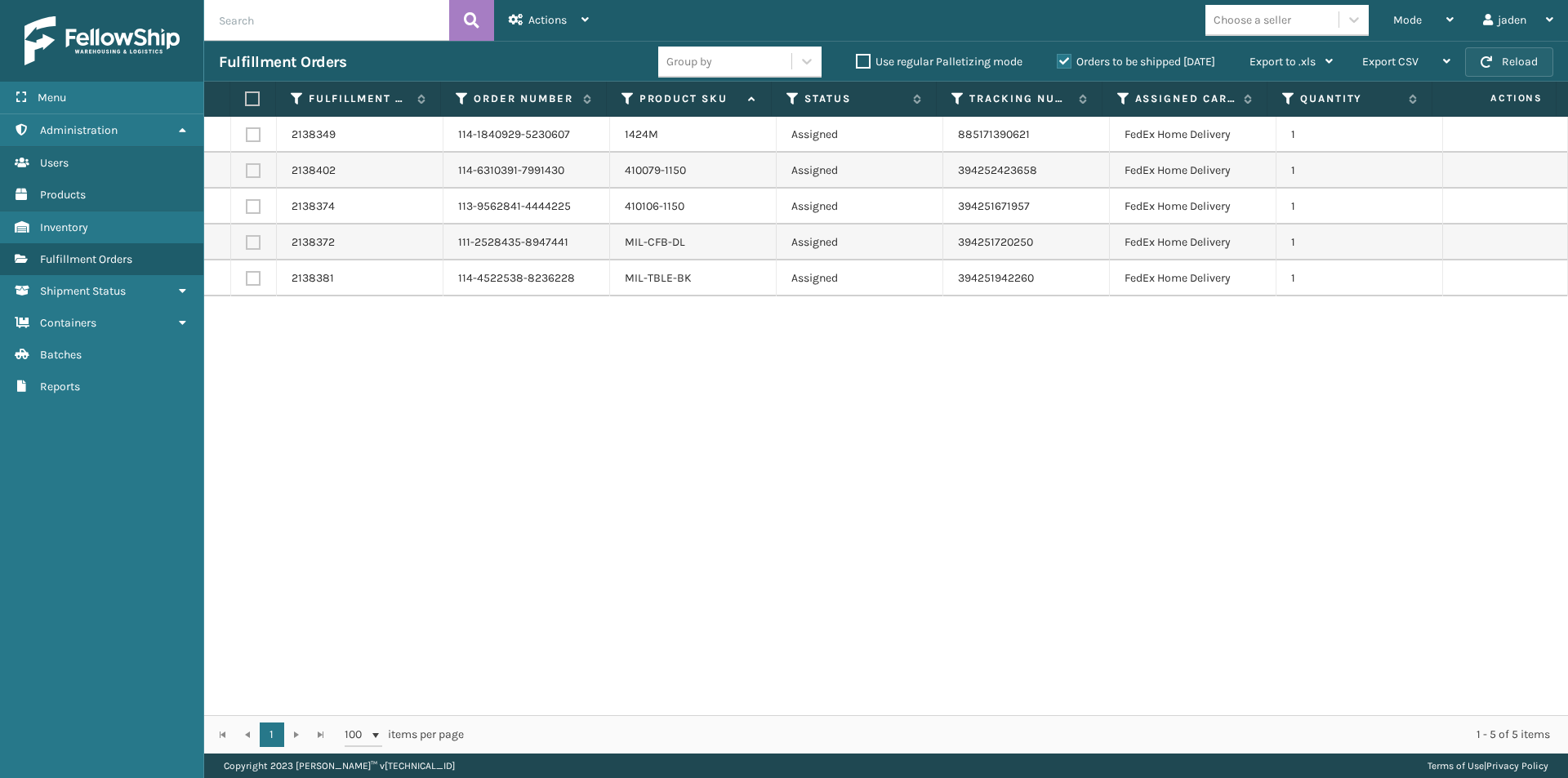
click at [1497, 64] on button "Reload" at bounding box center [1509, 61] width 88 height 29
click at [1513, 61] on button "Reload" at bounding box center [1509, 61] width 88 height 29
drag, startPoint x: 1374, startPoint y: 419, endPoint x: 1362, endPoint y: 419, distance: 12.0
drag, startPoint x: 1362, startPoint y: 419, endPoint x: 1390, endPoint y: 201, distance: 219.8
click at [1165, 419] on div "2138349 114-1840929-5230607 1424M Assigned 885171390621 FedEx Home Delivery 1 2…" at bounding box center [885, 415] width 1363 height 598
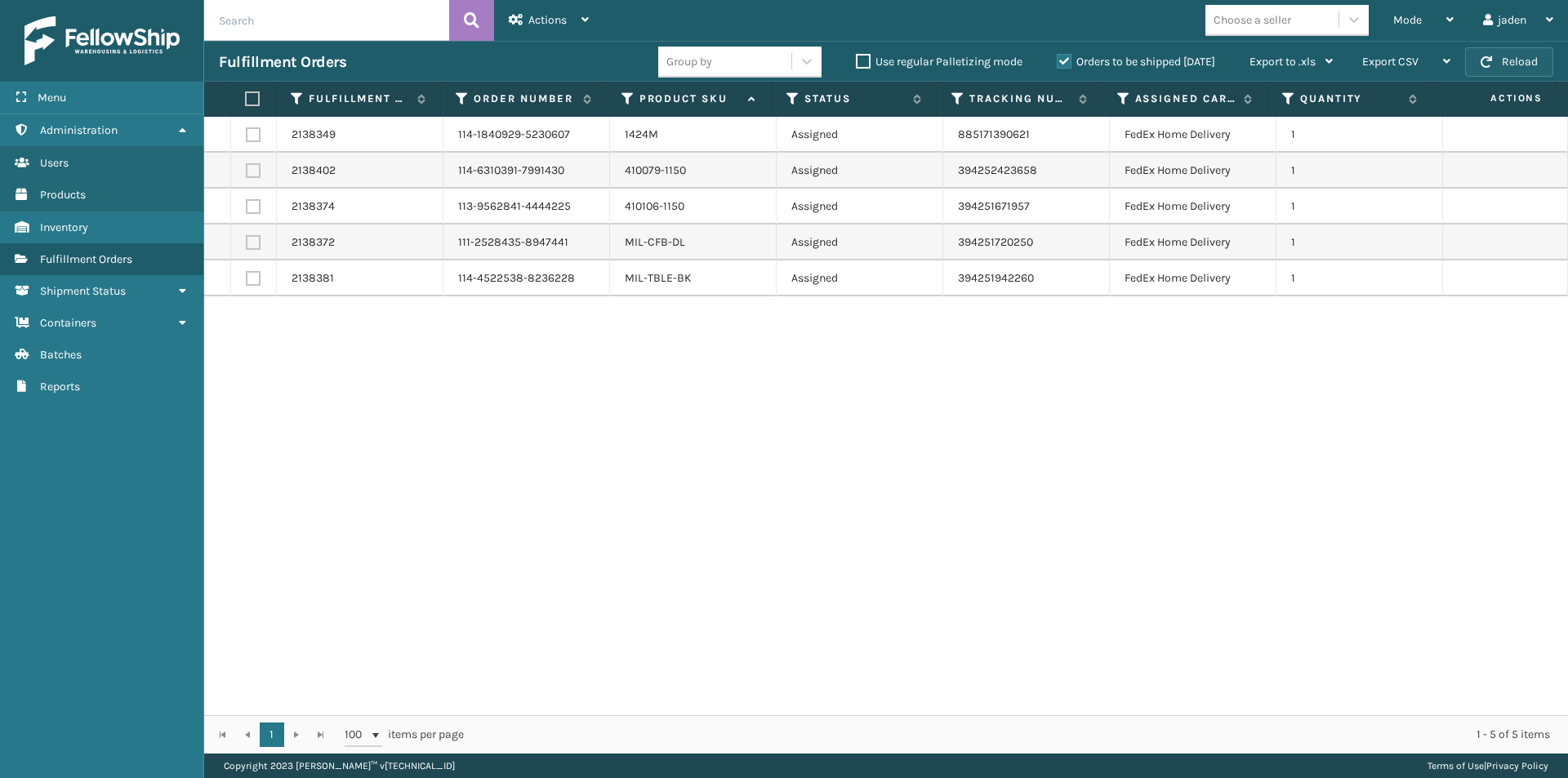
click at [1522, 59] on button "Reload" at bounding box center [1509, 61] width 88 height 29
click at [1430, 11] on div "Mode" at bounding box center [1423, 20] width 60 height 41
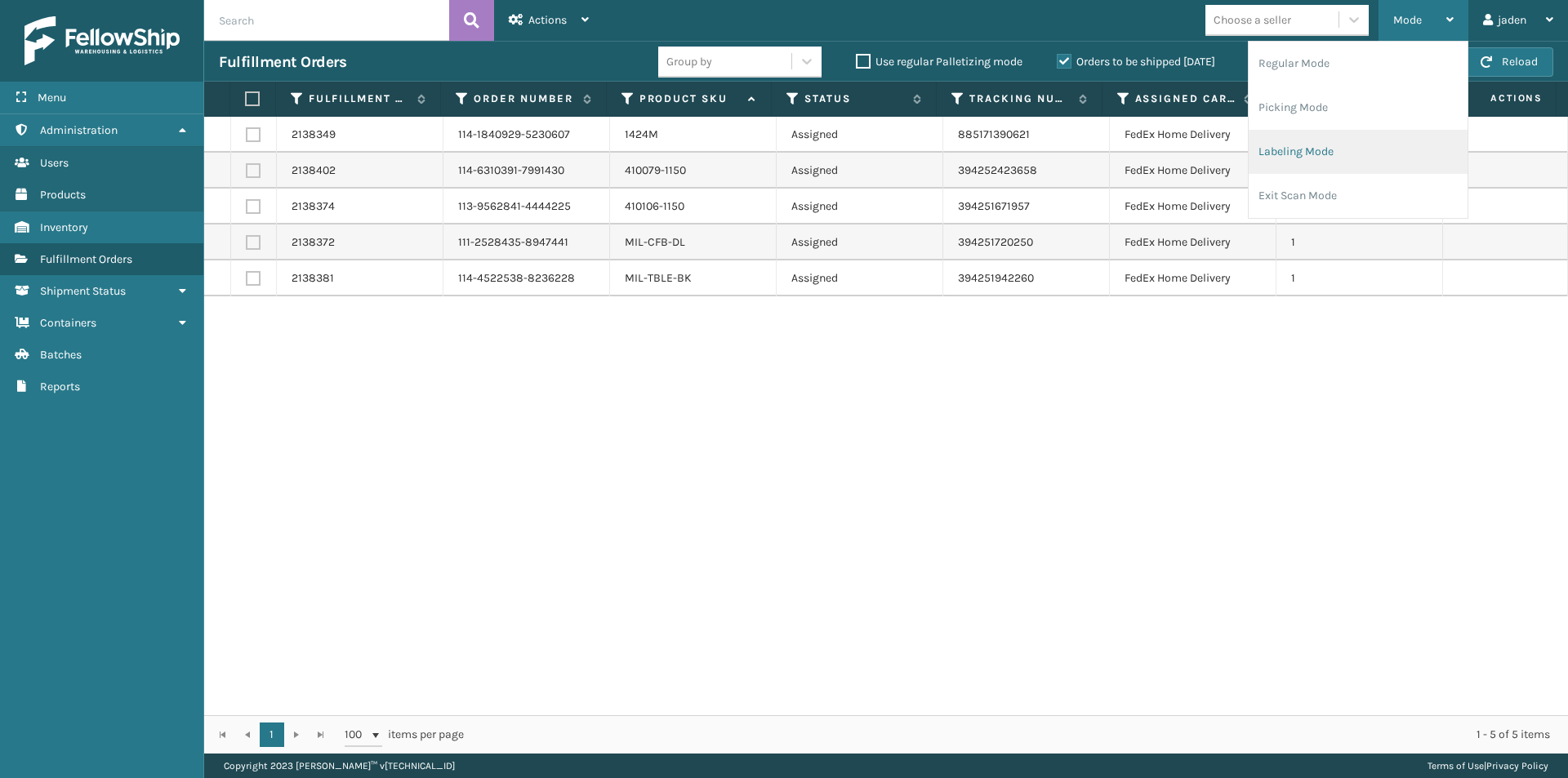
click at [1323, 134] on li "Labeling Mode" at bounding box center [1357, 152] width 219 height 44
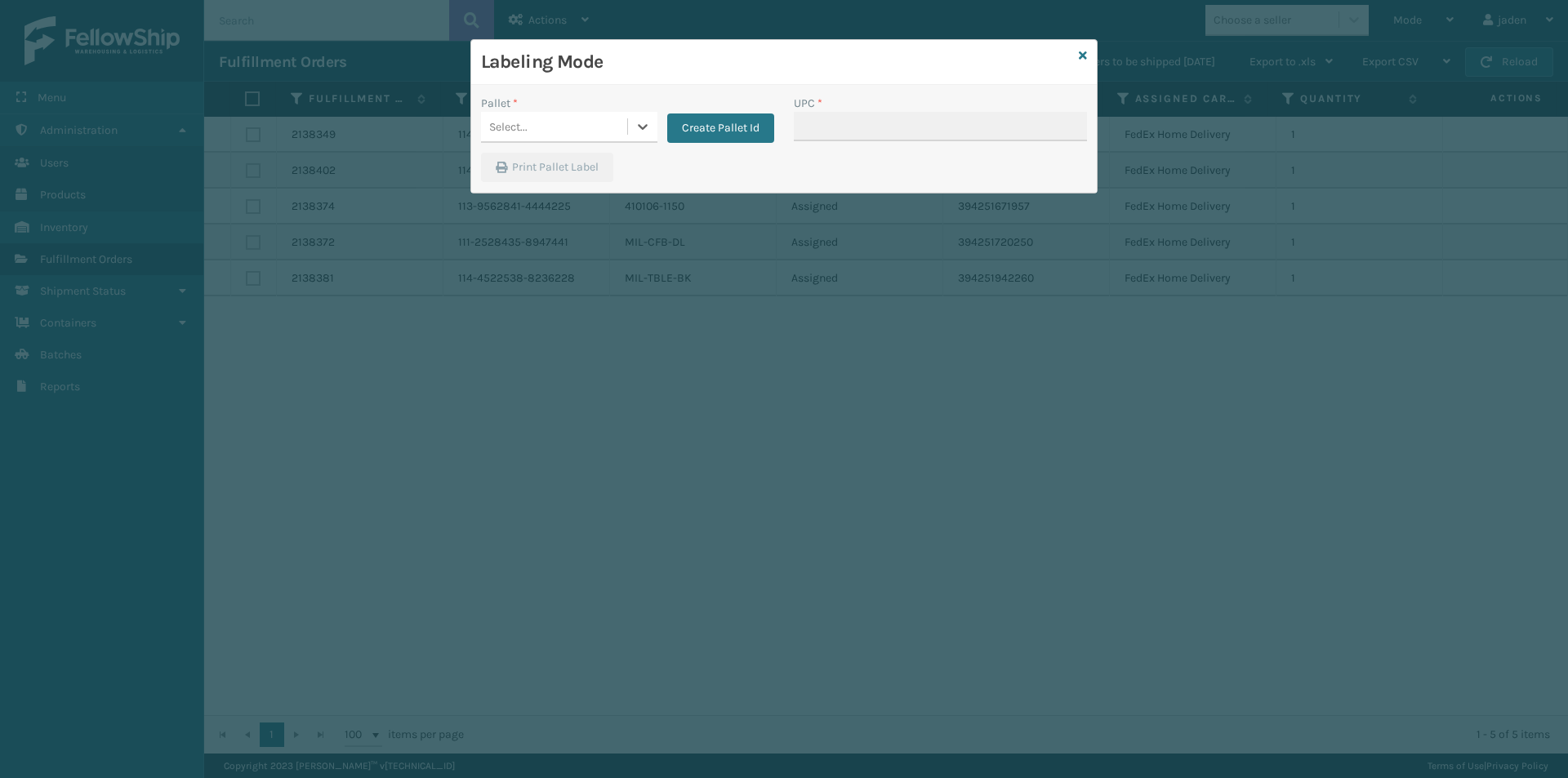
click at [1082, 62] on link at bounding box center [1083, 55] width 8 height 17
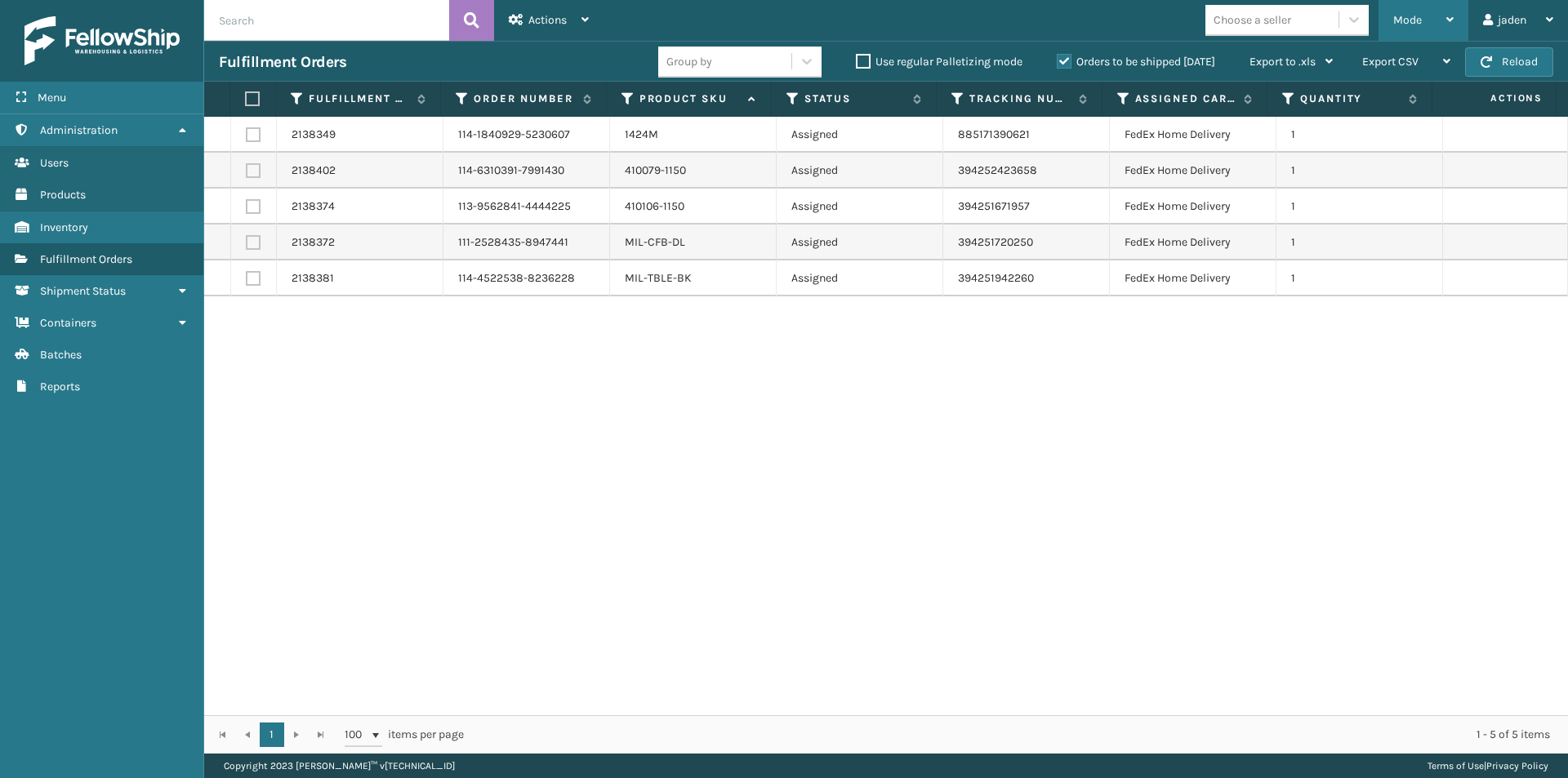
click at [1393, 26] on span "Mode" at bounding box center [1407, 20] width 29 height 14
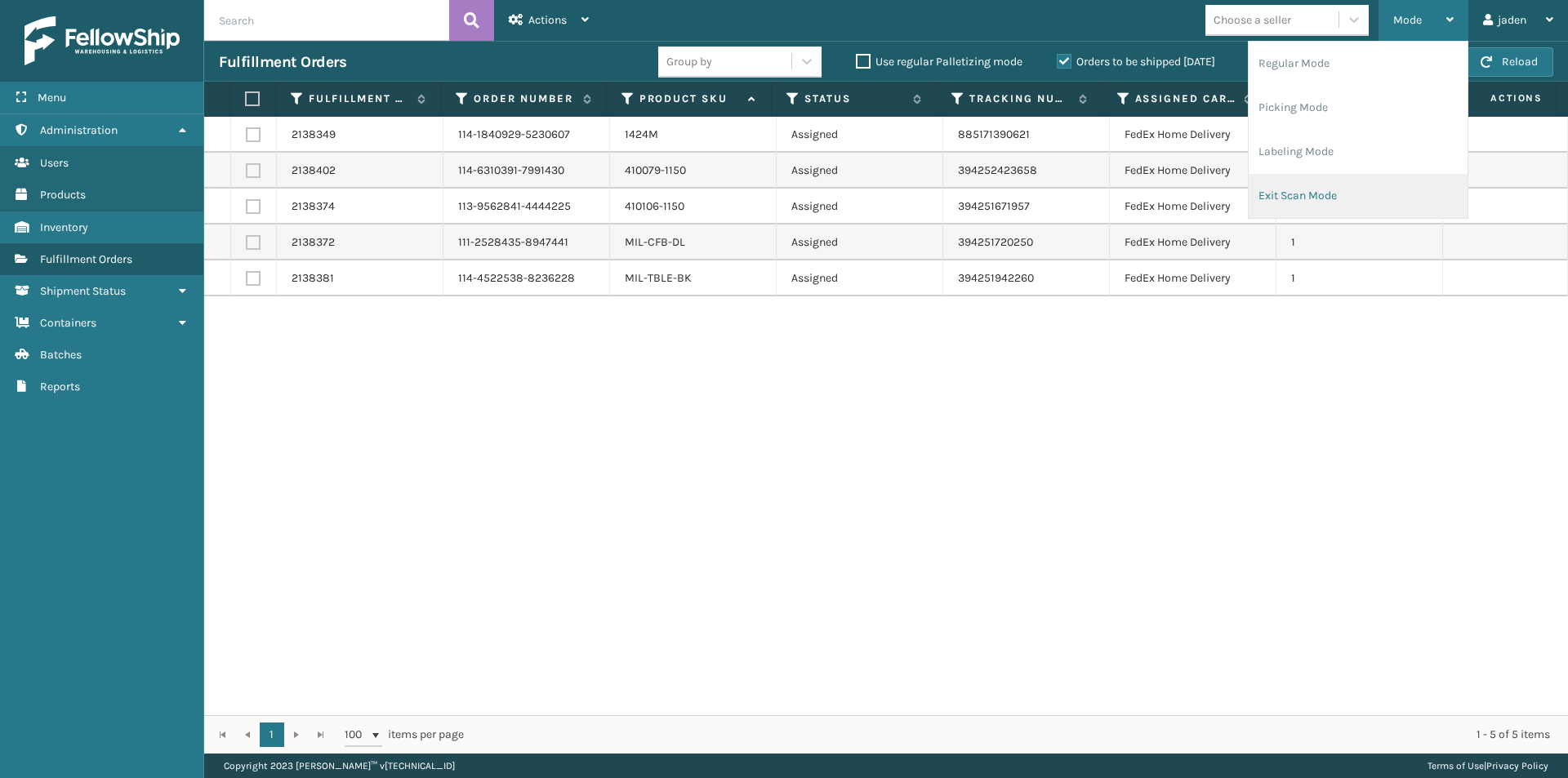
click at [1370, 182] on li "Exit Scan Mode" at bounding box center [1357, 196] width 219 height 44
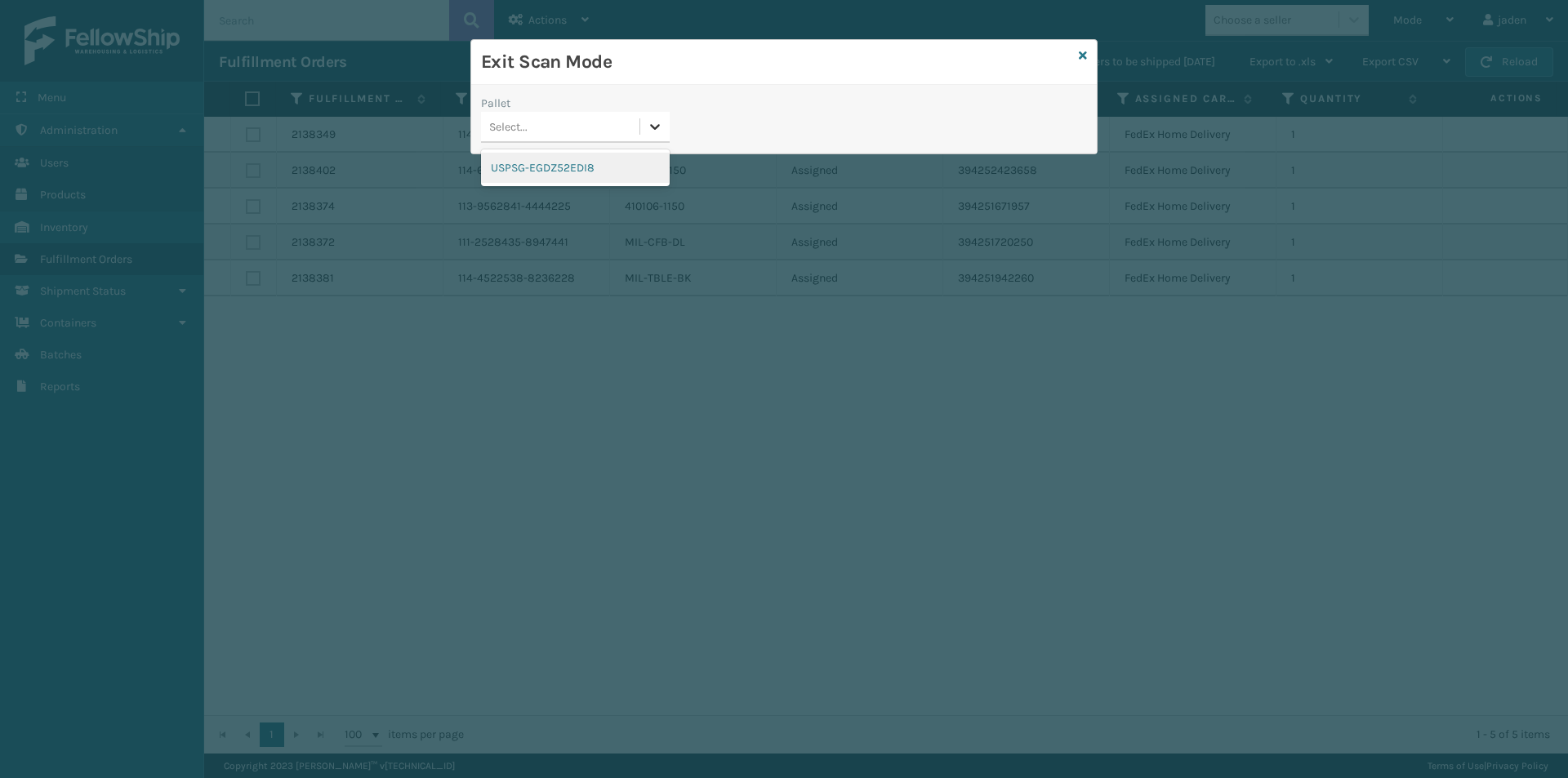
click at [641, 137] on div at bounding box center [654, 126] width 29 height 29
click at [550, 182] on div "USPSG-EGDZ52EDI8" at bounding box center [574, 168] width 189 height 30
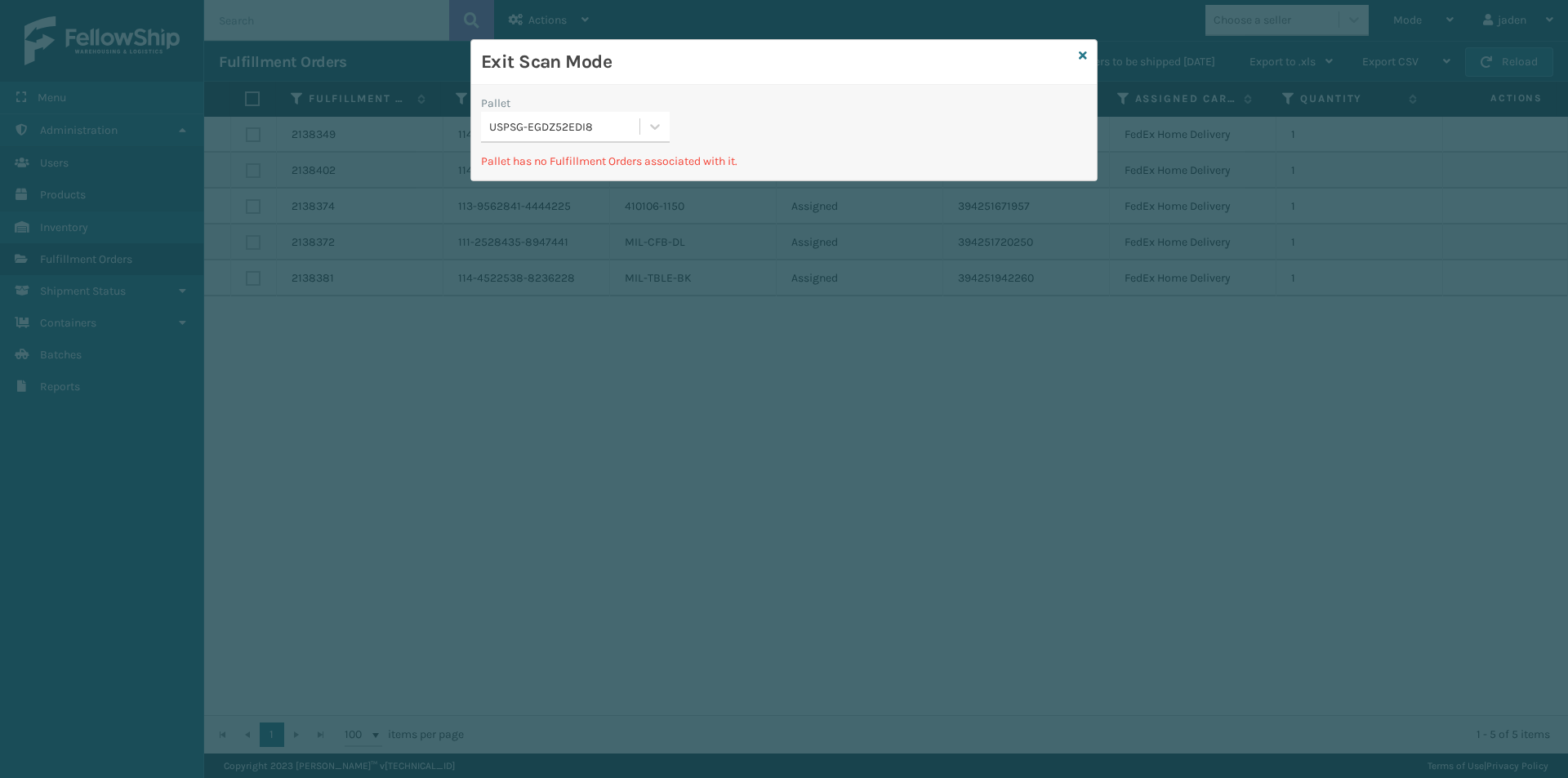
drag, startPoint x: 877, startPoint y: 86, endPoint x: 592, endPoint y: 51, distance: 287.1
click at [592, 51] on h3 "Exit Scan Mode" at bounding box center [776, 62] width 591 height 25
click at [1092, 59] on div "Exit Scan Mode" at bounding box center [784, 62] width 625 height 45
click at [1089, 54] on div "Exit Scan Mode" at bounding box center [784, 62] width 625 height 45
click at [1080, 52] on icon at bounding box center [1083, 55] width 8 height 11
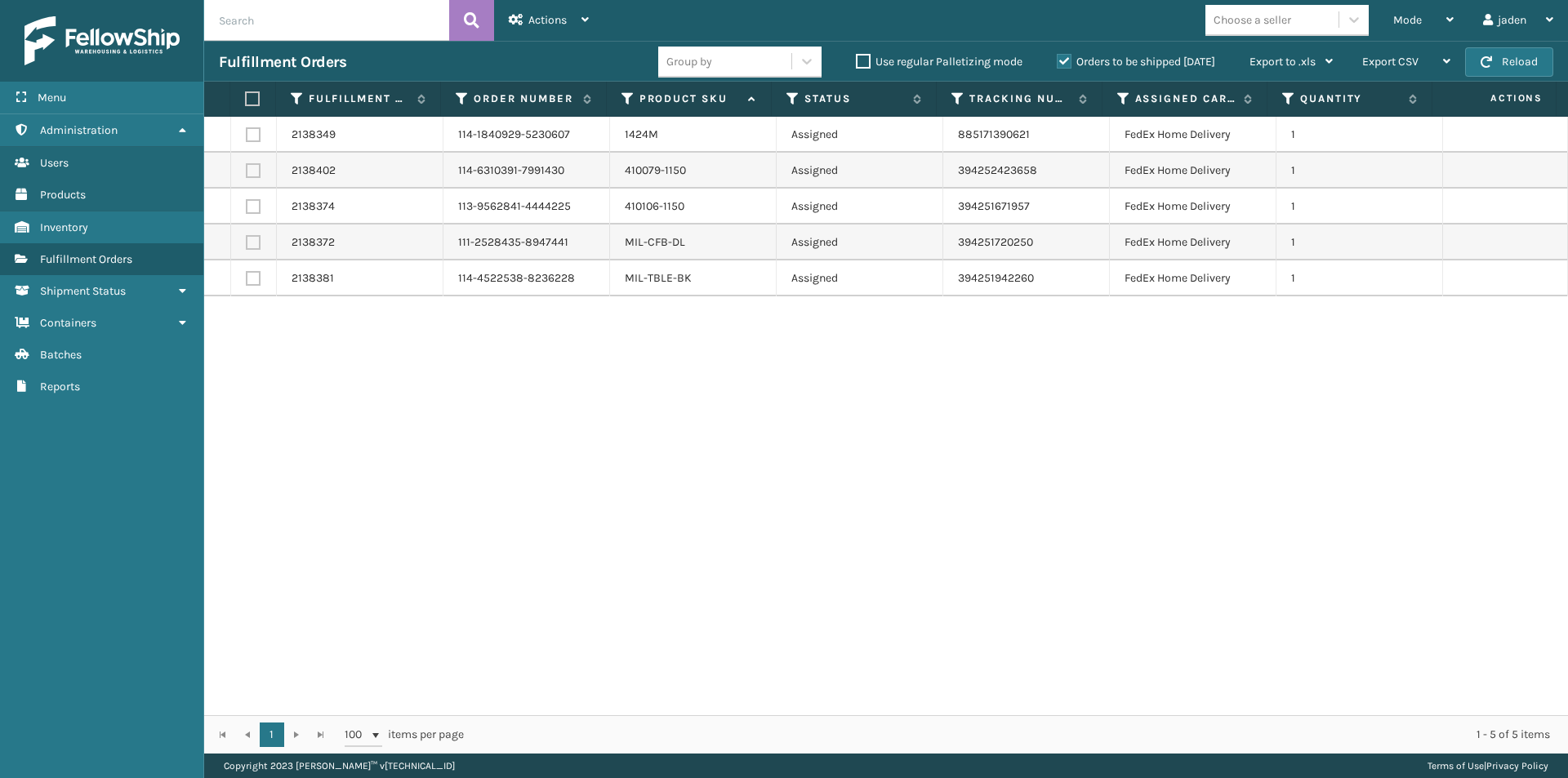
drag, startPoint x: 951, startPoint y: 371, endPoint x: 929, endPoint y: 374, distance: 22.2
drag, startPoint x: 929, startPoint y: 374, endPoint x: 597, endPoint y: 379, distance: 332.0
click at [617, 383] on div "2138349 114-1840929-5230607 1424M Assigned 885171390621 FedEx Home Delivery 1 2…" at bounding box center [885, 415] width 1363 height 598
click at [1494, 55] on button "Reload" at bounding box center [1509, 61] width 88 height 29
click at [1527, 64] on button "Reload" at bounding box center [1509, 61] width 88 height 29
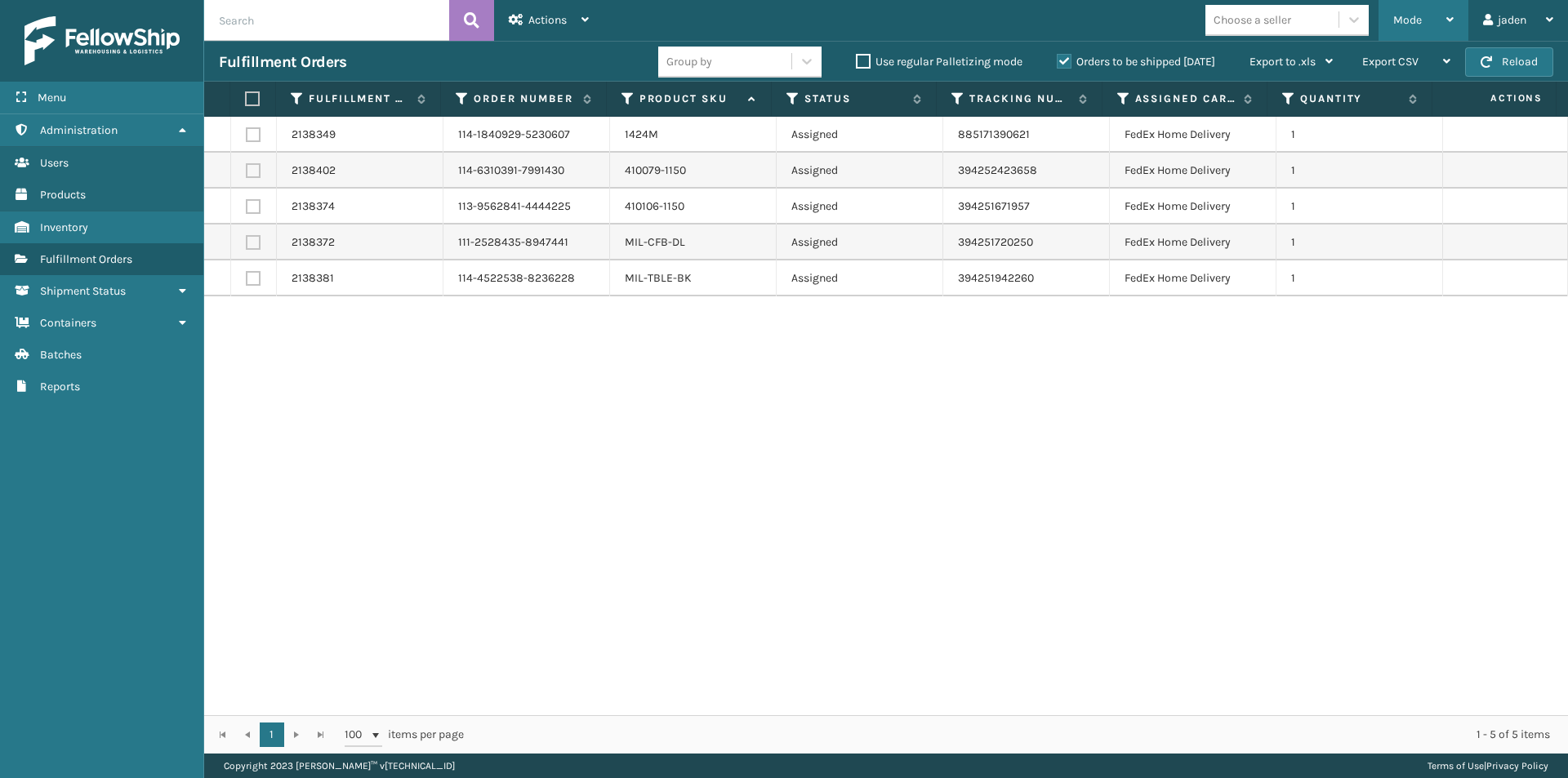
click at [1402, 18] on span "Mode" at bounding box center [1407, 20] width 29 height 14
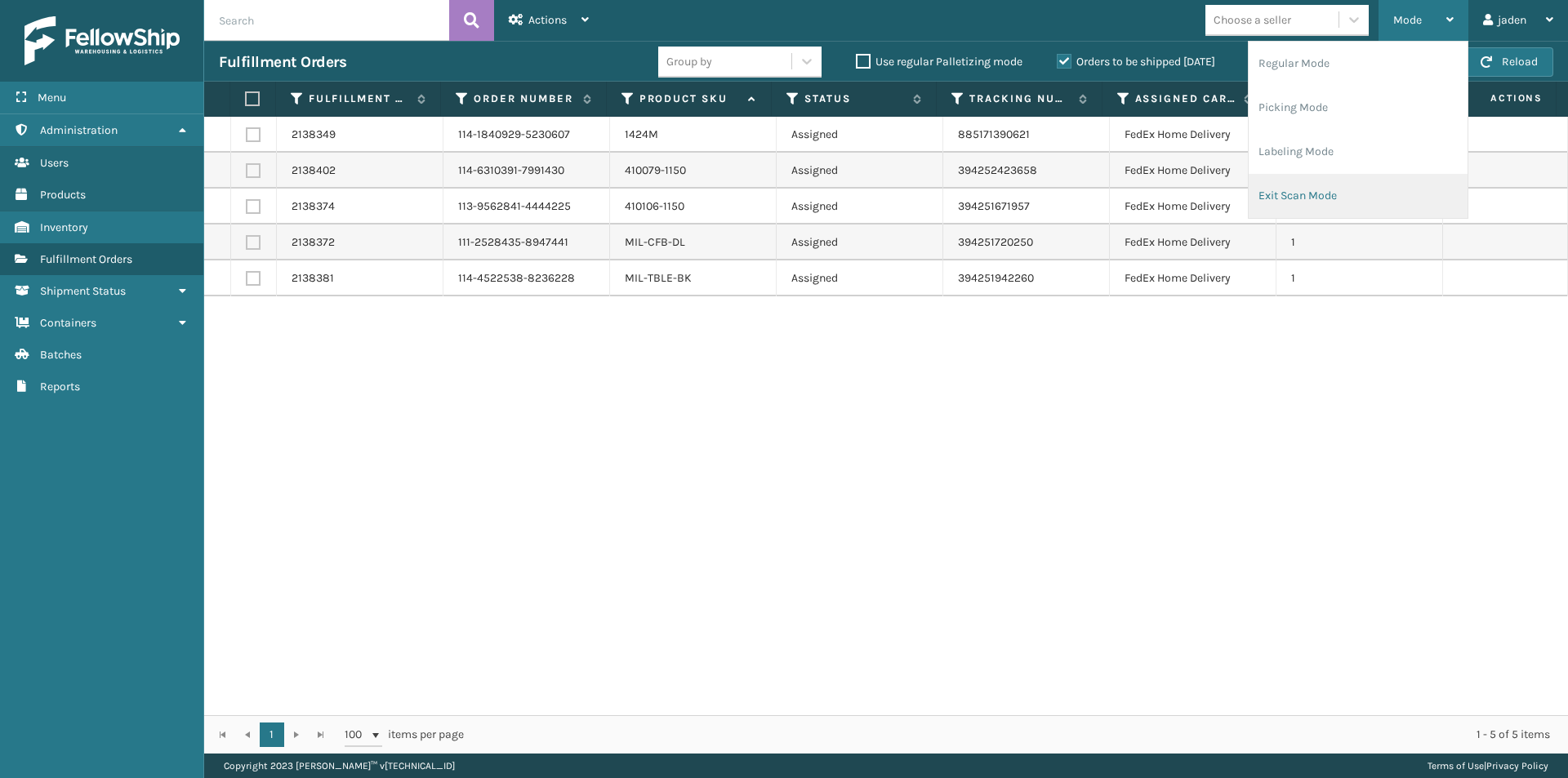
click at [1309, 199] on li "Exit Scan Mode" at bounding box center [1357, 196] width 219 height 44
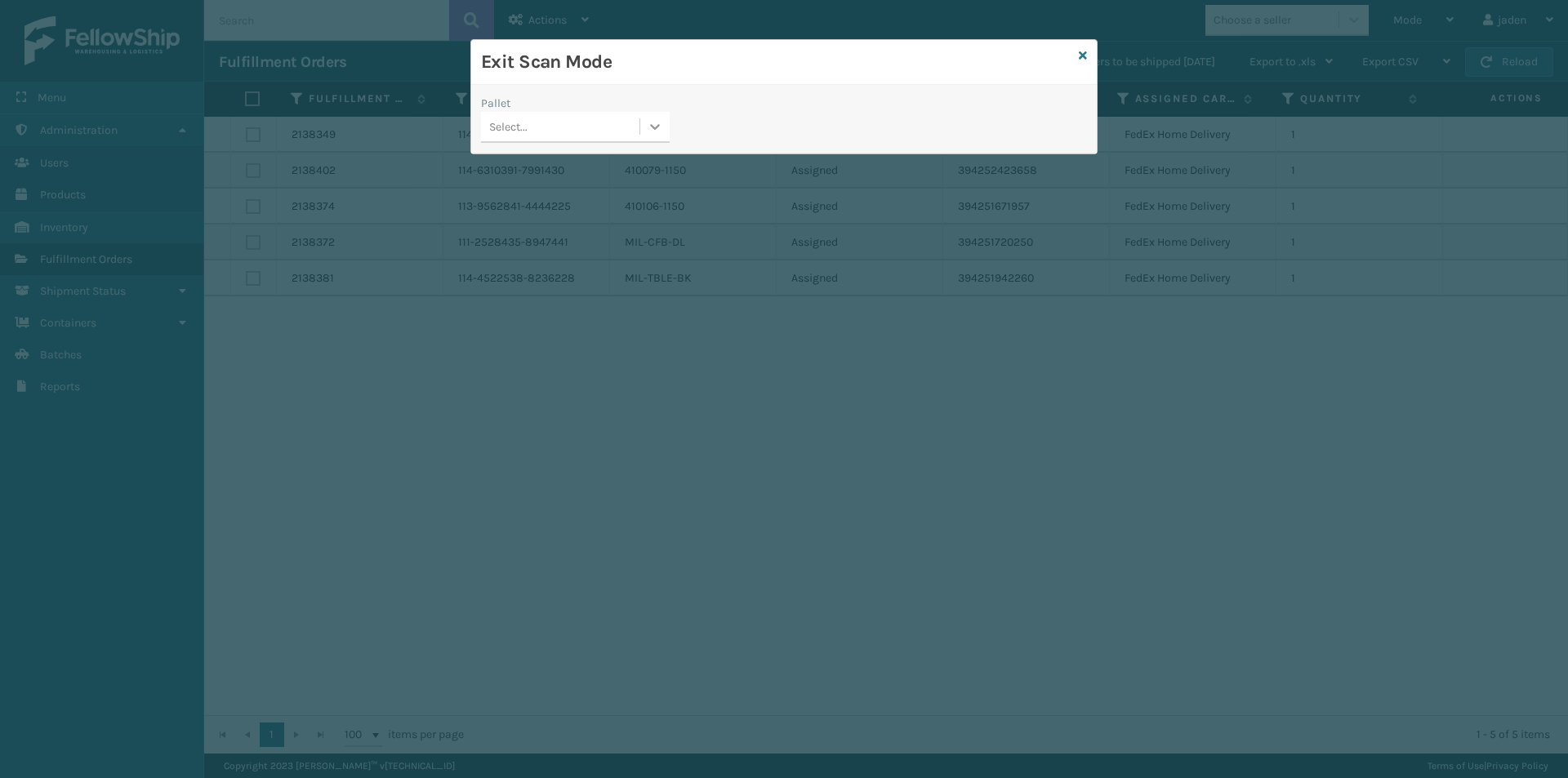
click at [643, 127] on div at bounding box center [654, 126] width 29 height 29
click at [519, 190] on div "Exit Scan Mode Pallet option USPSG-EGDZ52EDI8 focused, 1 of 1. 1 result availab…" at bounding box center [784, 389] width 1568 height 778
click at [574, 164] on div "USPSG-EGDZ52EDI8" at bounding box center [574, 168] width 189 height 30
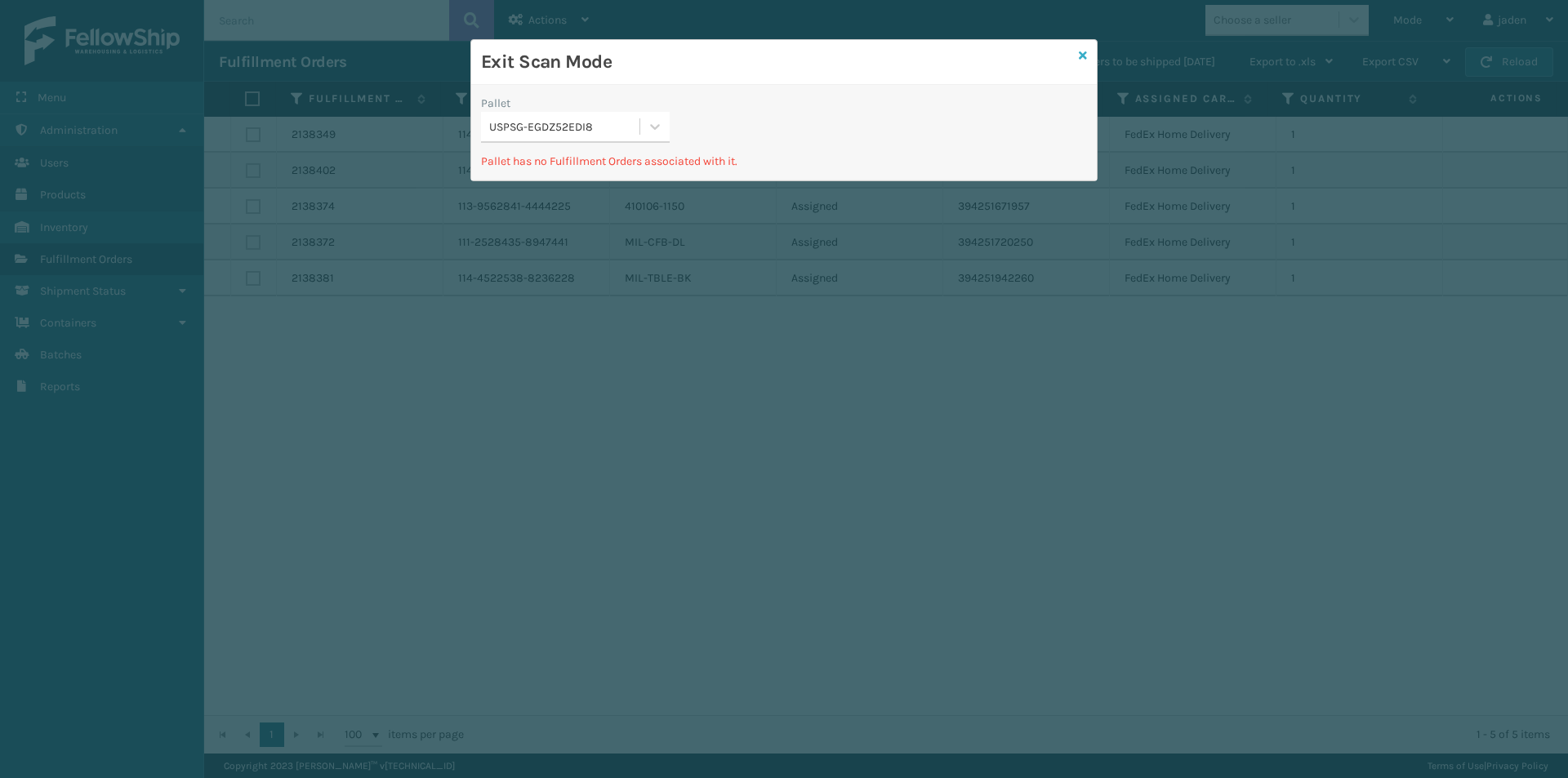
click at [1082, 47] on link at bounding box center [1083, 55] width 8 height 17
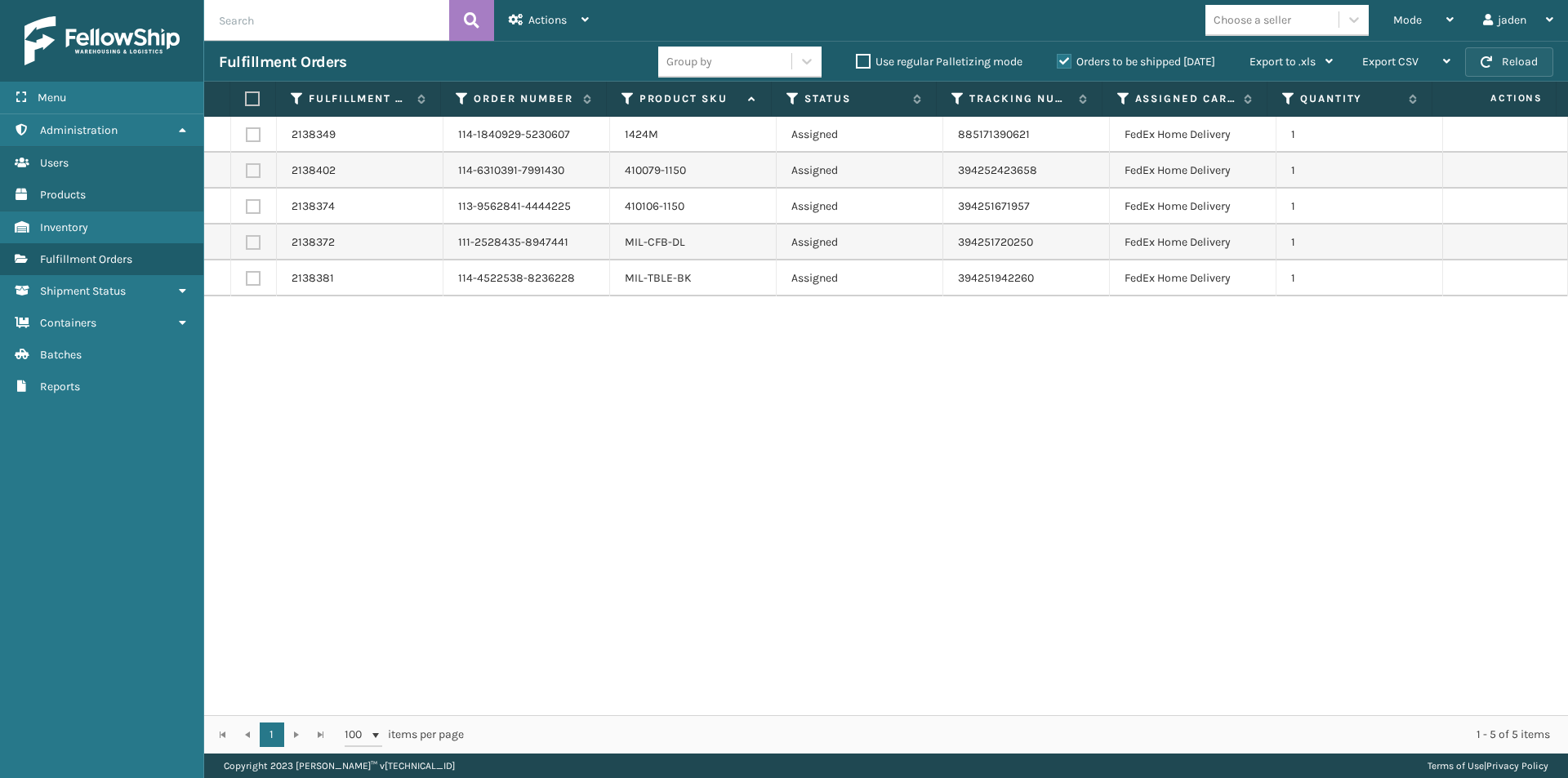
click at [1496, 50] on button "Reload" at bounding box center [1509, 61] width 88 height 29
click at [1518, 54] on button "Reload" at bounding box center [1509, 61] width 88 height 29
drag, startPoint x: 887, startPoint y: 459, endPoint x: 874, endPoint y: 459, distance: 13.0
drag, startPoint x: 874, startPoint y: 459, endPoint x: 426, endPoint y: 16, distance: 630.0
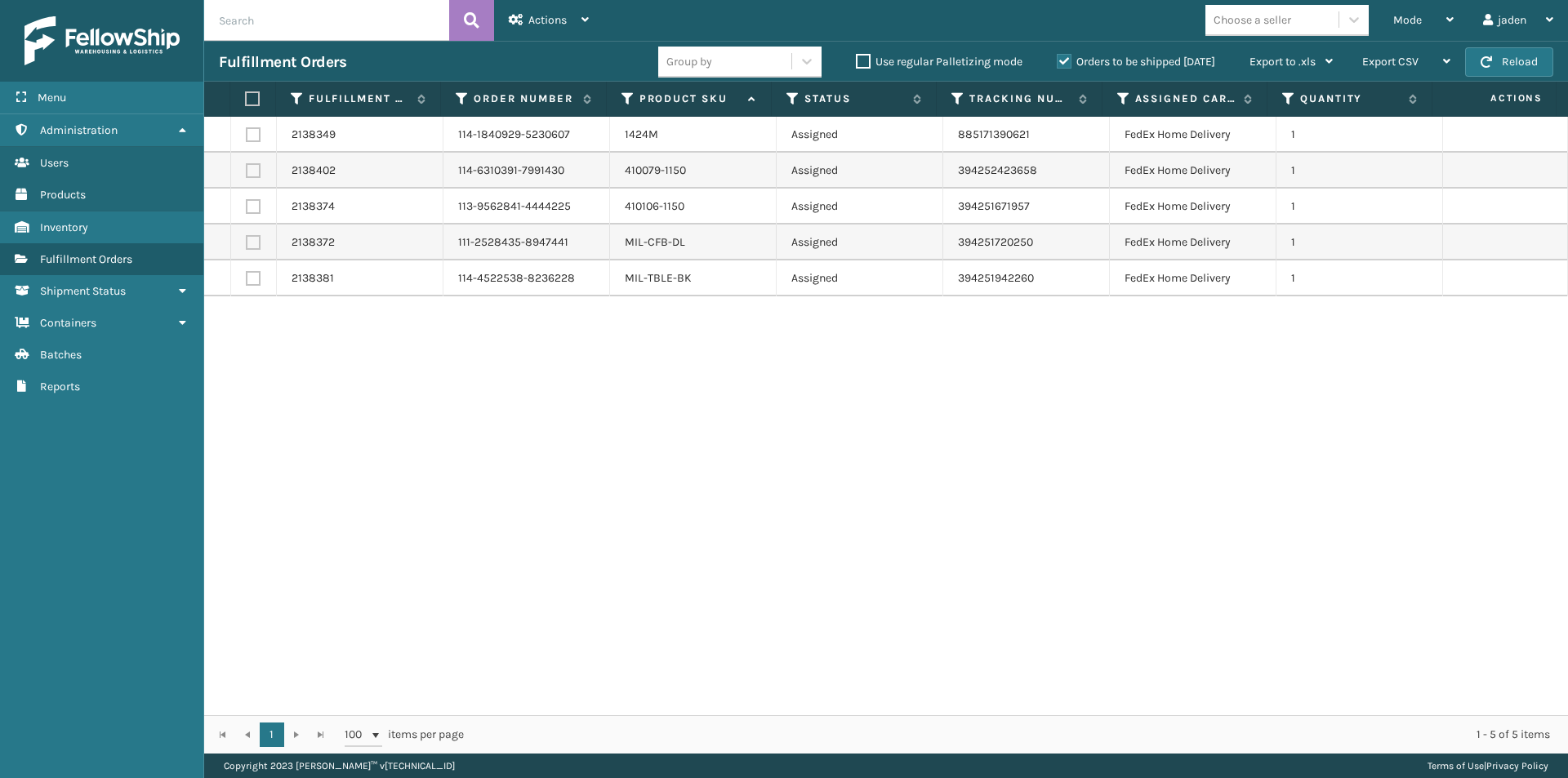
click at [509, 343] on div "2138349 114-1840929-5230607 1424M Assigned 885171390621 FedEx Home Delivery 1 2…" at bounding box center [885, 415] width 1363 height 598
click at [1518, 64] on button "Reload" at bounding box center [1509, 61] width 88 height 29
click at [1519, 63] on button "Reload" at bounding box center [1509, 61] width 88 height 29
click at [1506, 67] on button "Reload" at bounding box center [1509, 61] width 88 height 29
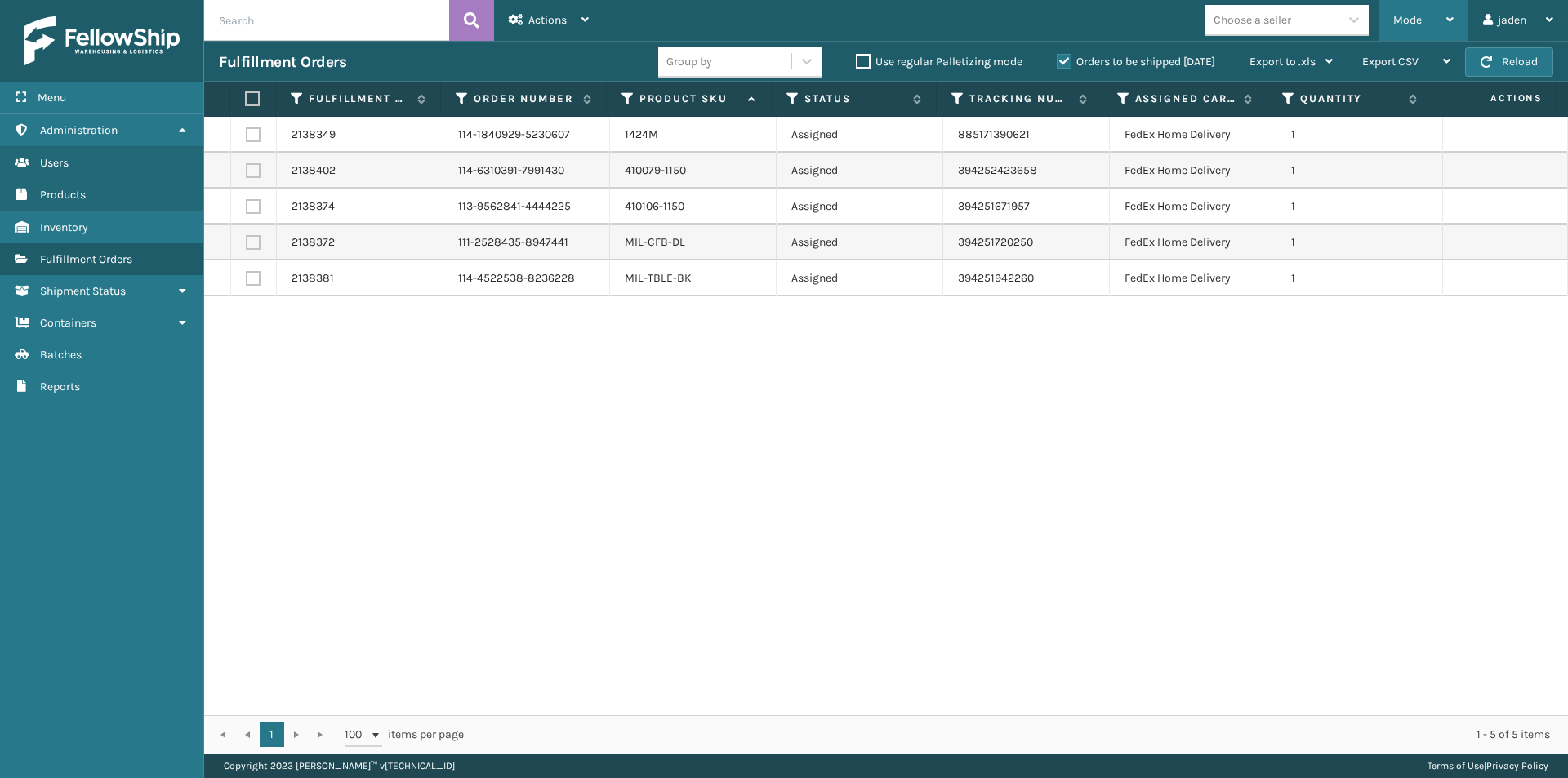
click at [1402, 11] on div "Mode" at bounding box center [1423, 20] width 60 height 41
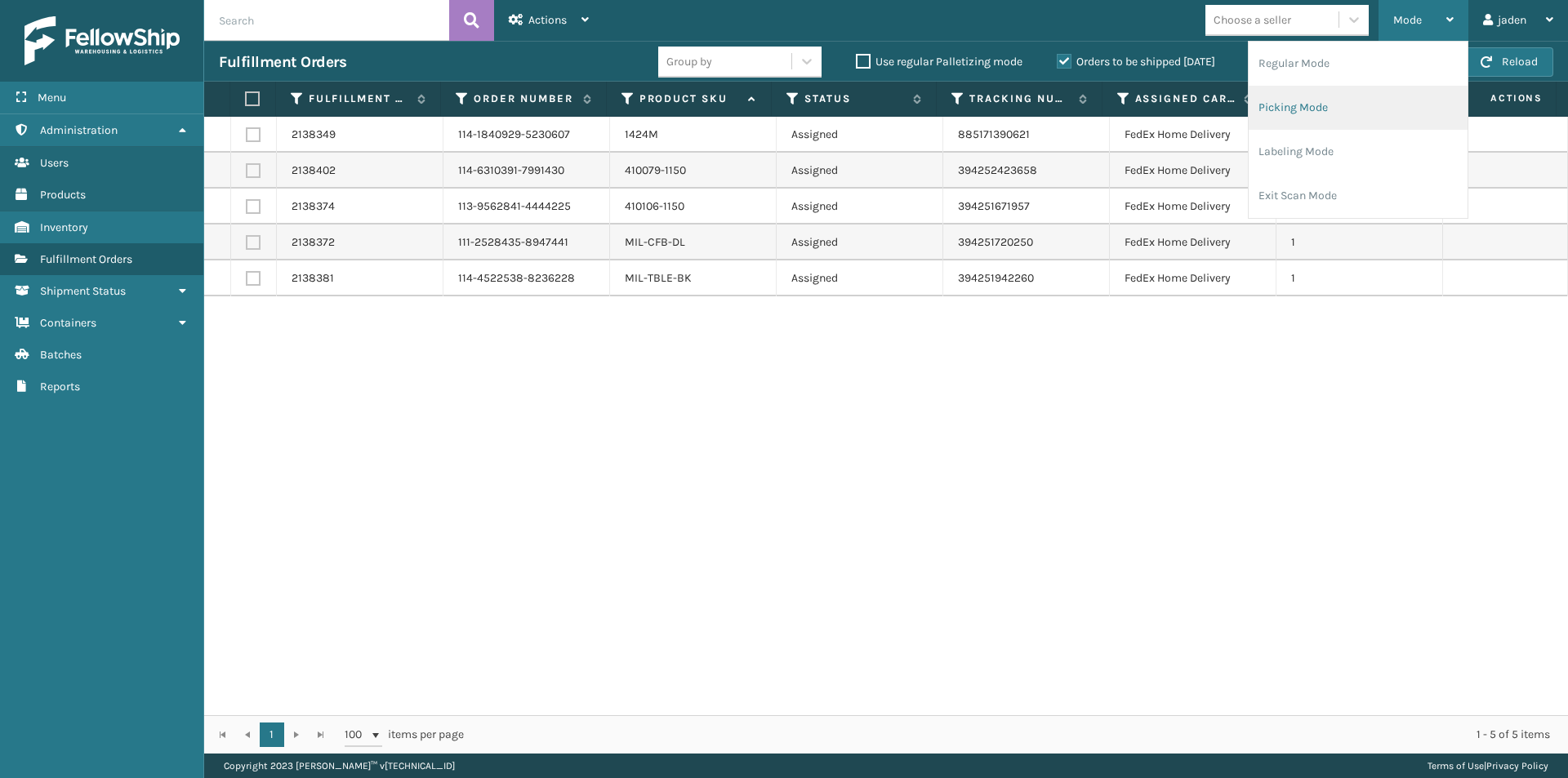
click at [1339, 109] on li "Picking Mode" at bounding box center [1357, 108] width 219 height 44
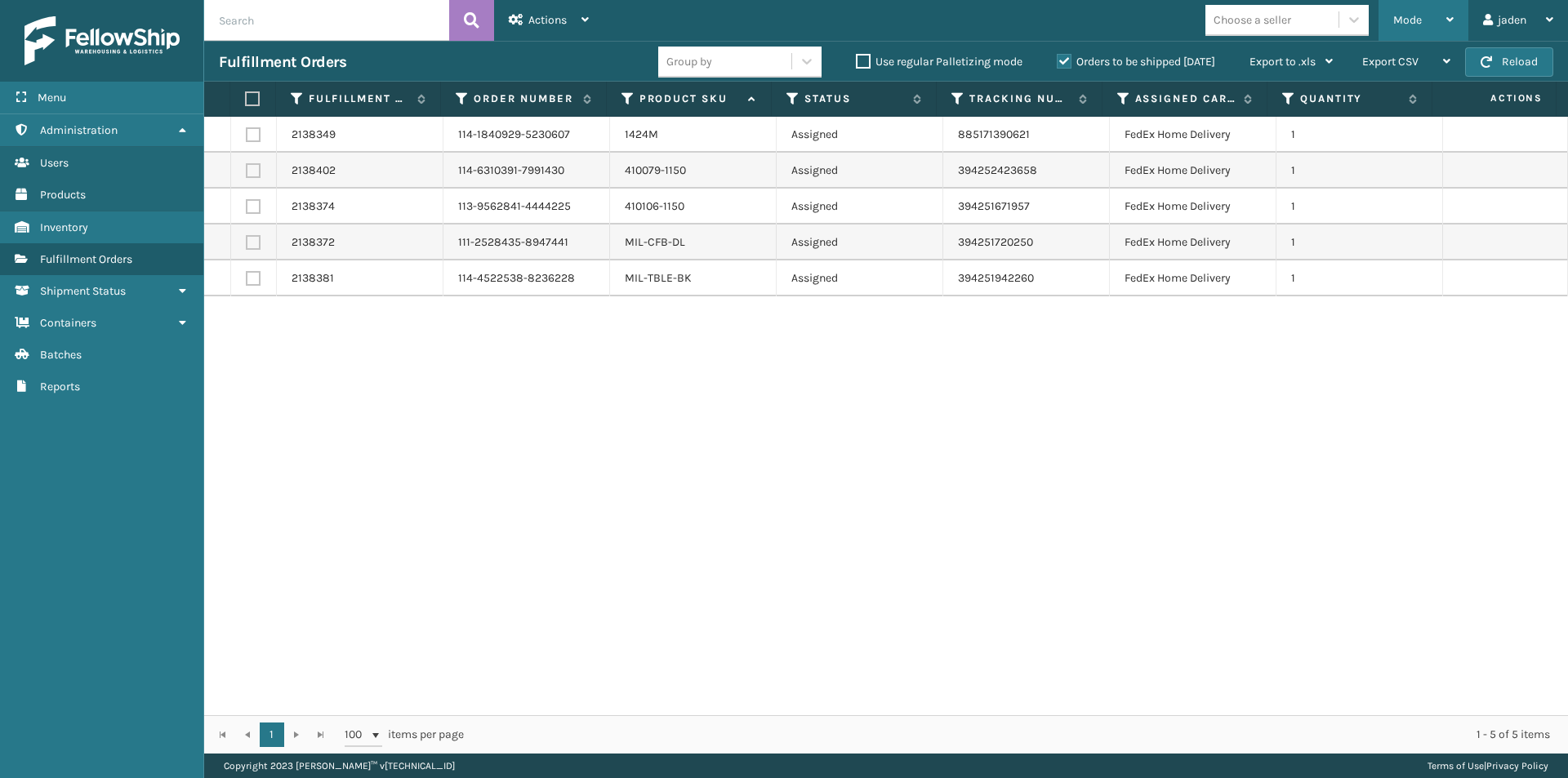
click at [1430, 19] on div "Mode" at bounding box center [1423, 20] width 60 height 41
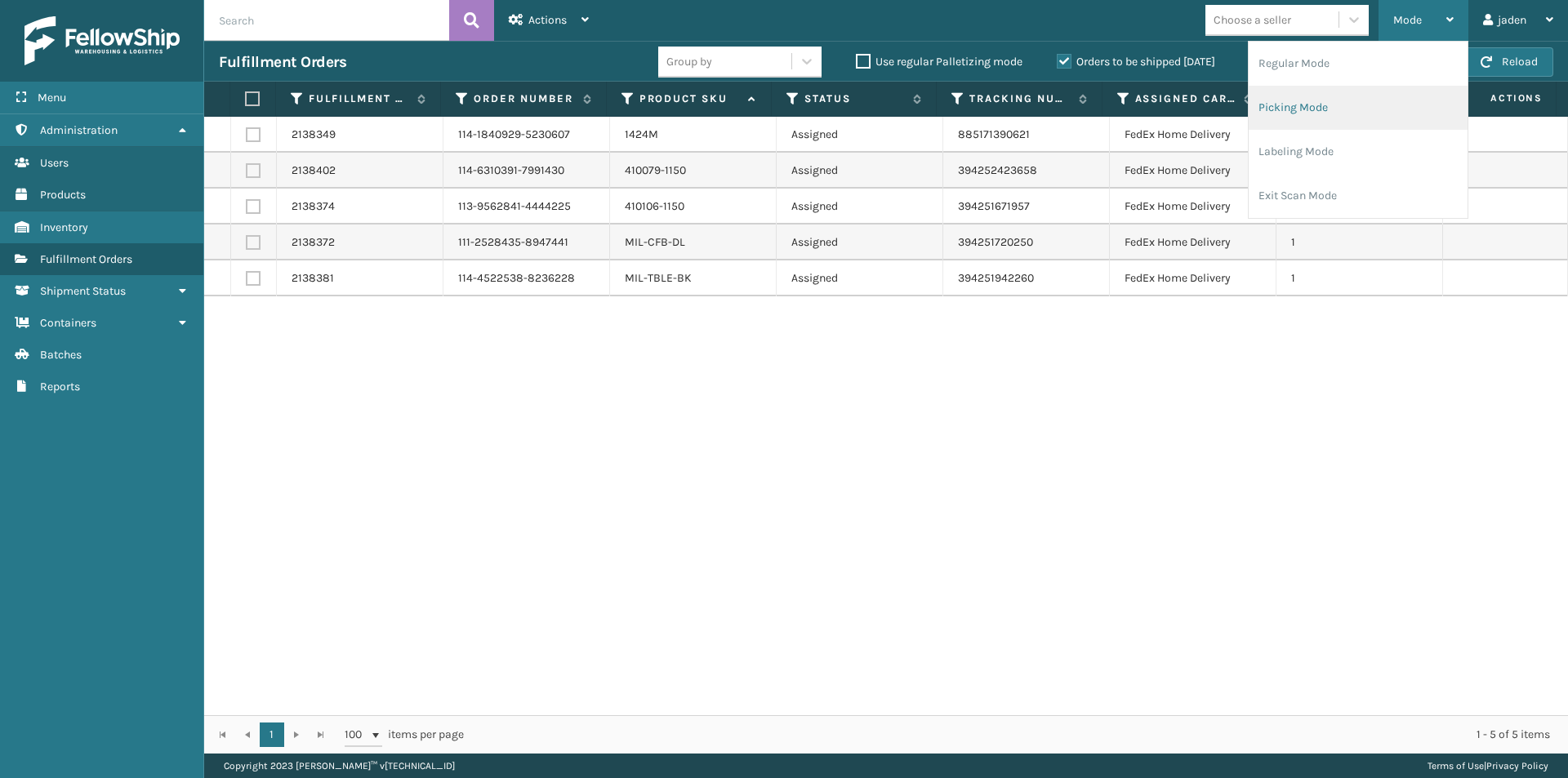
click at [1367, 101] on li "Picking Mode" at bounding box center [1357, 108] width 219 height 44
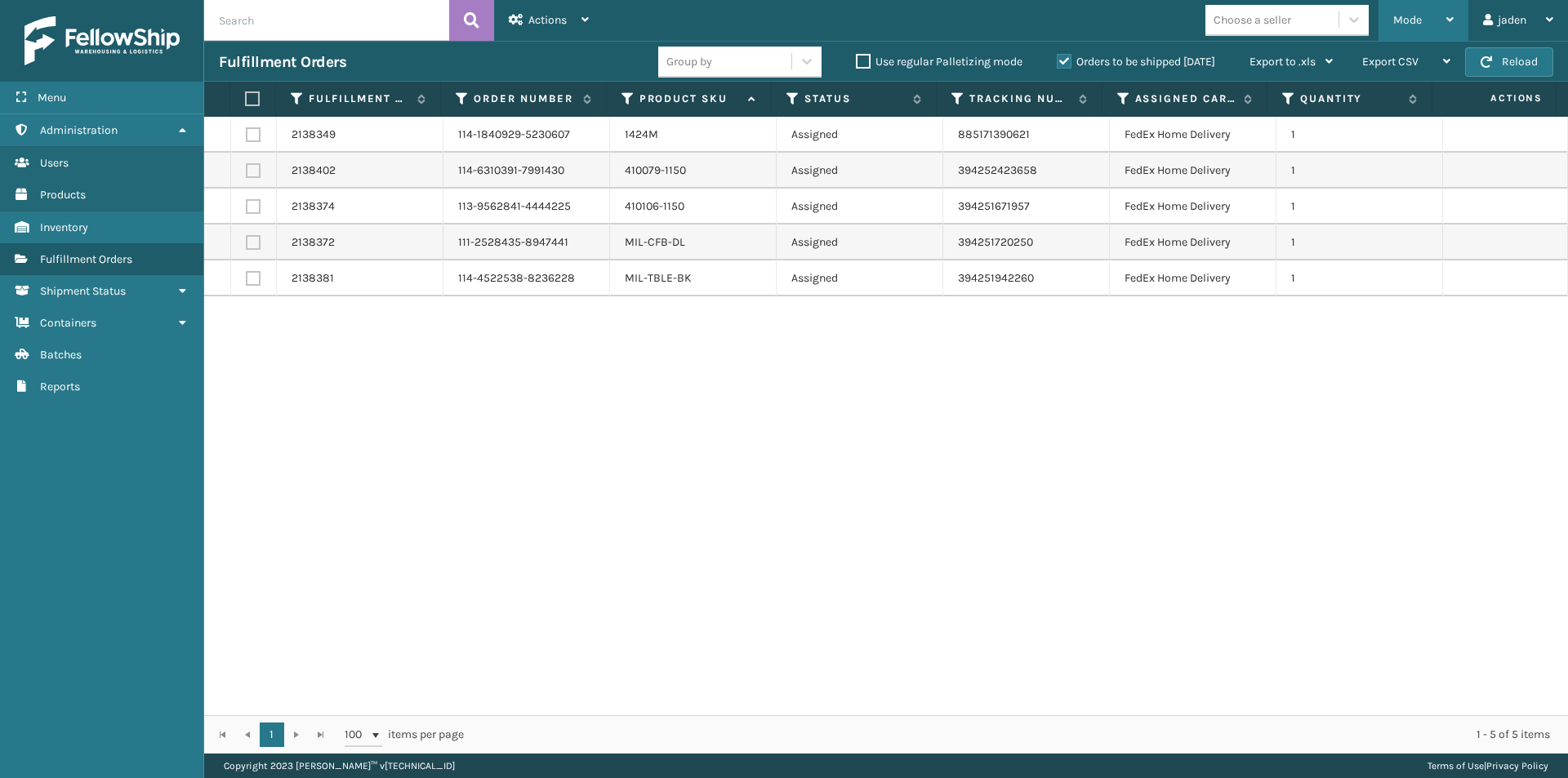
click at [1424, 17] on div "Mode" at bounding box center [1423, 20] width 60 height 41
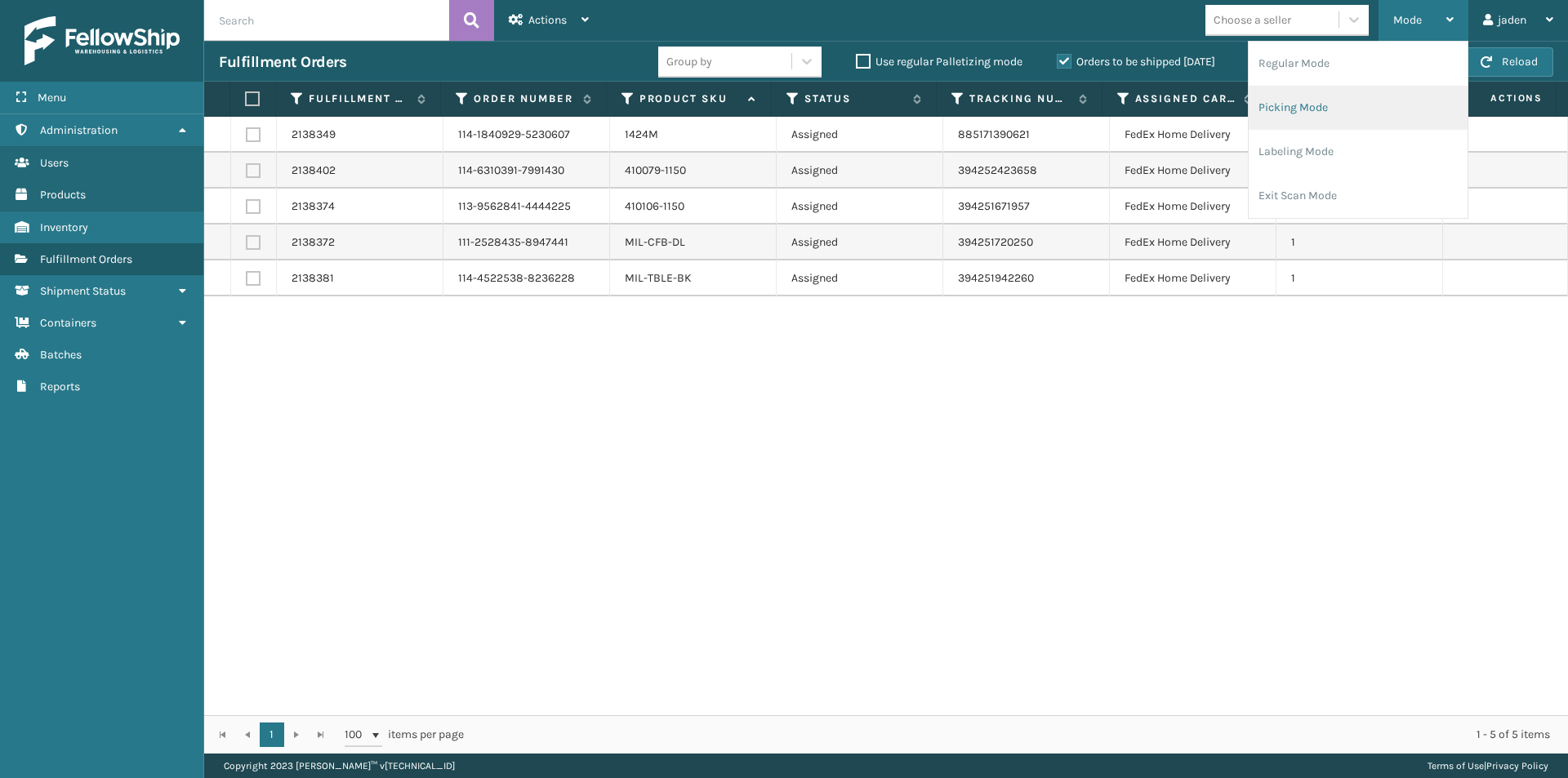
click at [1351, 116] on li "Picking Mode" at bounding box center [1357, 108] width 219 height 44
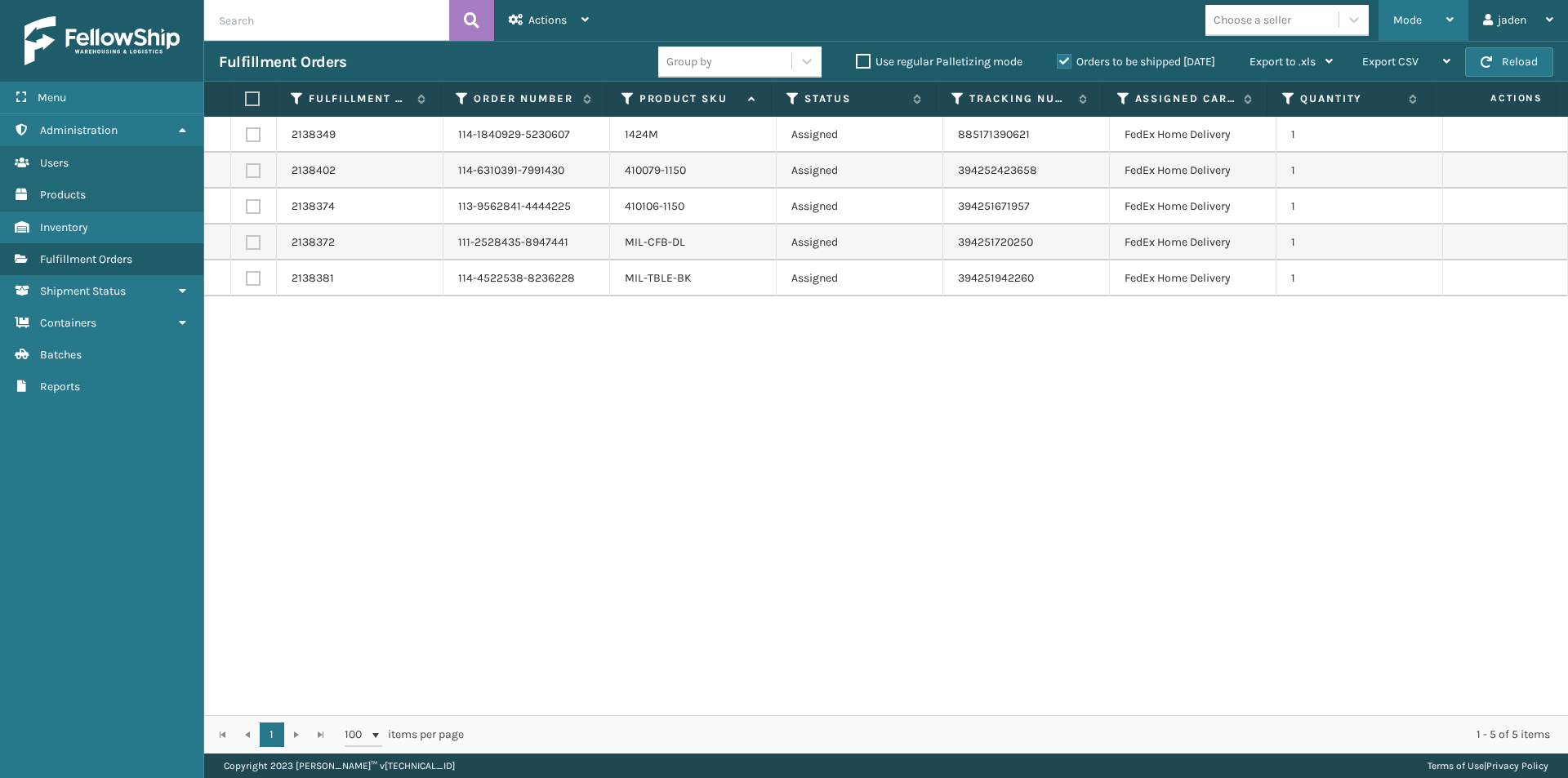
click at [1429, 20] on div "Mode" at bounding box center [1423, 20] width 60 height 41
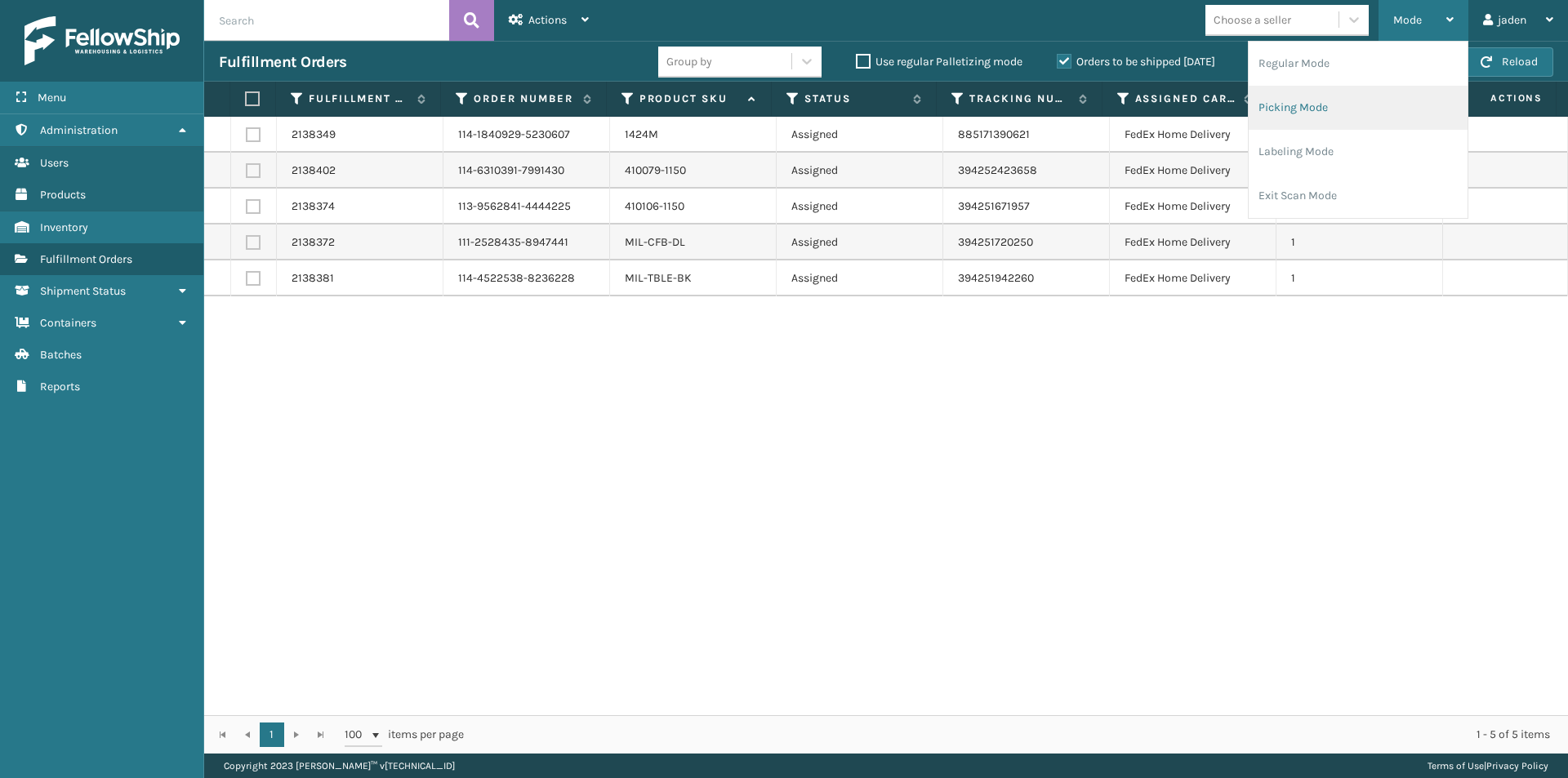
click at [1318, 119] on li "Picking Mode" at bounding box center [1357, 108] width 219 height 44
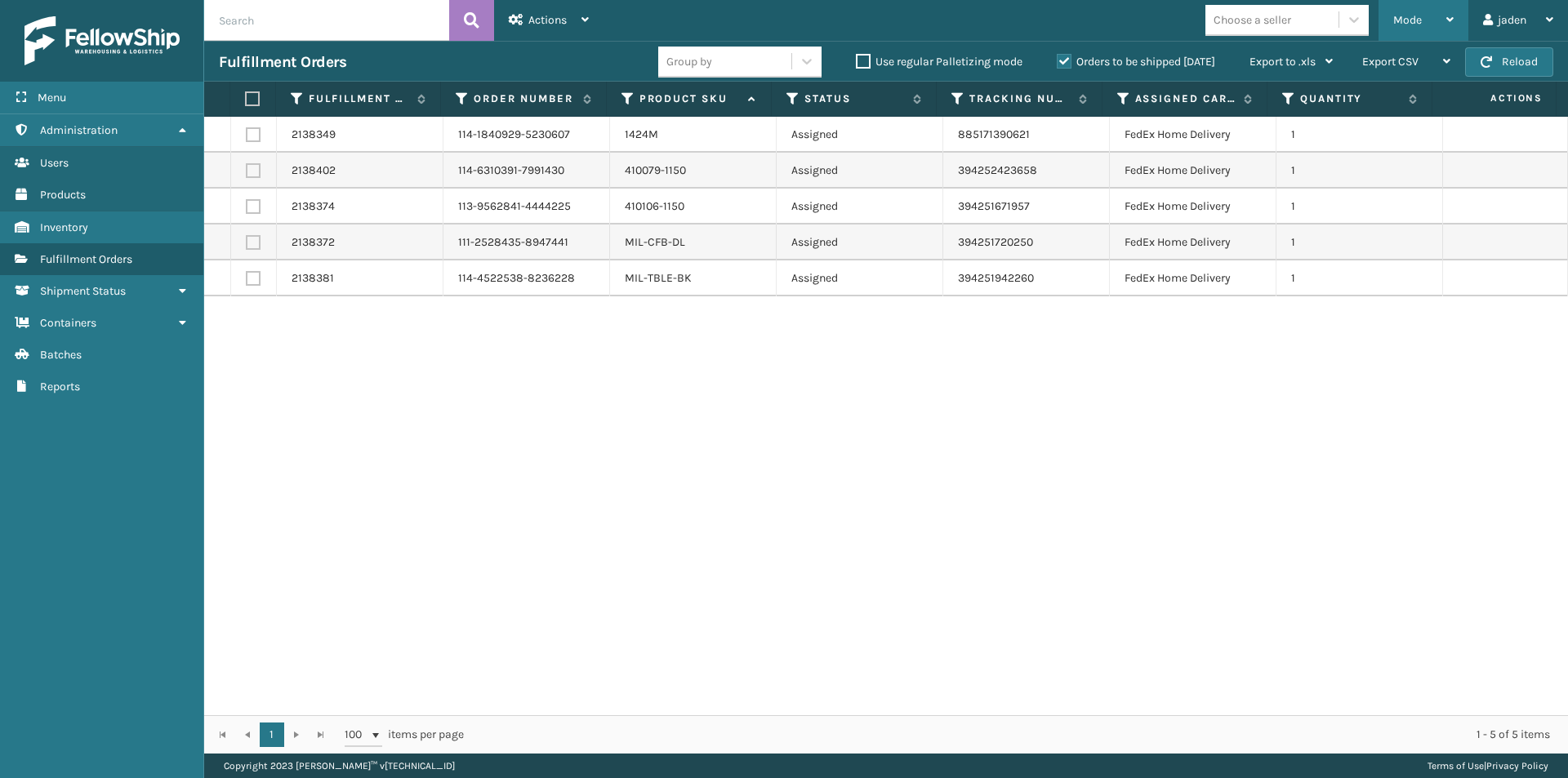
click at [1400, 20] on span "Mode" at bounding box center [1407, 20] width 29 height 14
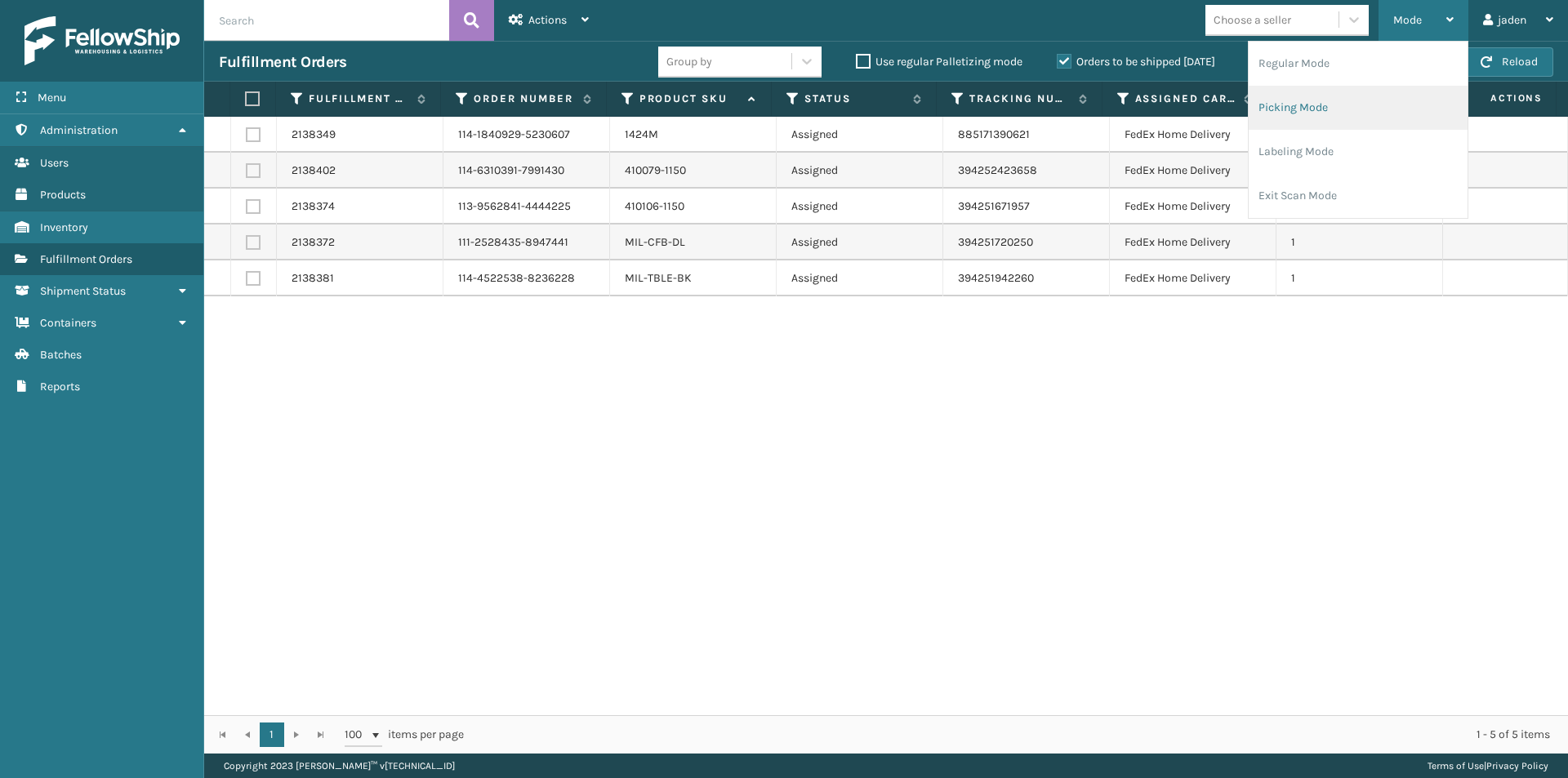
click at [1331, 98] on li "Picking Mode" at bounding box center [1357, 108] width 219 height 44
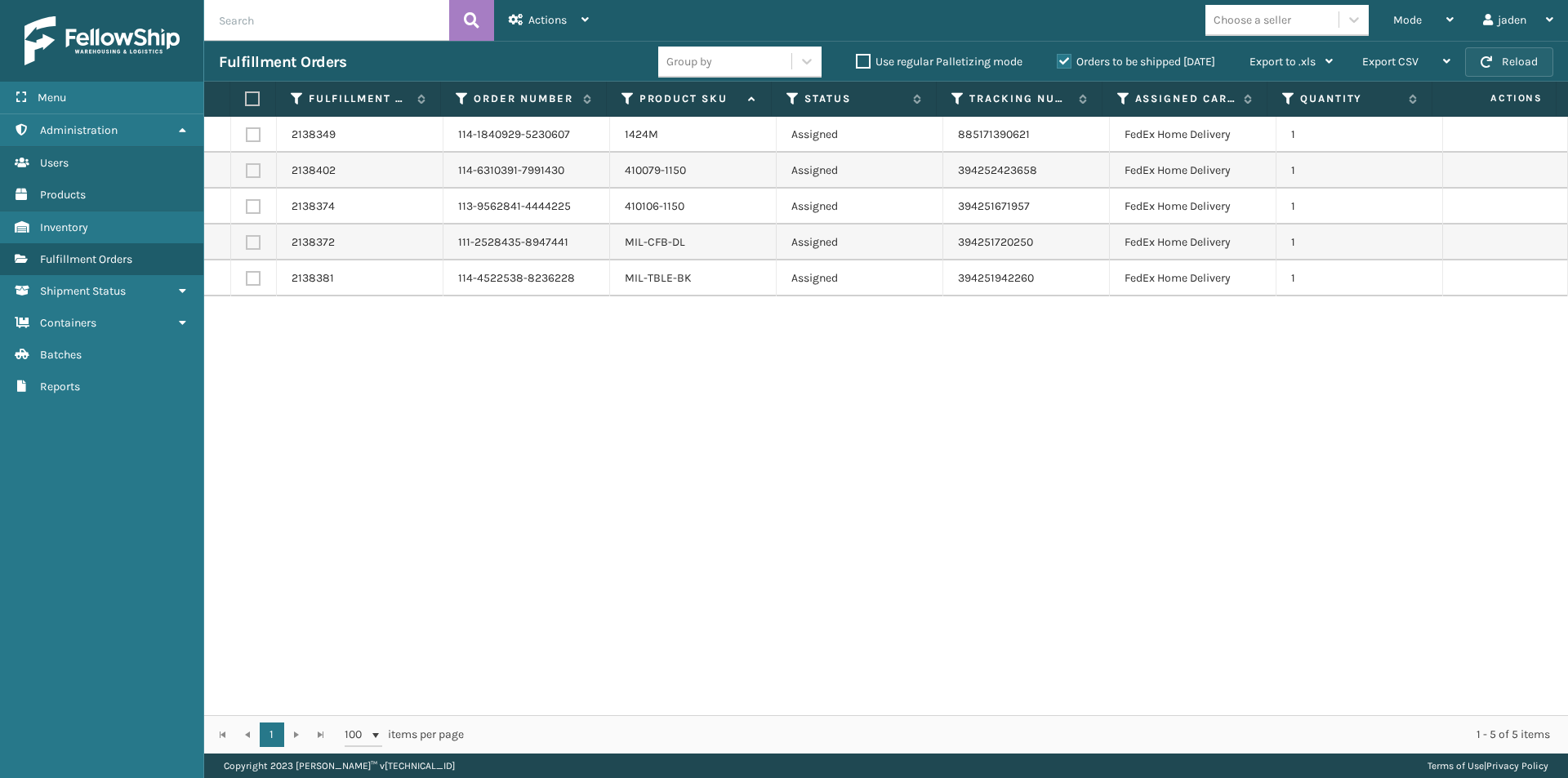
click at [1511, 51] on button "Reload" at bounding box center [1509, 61] width 88 height 29
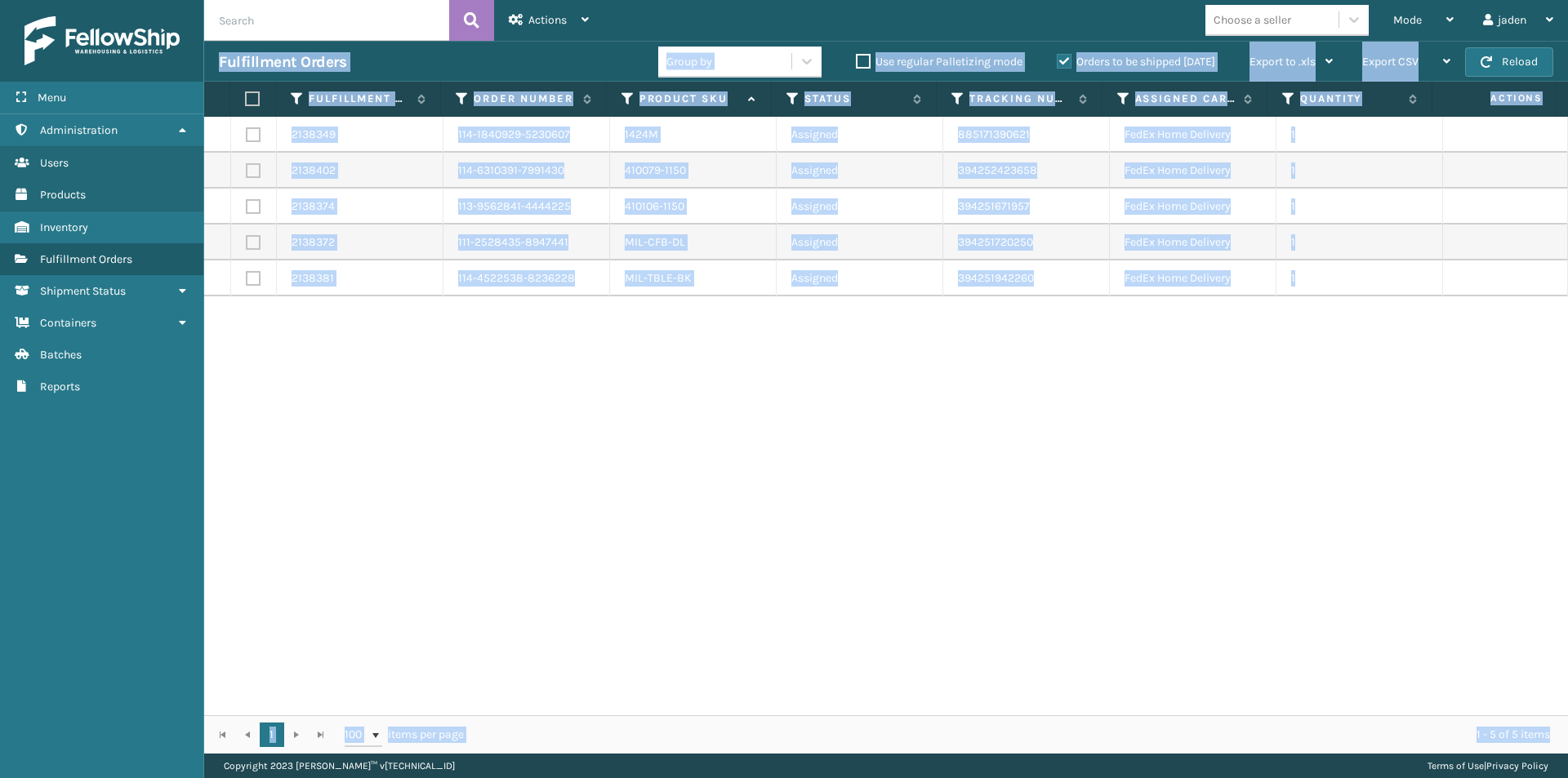
click at [1511, 51] on button "Reload" at bounding box center [1509, 61] width 88 height 29
drag, startPoint x: 1009, startPoint y: 344, endPoint x: 784, endPoint y: 413, distance: 235.3
click at [784, 413] on div "2138349 114-1840929-5230607 1424M Assigned 885171390621 FedEx Home Delivery 1 2…" at bounding box center [885, 415] width 1363 height 598
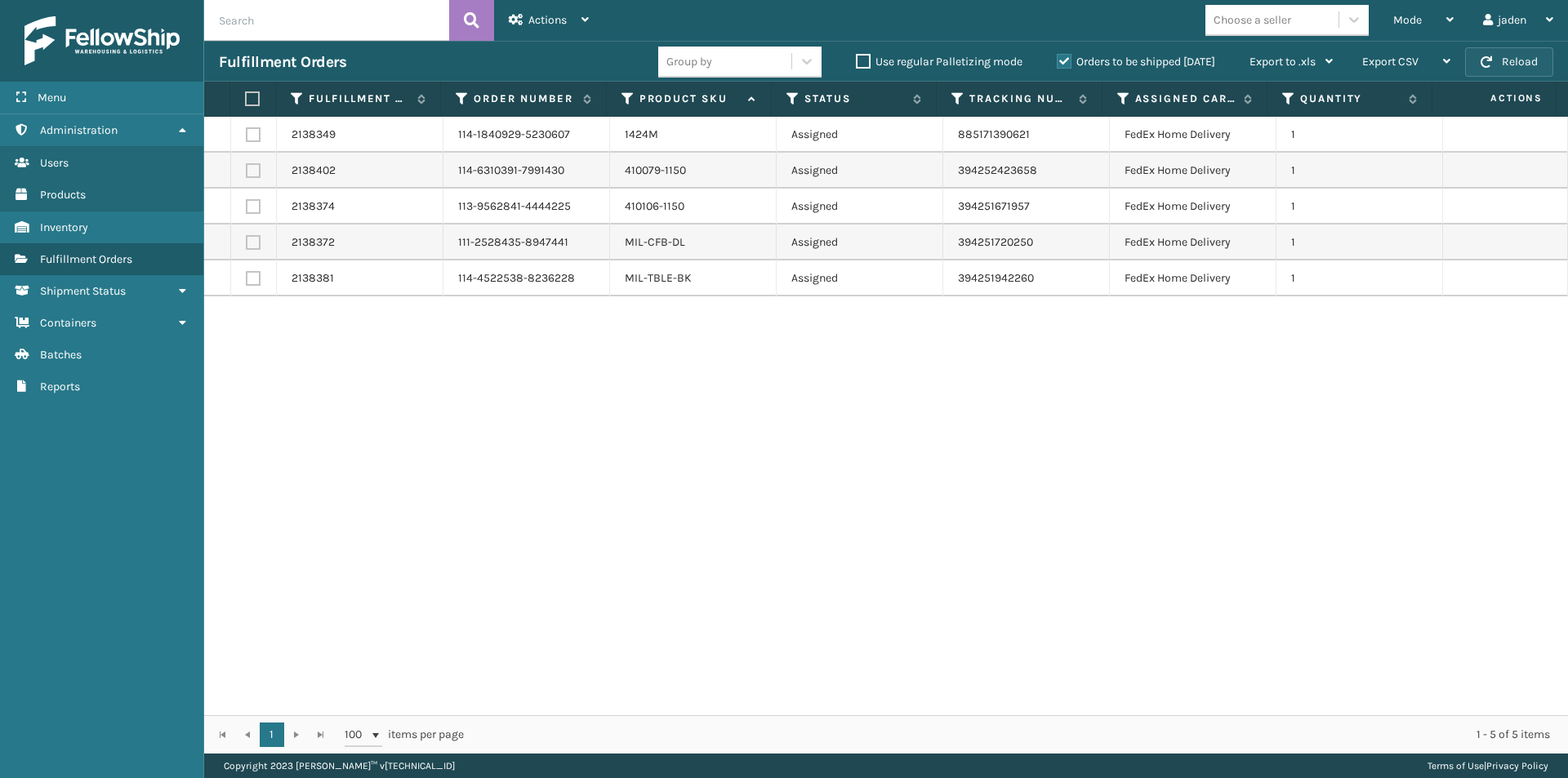
click at [1518, 61] on button "Reload" at bounding box center [1509, 61] width 88 height 29
click at [1460, 11] on div "Mode Regular Mode Picking Mode Labeling Mode Exit Scan Mode" at bounding box center [1423, 20] width 90 height 41
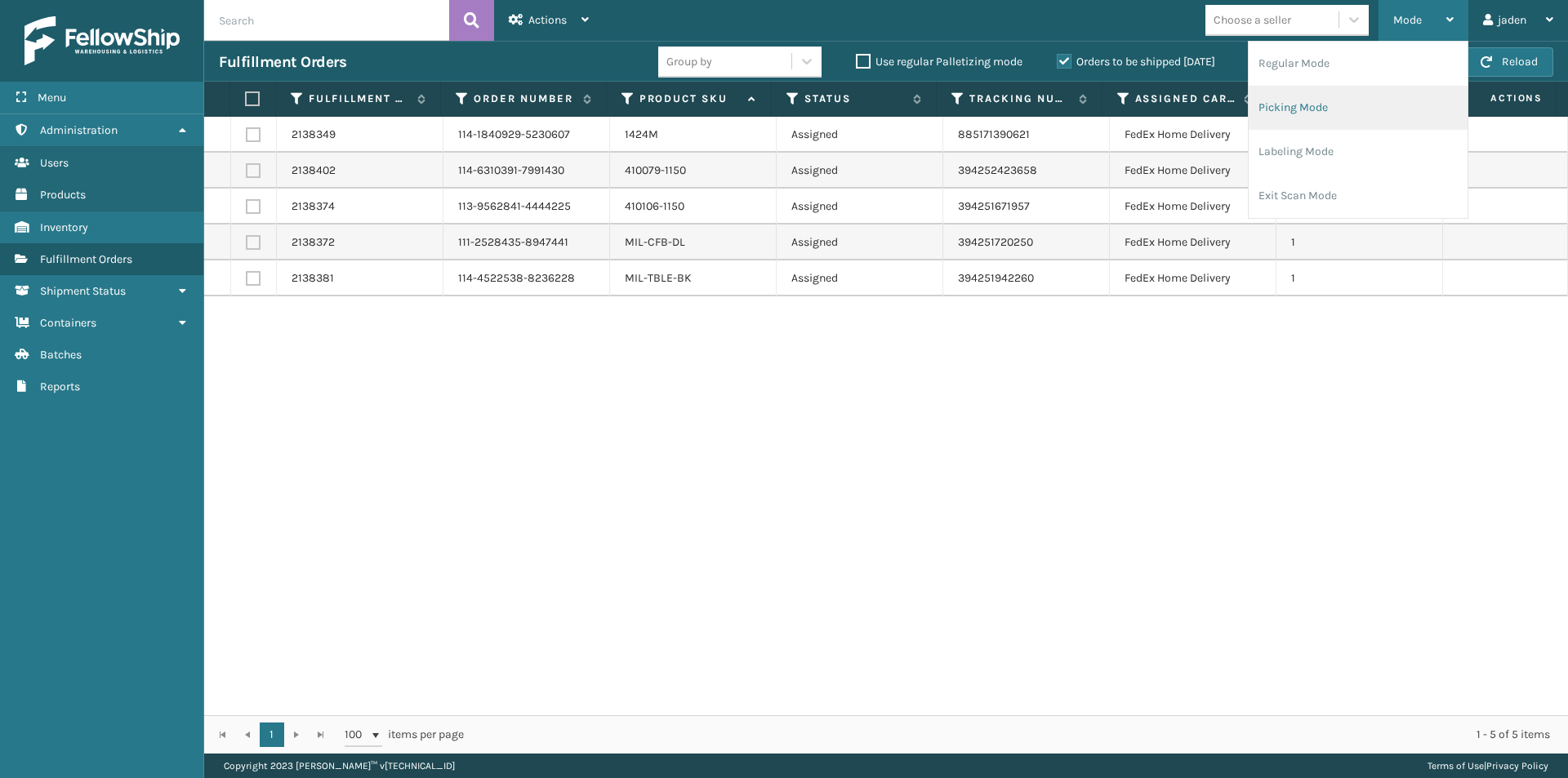
click at [1351, 108] on li "Picking Mode" at bounding box center [1357, 108] width 219 height 44
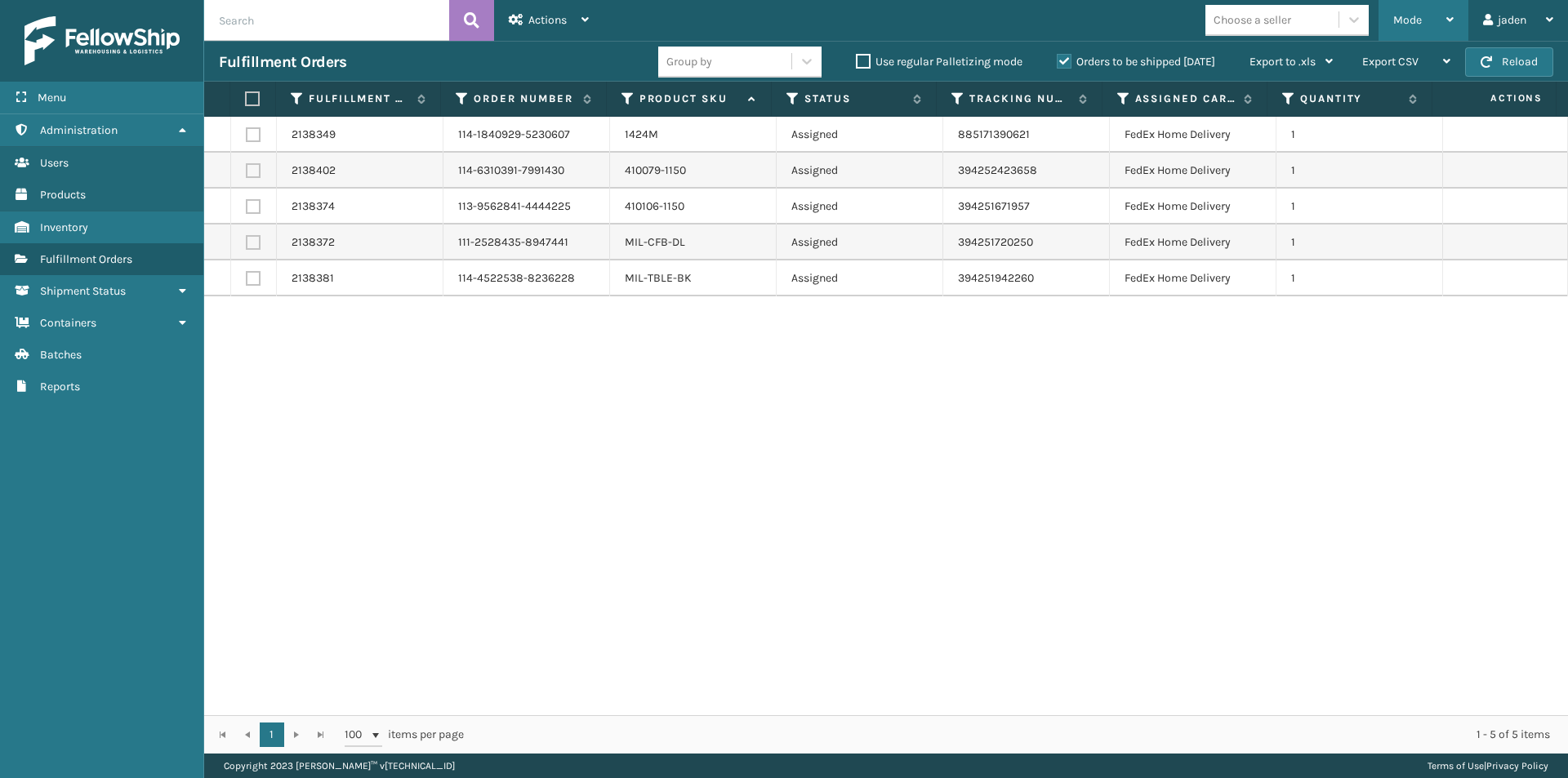
click at [1430, 10] on div "Mode" at bounding box center [1423, 20] width 60 height 41
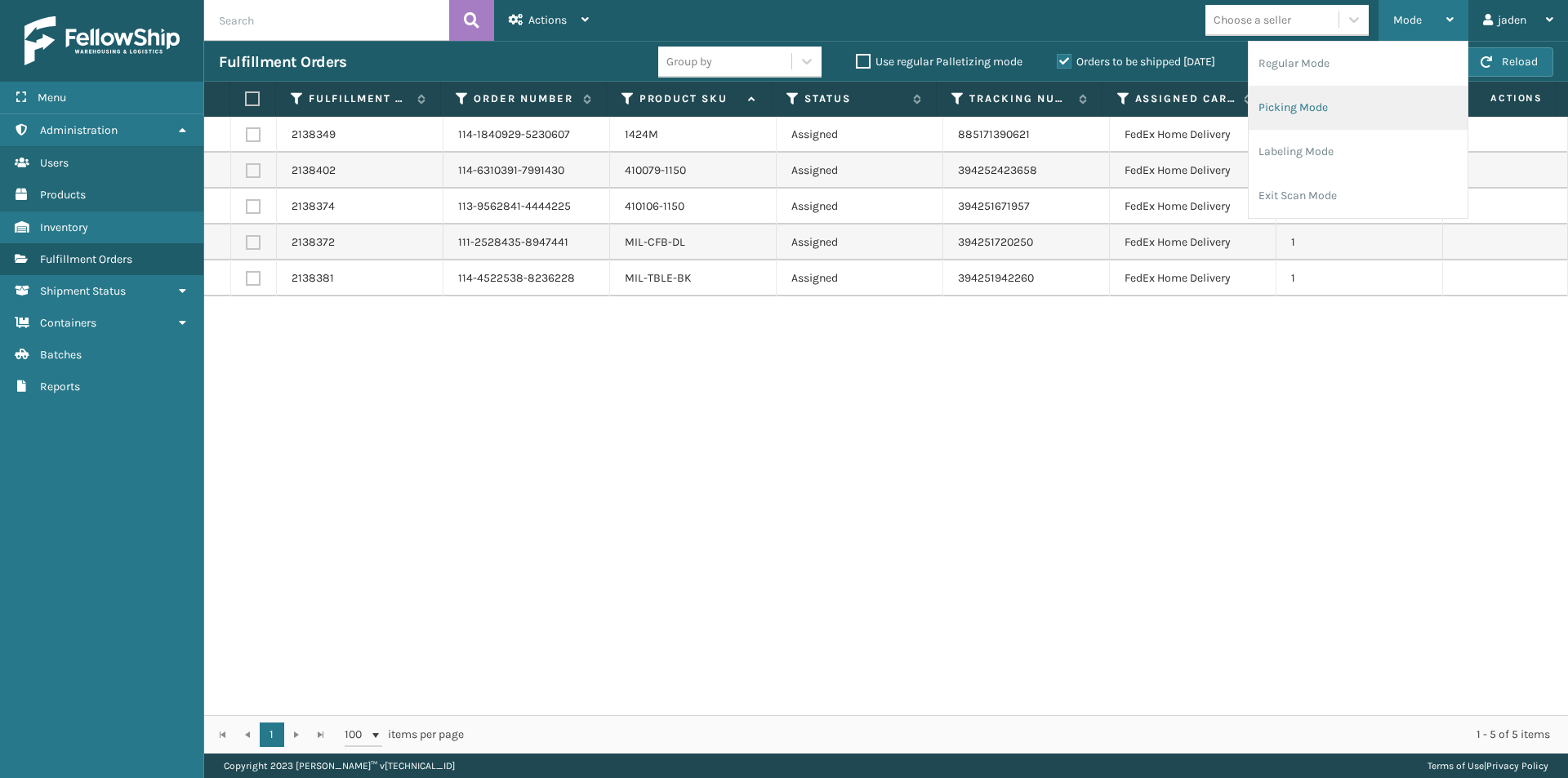
click at [1341, 98] on li "Picking Mode" at bounding box center [1357, 108] width 219 height 44
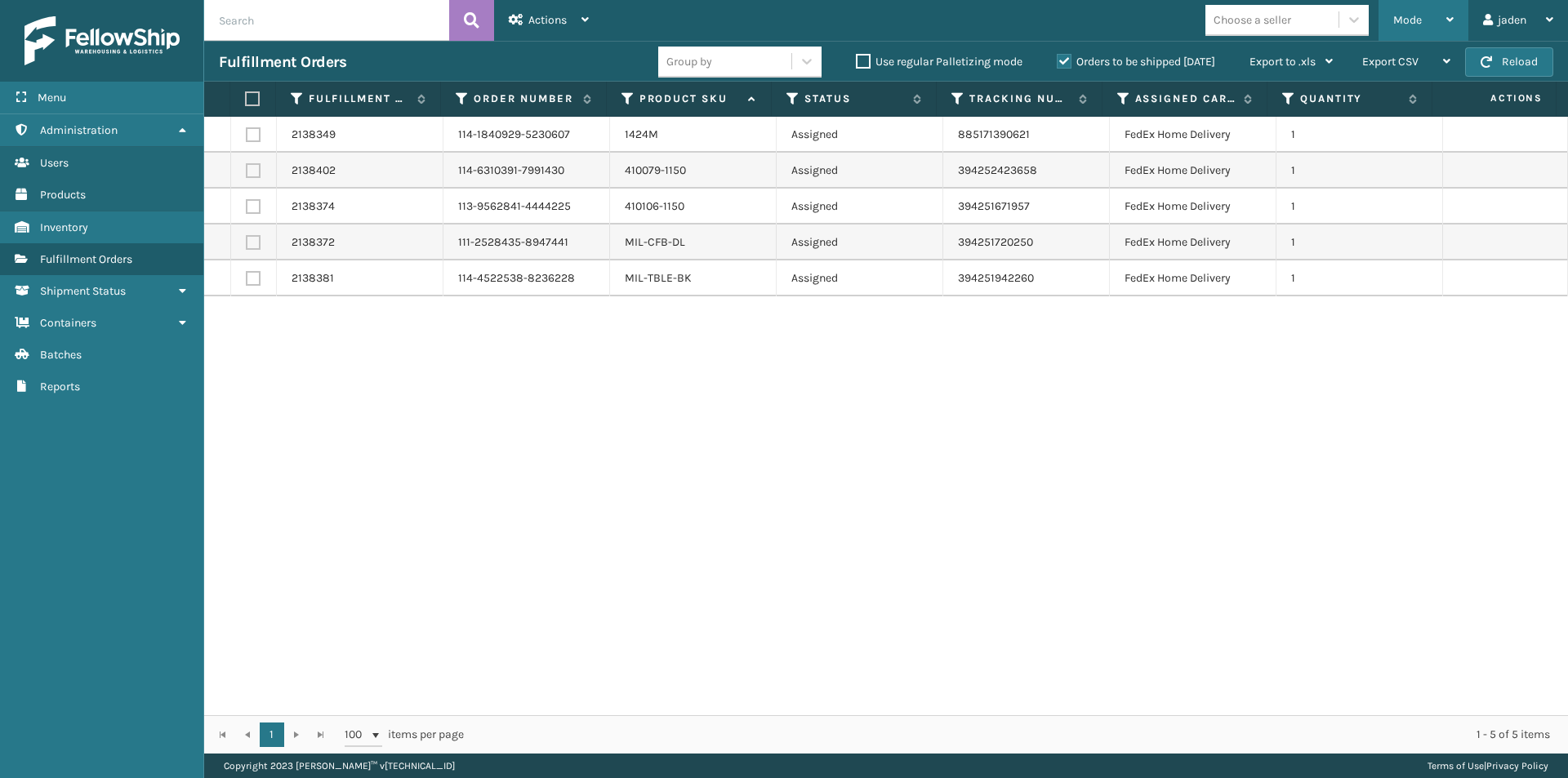
click at [1434, 6] on div "Mode" at bounding box center [1423, 20] width 60 height 41
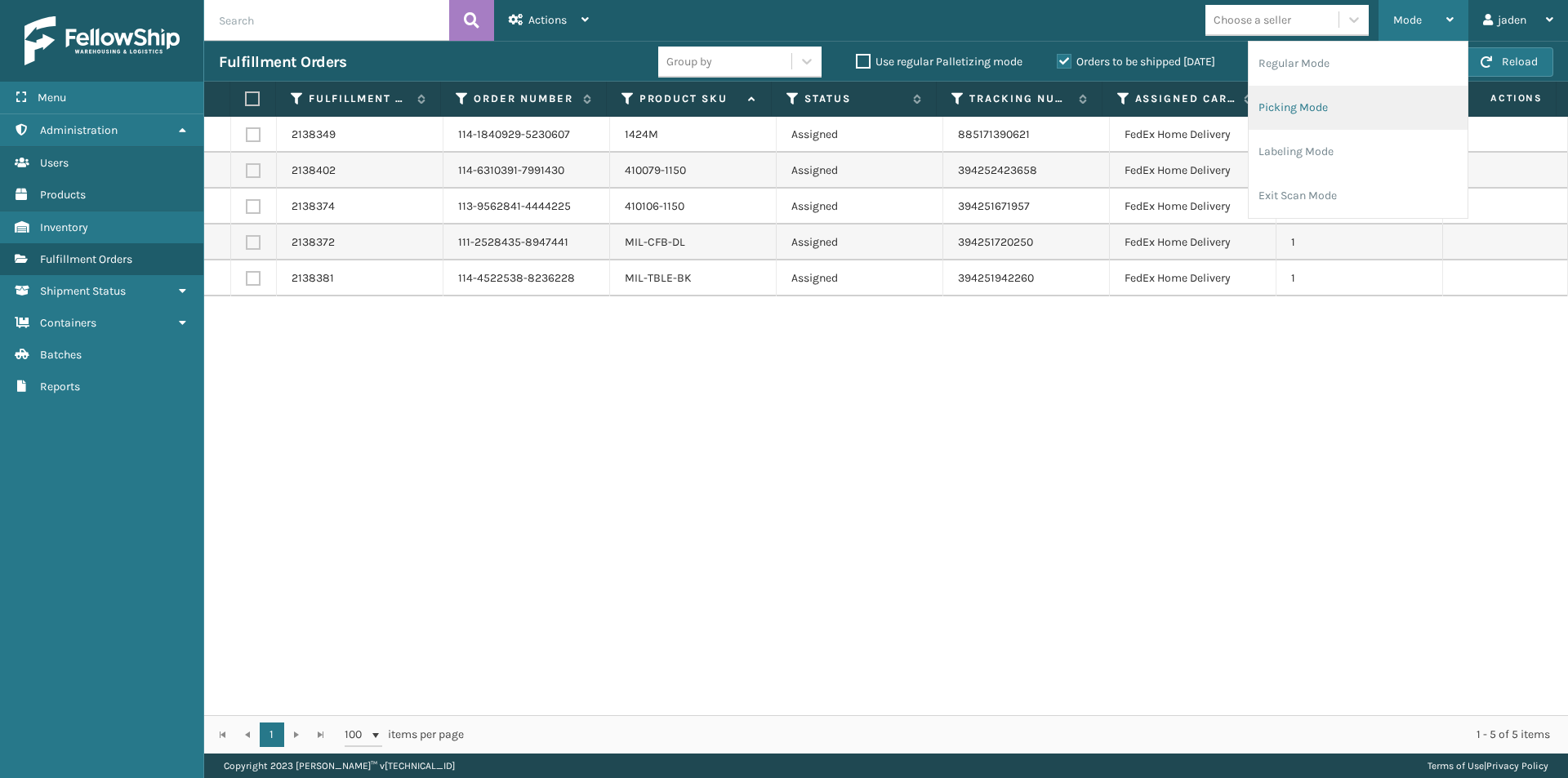
click at [1312, 119] on li "Picking Mode" at bounding box center [1357, 108] width 219 height 44
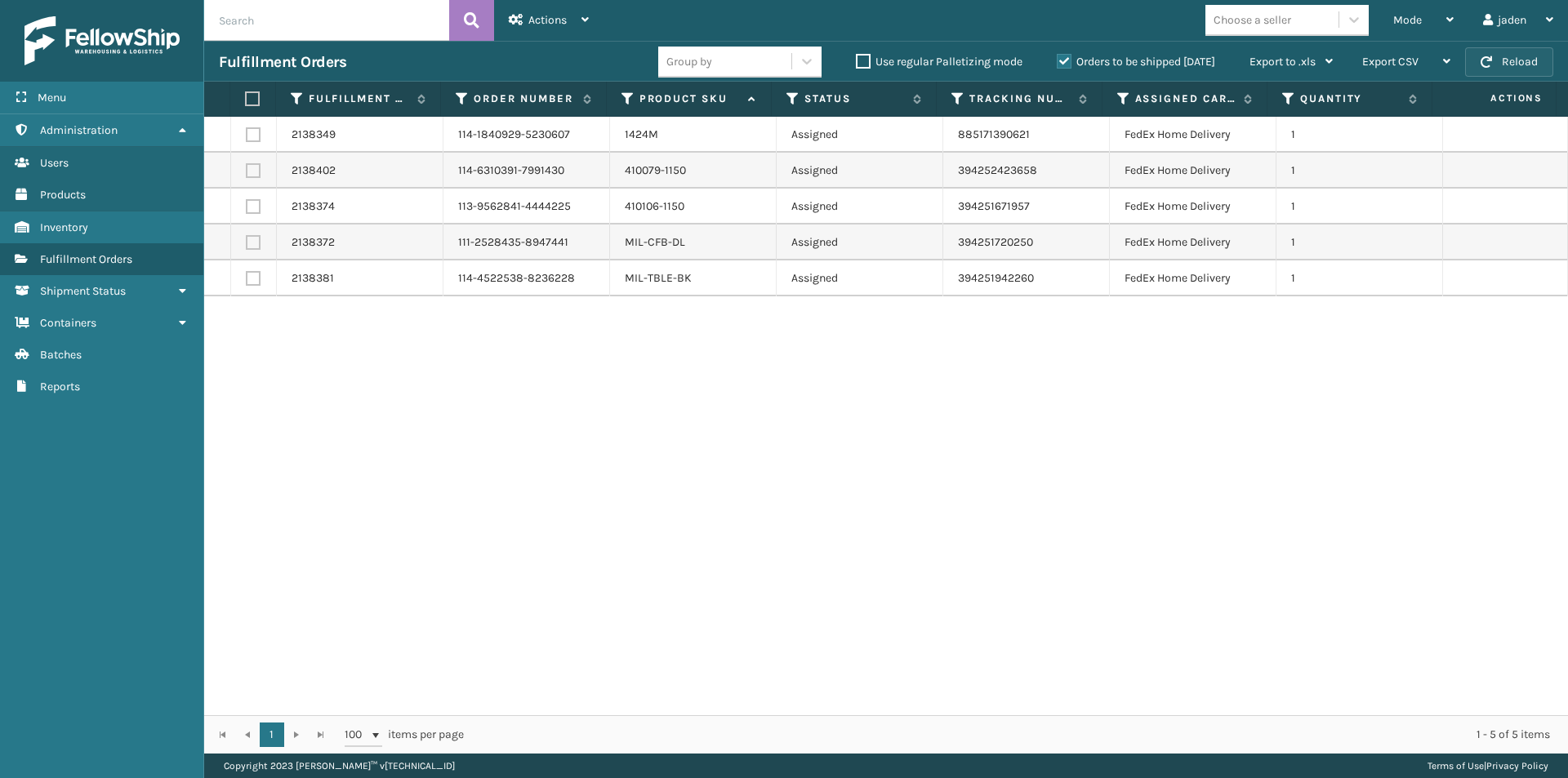
click at [1487, 61] on span "button" at bounding box center [1485, 61] width 11 height 11
click at [1440, 16] on div "Mode" at bounding box center [1423, 20] width 60 height 41
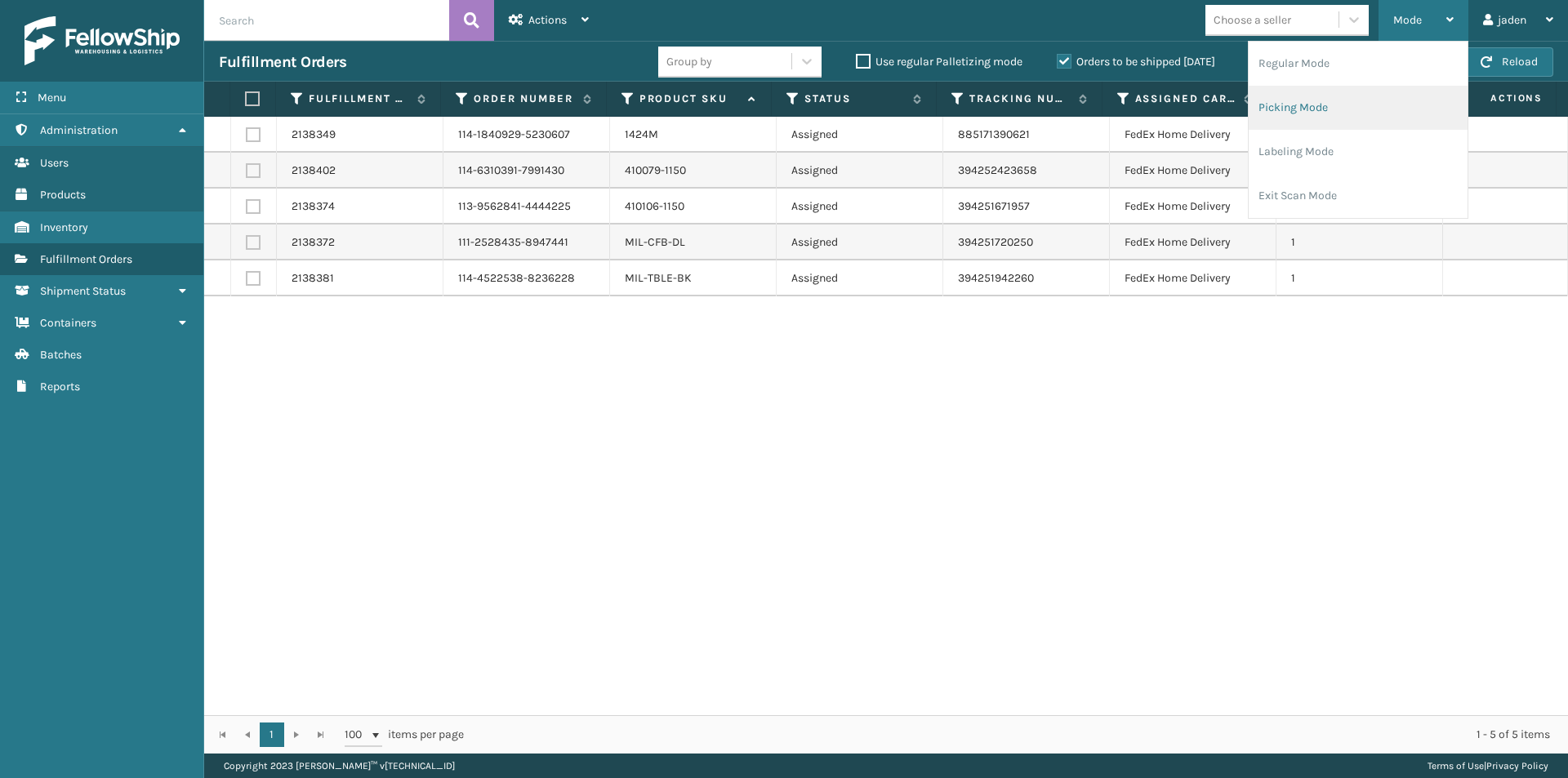
click at [1350, 96] on li "Picking Mode" at bounding box center [1357, 108] width 219 height 44
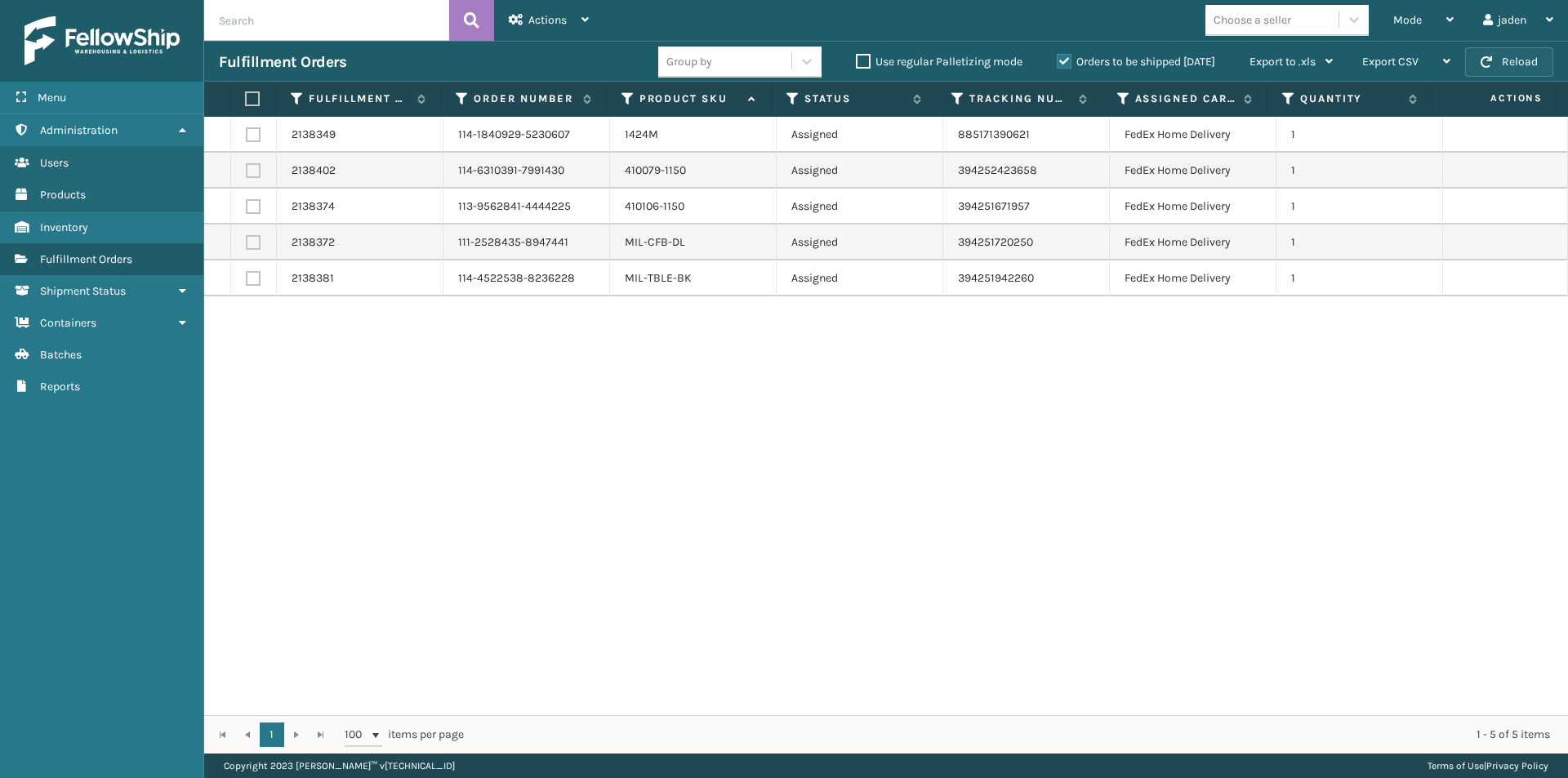
click at [1505, 60] on button "Reload" at bounding box center [1509, 61] width 88 height 29
click at [1429, 16] on div "Mode" at bounding box center [1423, 20] width 60 height 41
click at [1531, 64] on button "Reload" at bounding box center [1509, 61] width 88 height 29
click at [1518, 59] on button "Reload" at bounding box center [1509, 61] width 88 height 29
click at [1413, 27] on div "Mode" at bounding box center [1423, 20] width 60 height 41
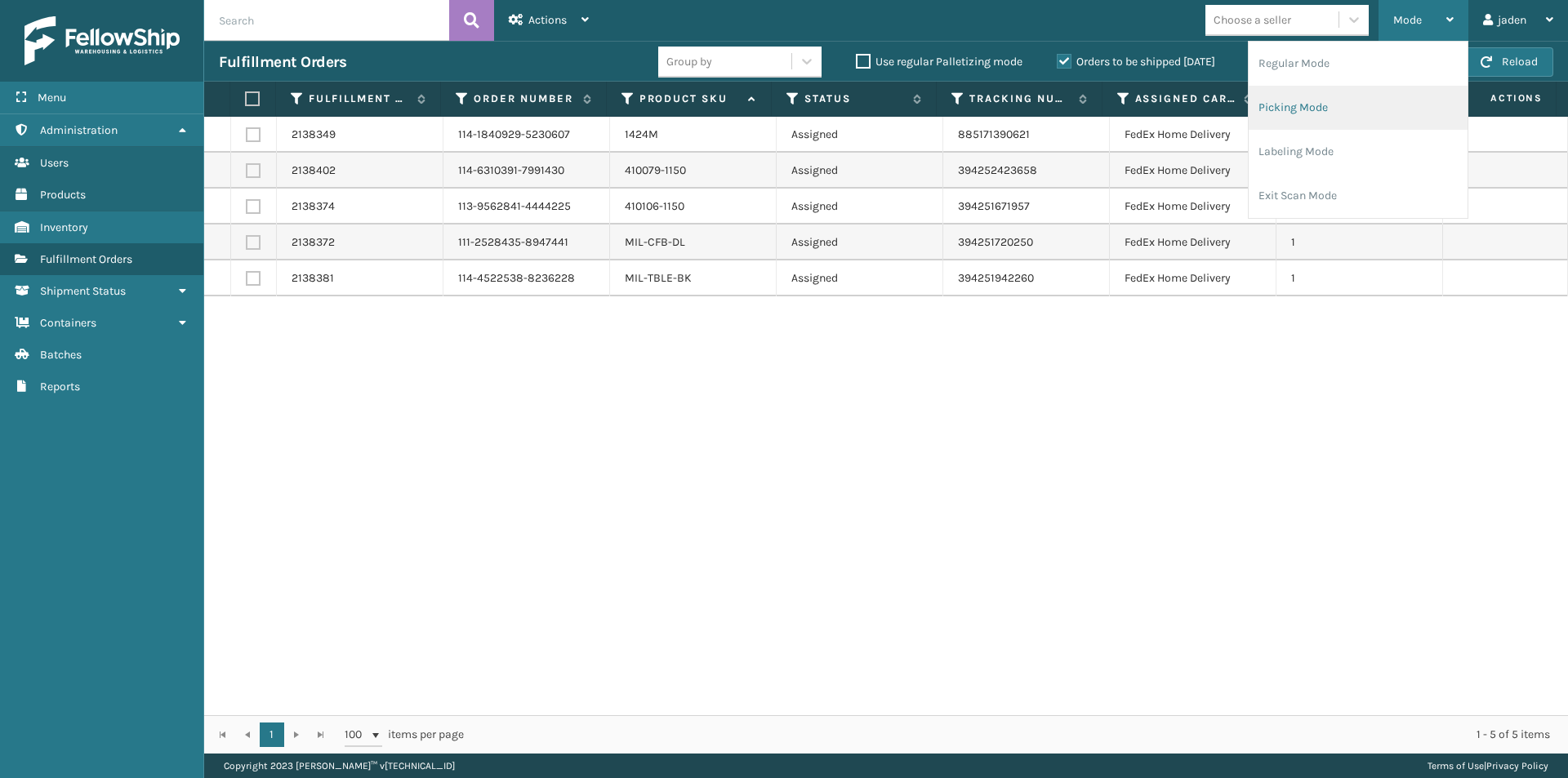
click at [1353, 98] on li "Picking Mode" at bounding box center [1357, 108] width 219 height 44
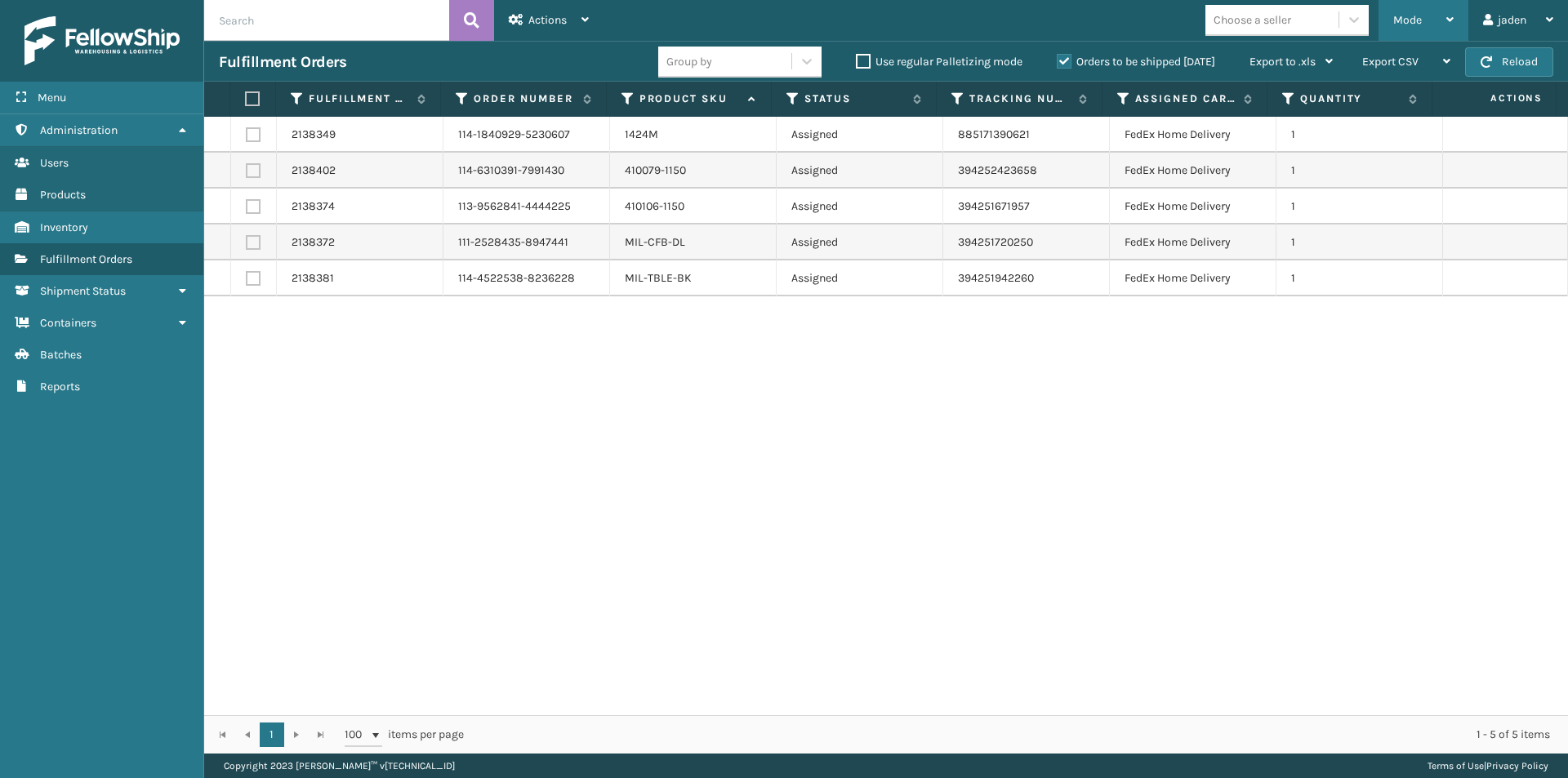
click at [1414, 20] on span "Mode" at bounding box center [1407, 20] width 29 height 14
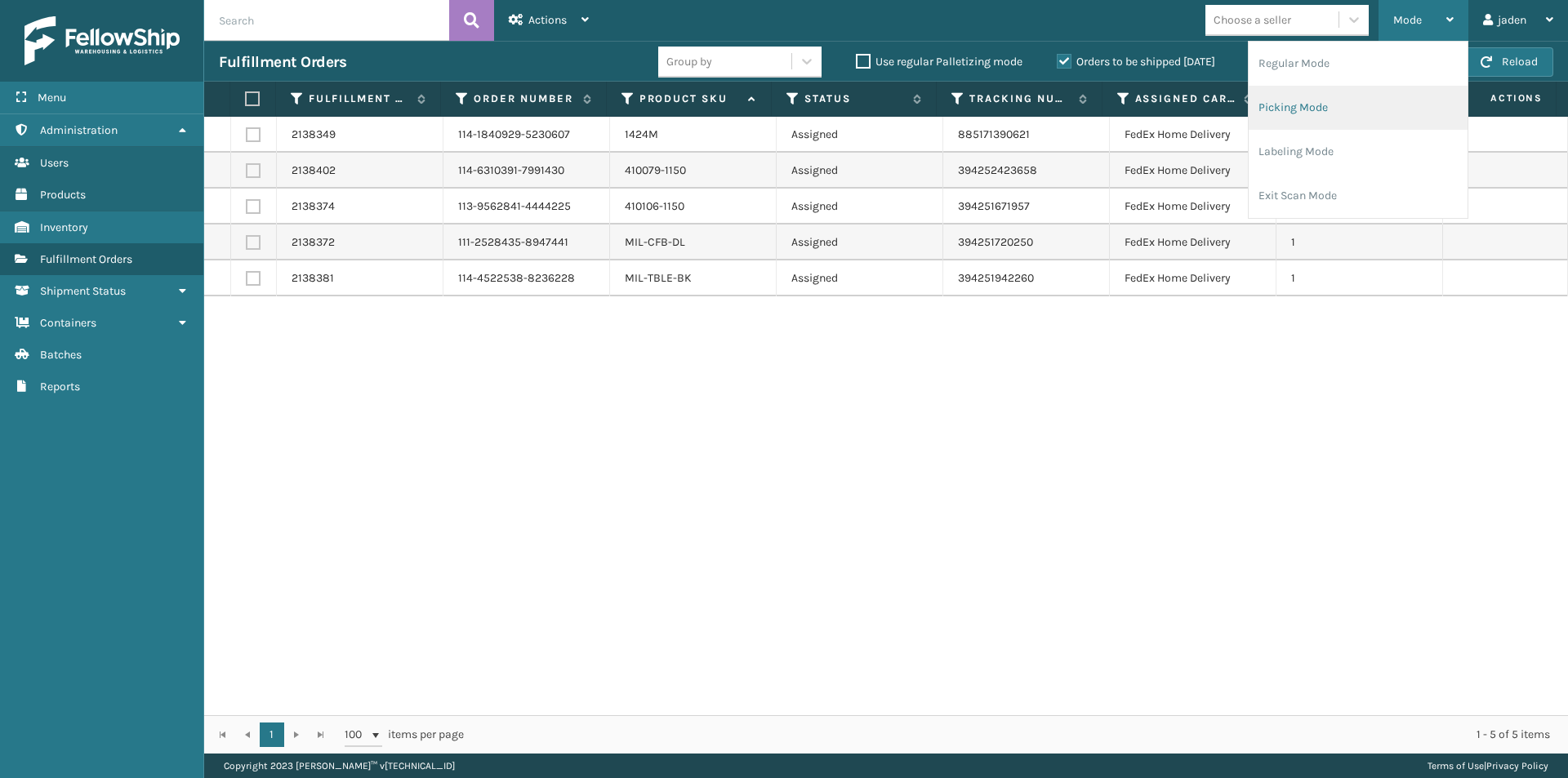
click at [1353, 92] on li "Picking Mode" at bounding box center [1357, 108] width 219 height 44
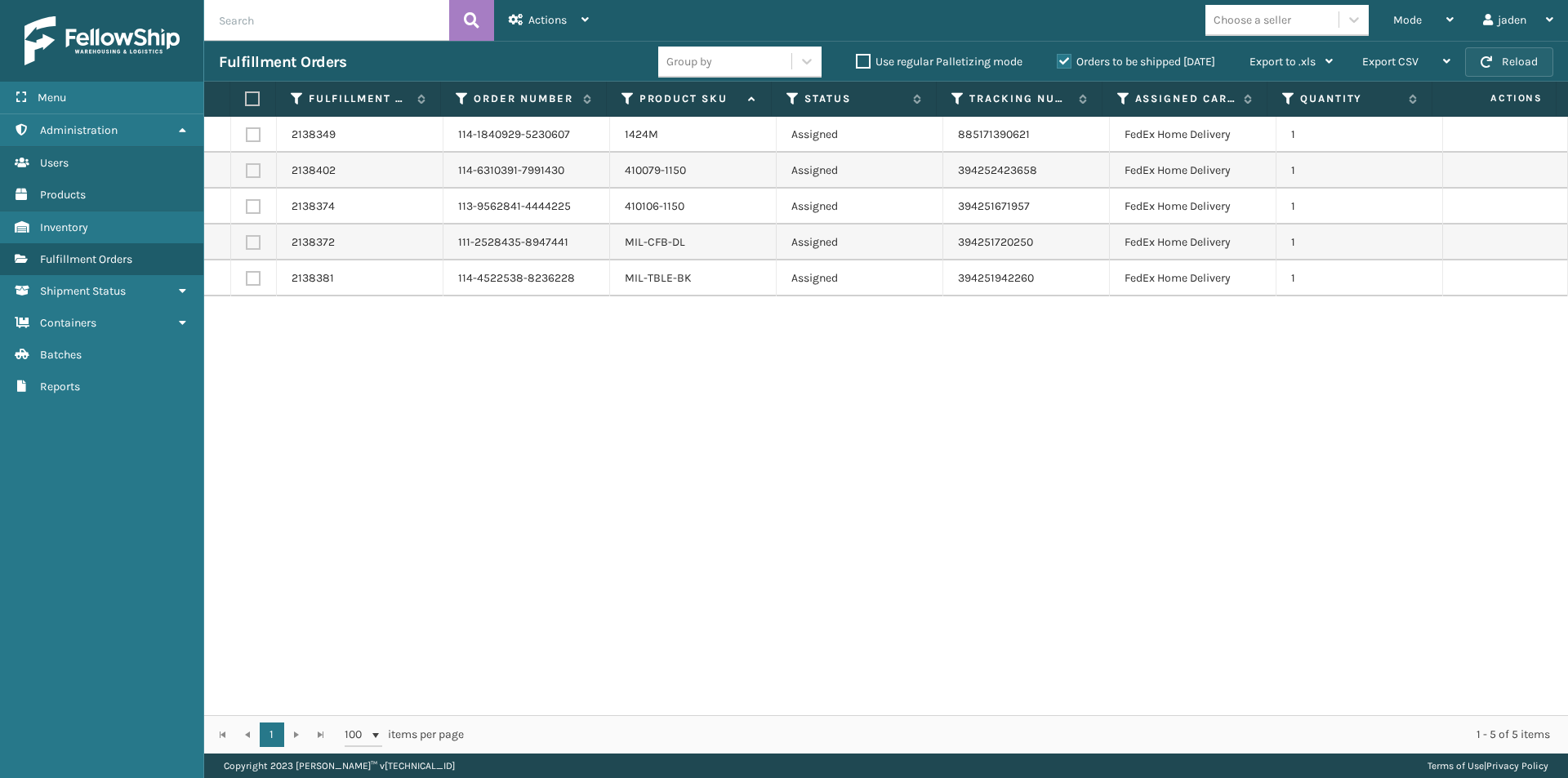
click at [1509, 60] on button "Reload" at bounding box center [1509, 61] width 88 height 29
